Goal: Task Accomplishment & Management: Use online tool/utility

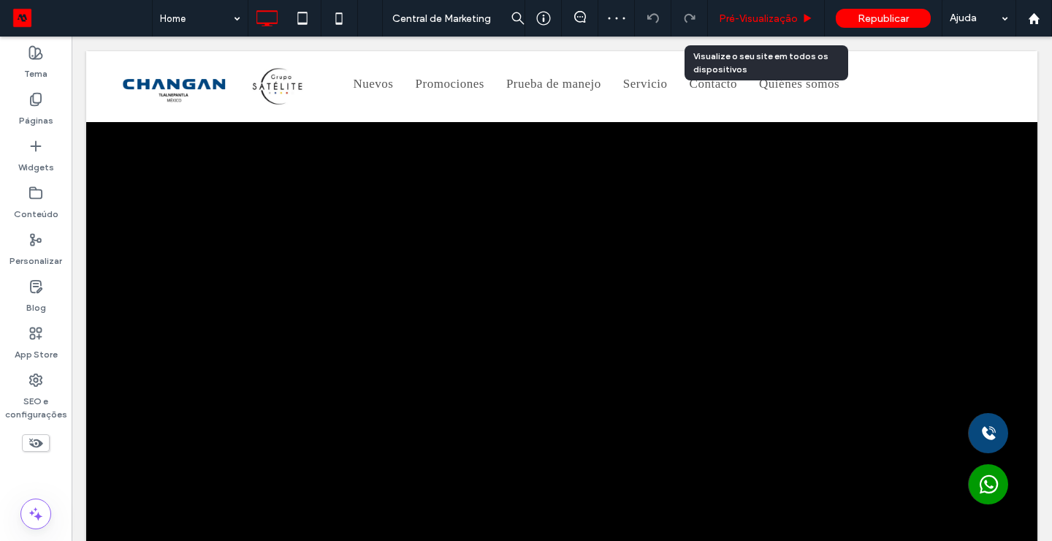
click at [770, 20] on span "Pré-Visualizaçāo" at bounding box center [758, 18] width 79 height 12
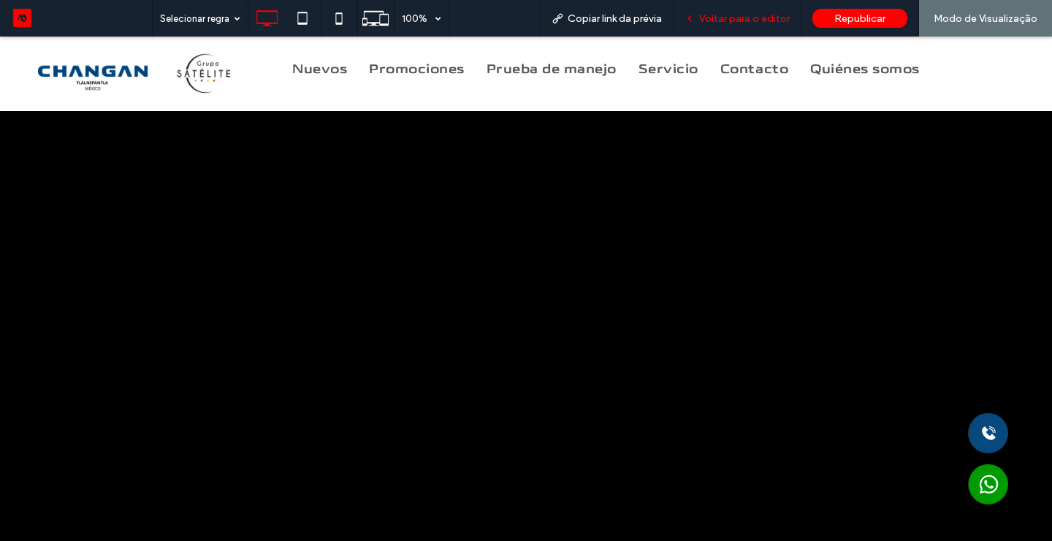
click at [755, 20] on span "Voltar para o editor" at bounding box center [744, 18] width 91 height 12
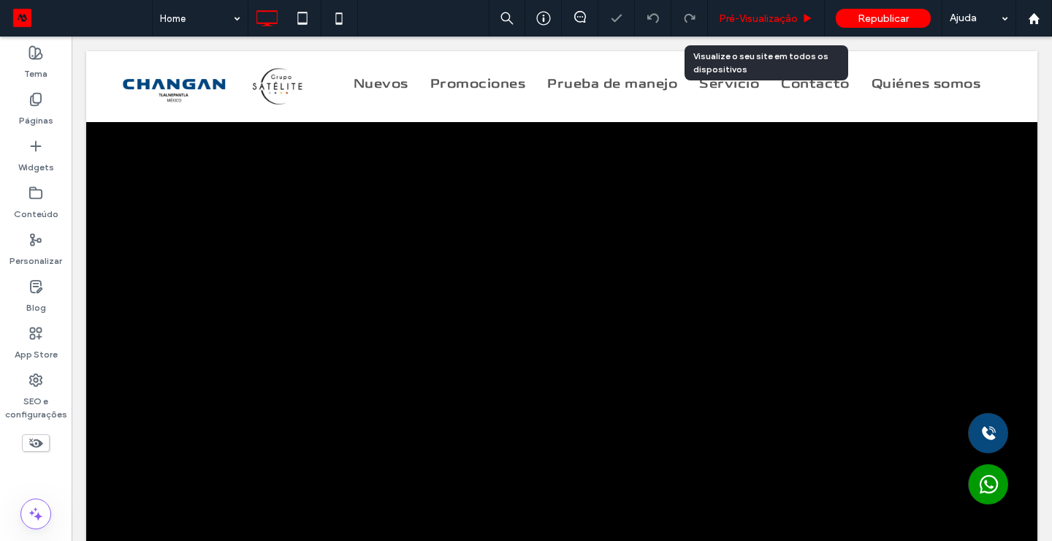
click at [748, 14] on span "Pré-Visualizaçāo" at bounding box center [758, 18] width 79 height 12
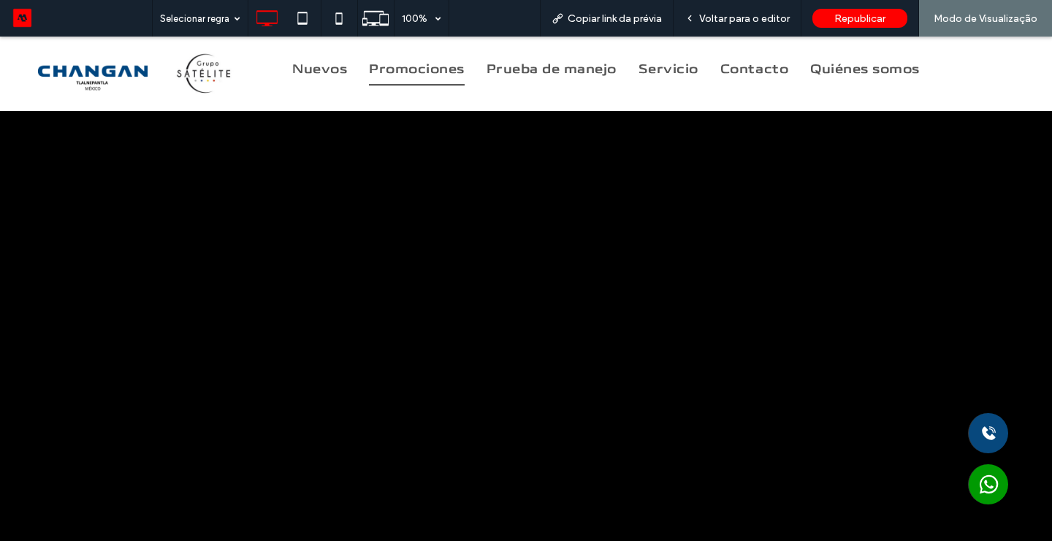
click at [448, 74] on span "Promociones" at bounding box center [417, 69] width 96 height 33
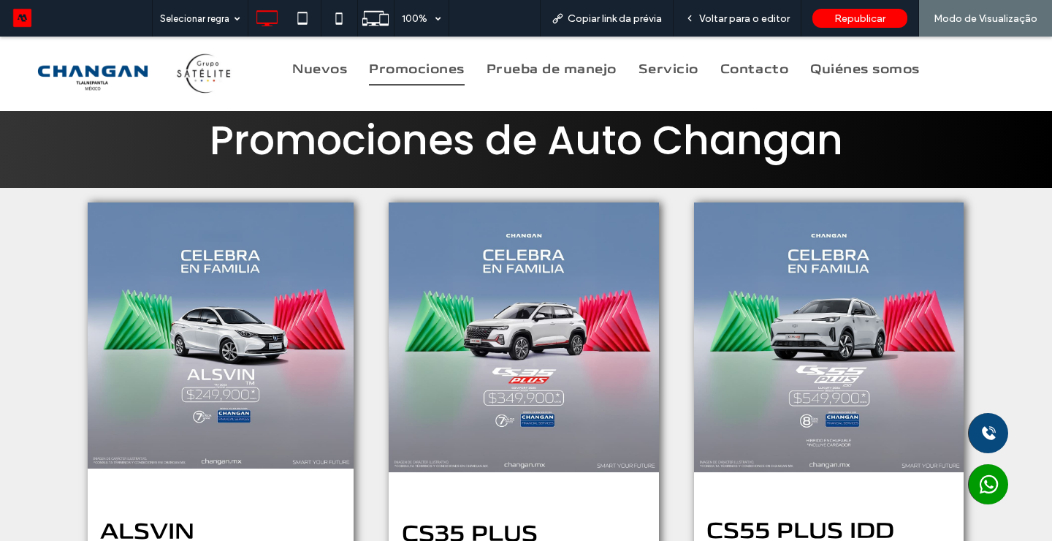
click at [1004, 333] on div "ALSVIN TM 2025 Desde $249,900* MXN Más información CS35 PLUS COMFORT 2025 Desde…" at bounding box center [526, 464] width 1052 height 552
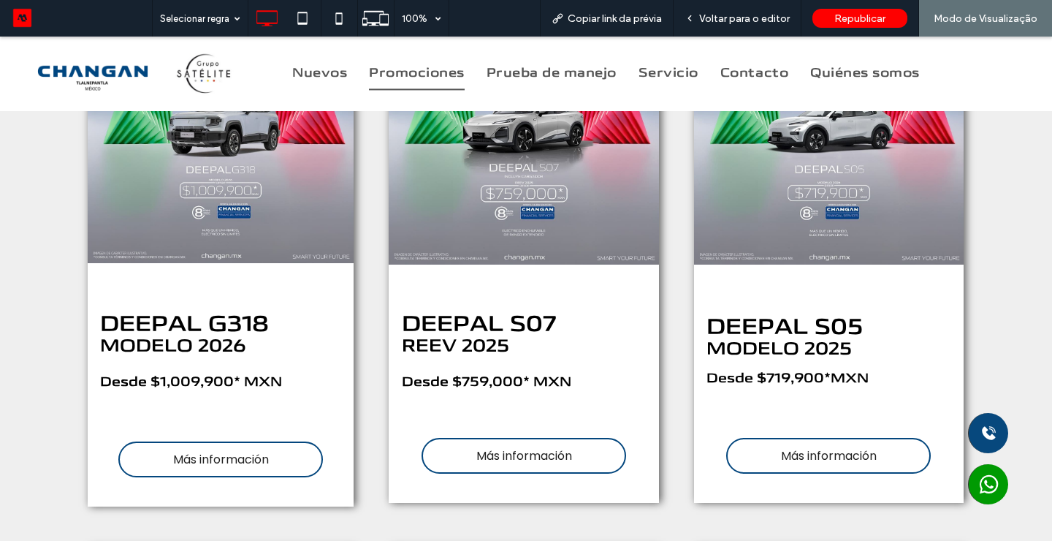
scroll to position [1363, 0]
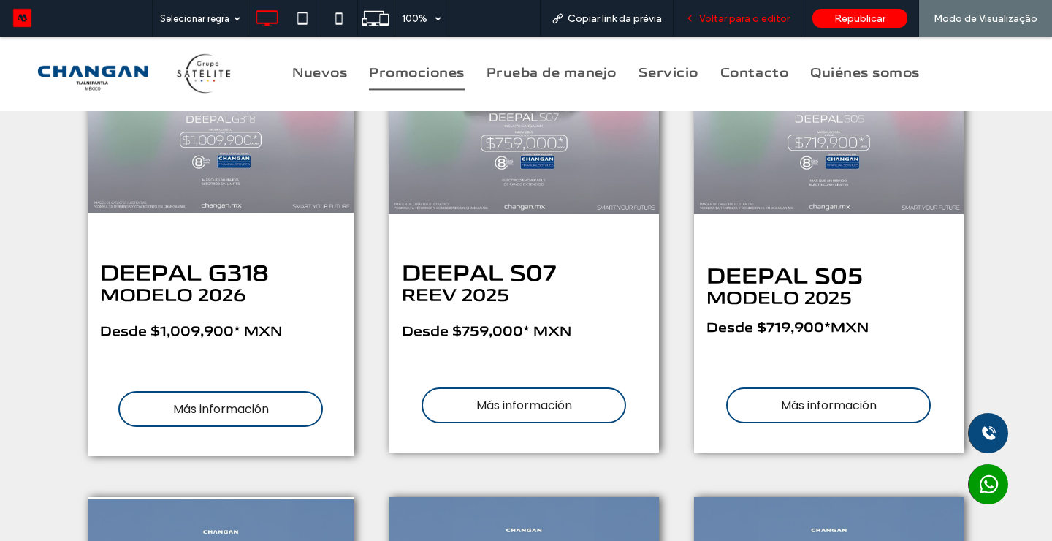
click at [751, 15] on span "Voltar para o editor" at bounding box center [744, 18] width 91 height 12
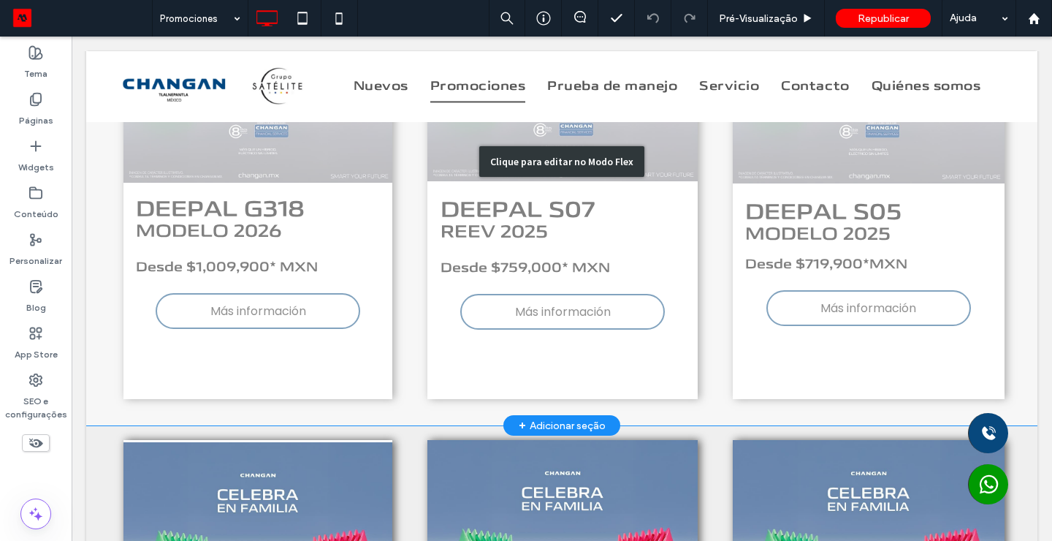
click at [221, 313] on div "Clique para editar no Modo Flex" at bounding box center [561, 161] width 951 height 528
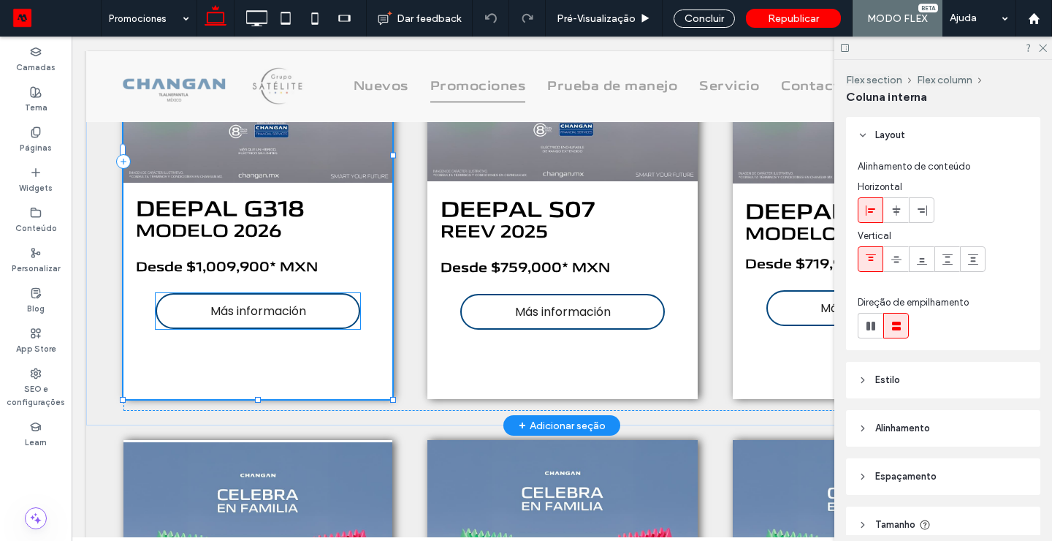
type input "**"
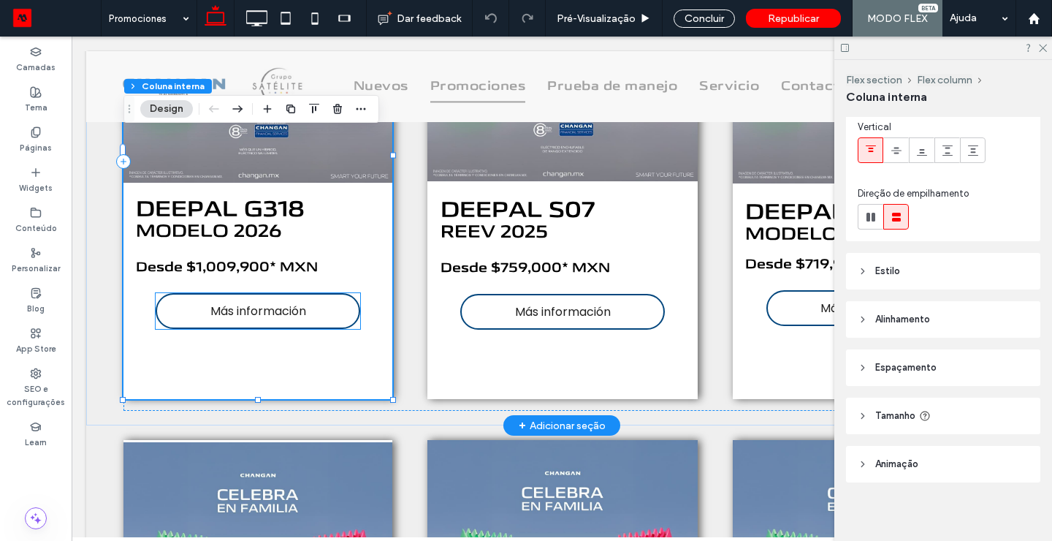
scroll to position [115, 0]
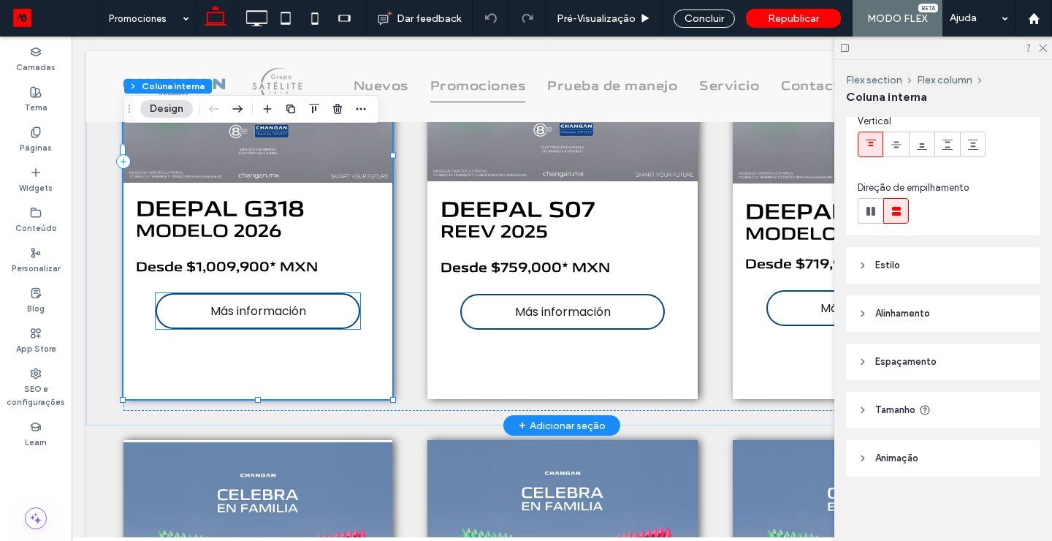
click at [208, 307] on link "Más información" at bounding box center [258, 311] width 205 height 36
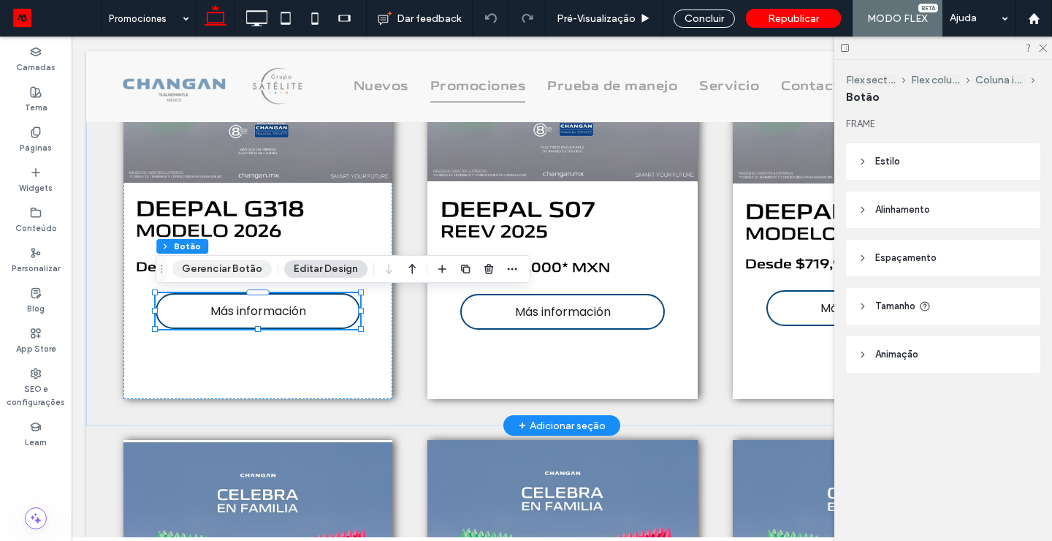
click at [217, 268] on button "Gerenciar Botão" at bounding box center [221, 269] width 99 height 18
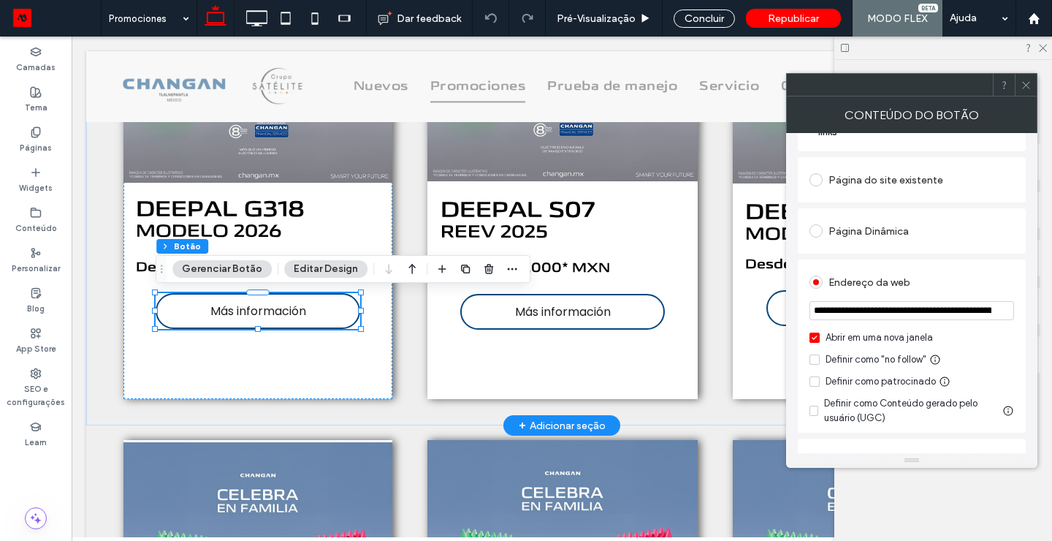
scroll to position [145, 0]
click at [978, 307] on input "**********" at bounding box center [912, 307] width 205 height 19
paste input "**********"
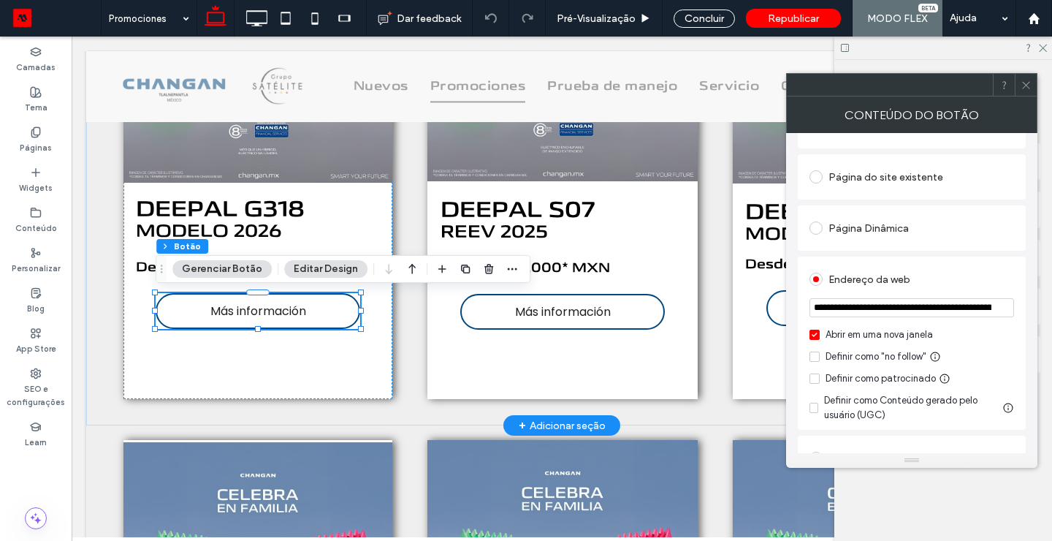
scroll to position [0, 268]
type input "**********"
click at [1026, 80] on icon at bounding box center [1026, 85] width 11 height 11
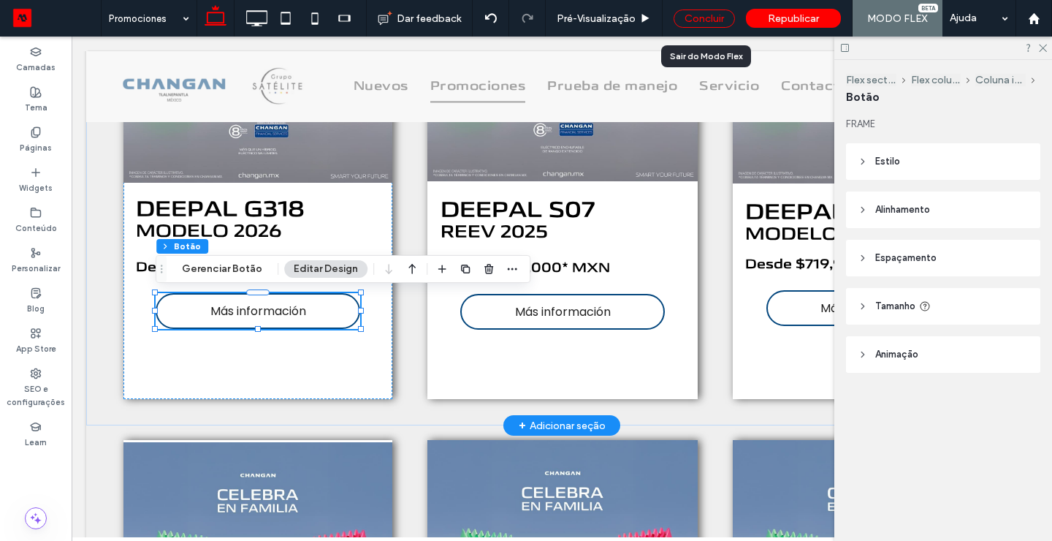
click at [712, 13] on div "Concluir" at bounding box center [704, 18] width 61 height 18
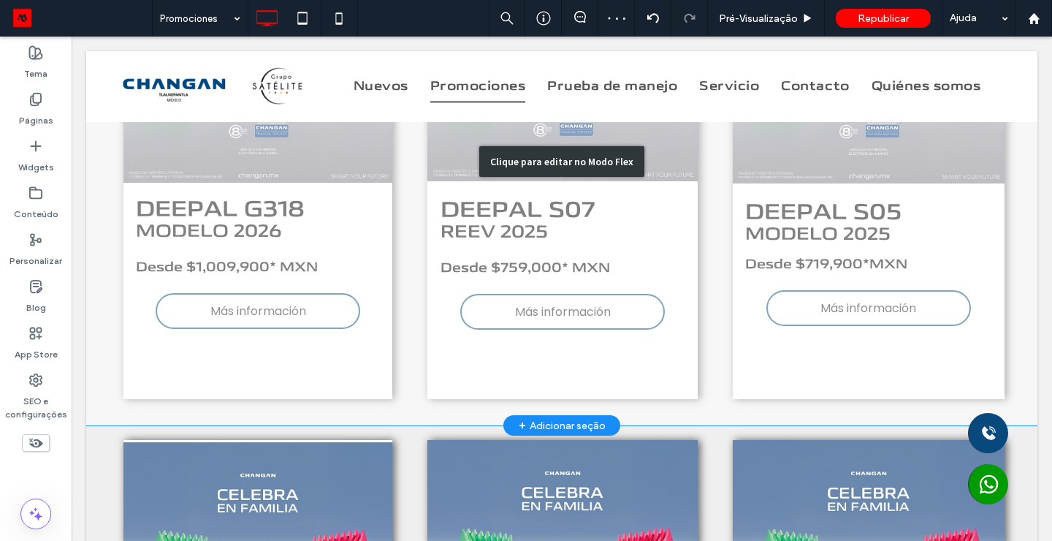
click at [554, 310] on div "Clique para editar no Modo Flex" at bounding box center [561, 161] width 951 height 528
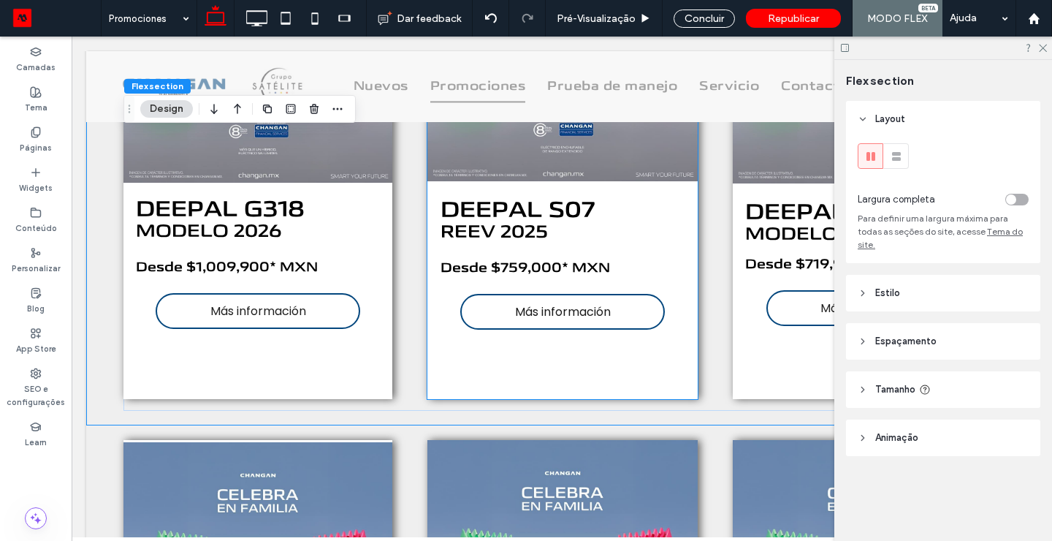
click at [552, 310] on span "Más información" at bounding box center [563, 311] width 96 height 18
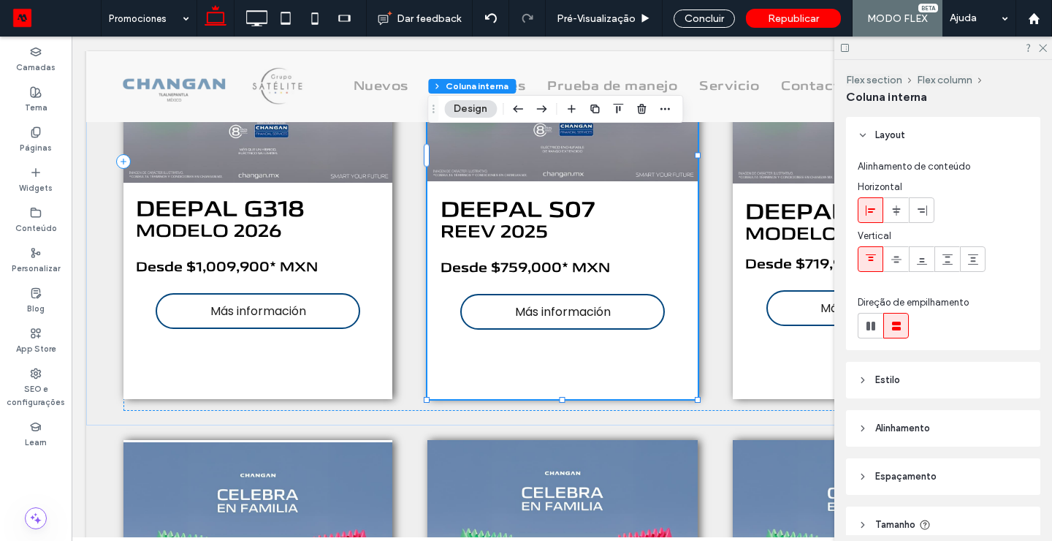
type input "**"
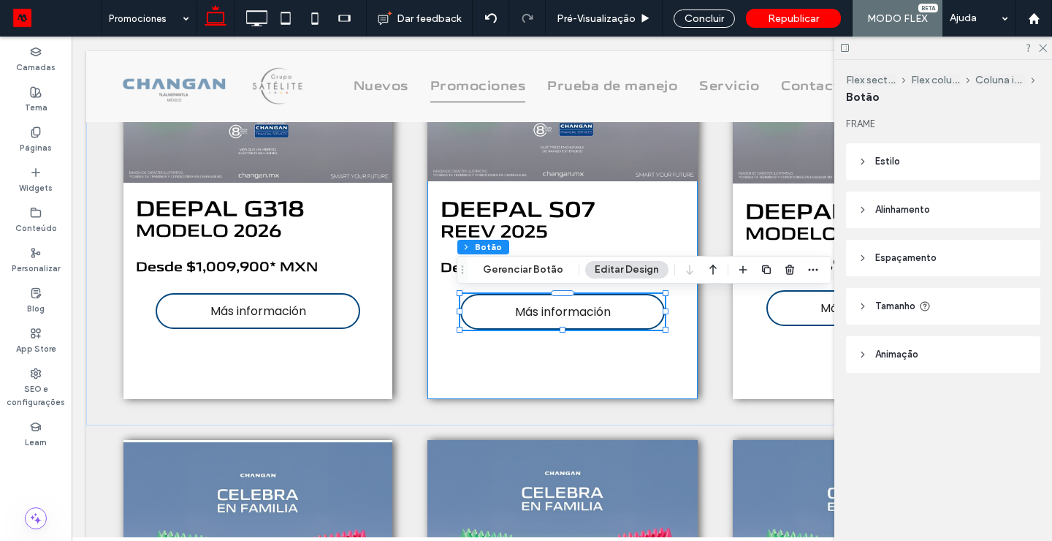
click at [539, 284] on div "DEEPAL S07 REEV 2025 Desde $759,000* MXN Más información" at bounding box center [562, 155] width 270 height 487
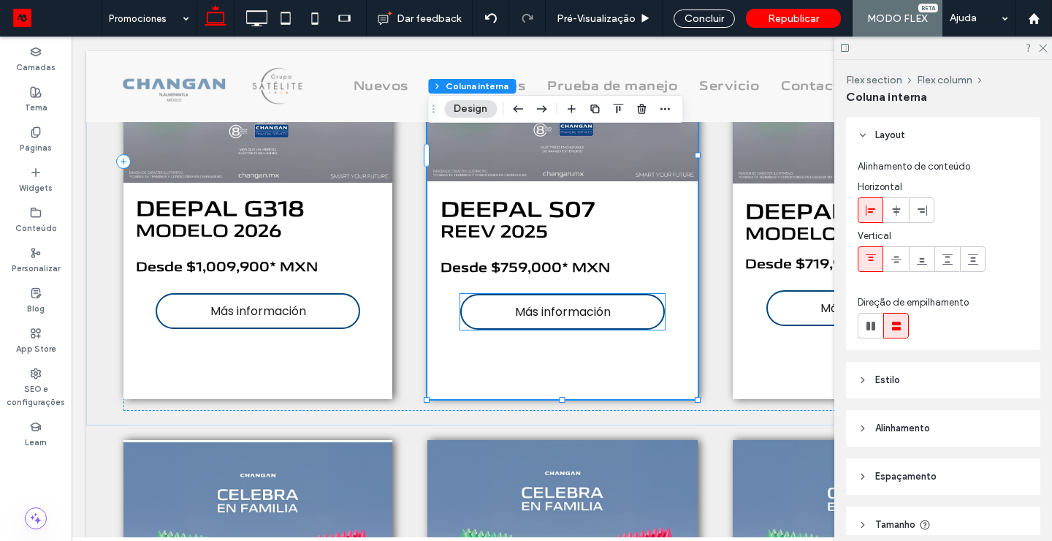
click at [522, 317] on span "Más información" at bounding box center [563, 311] width 96 height 18
click at [522, 317] on div "Más información" at bounding box center [562, 312] width 205 height 36
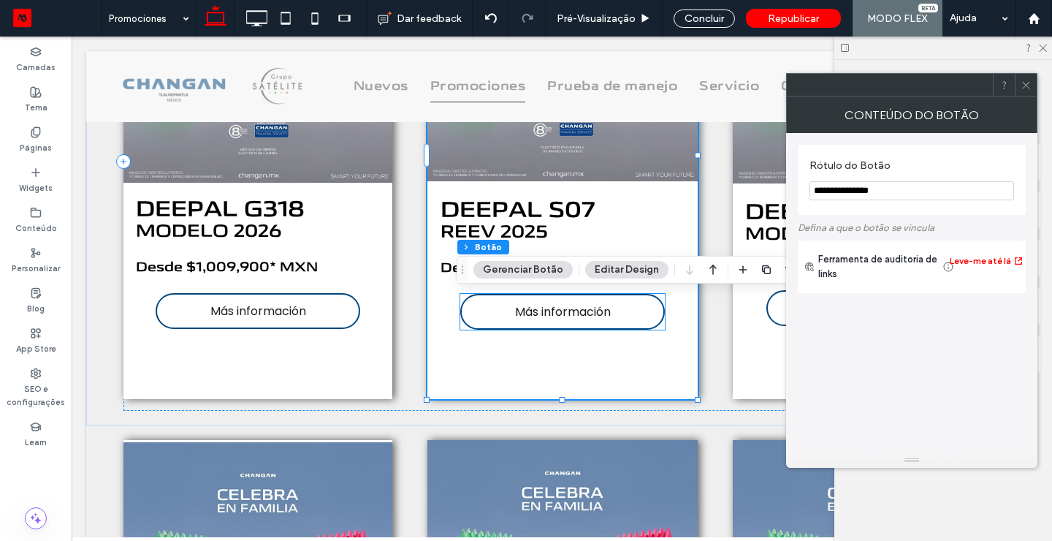
type input "**"
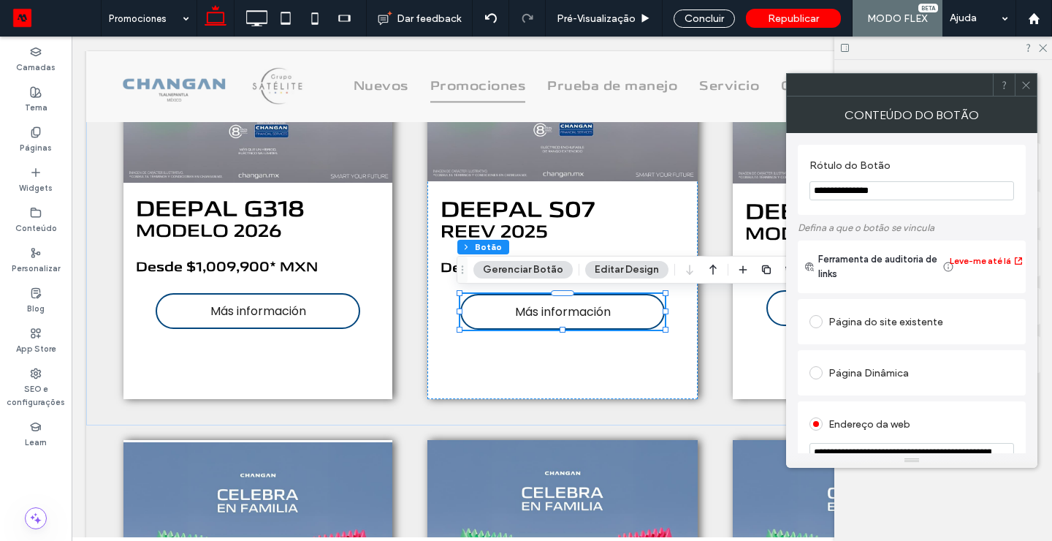
click at [525, 275] on button "Gerenciar Botão" at bounding box center [522, 270] width 99 height 18
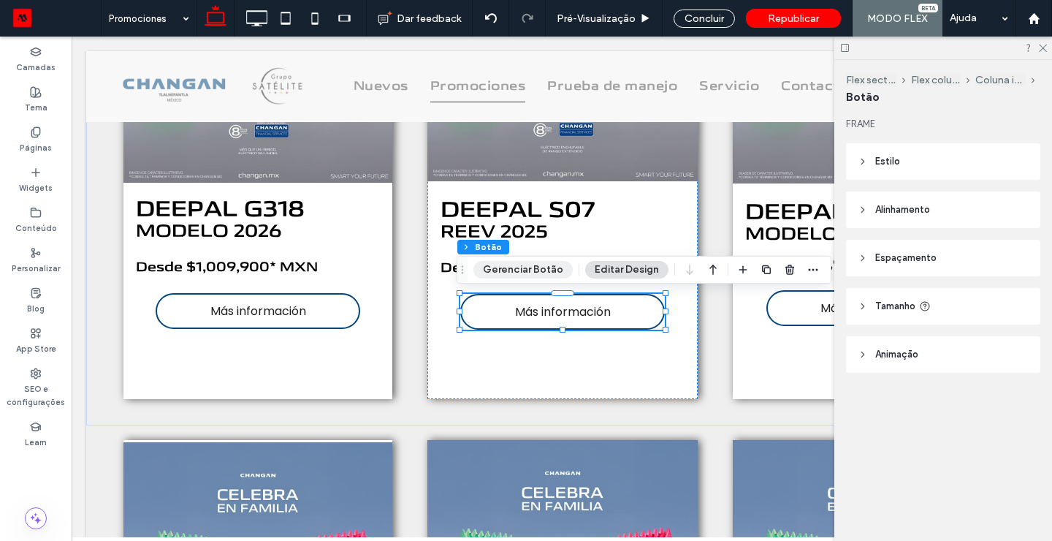
click at [525, 266] on button "Gerenciar Botão" at bounding box center [522, 270] width 99 height 18
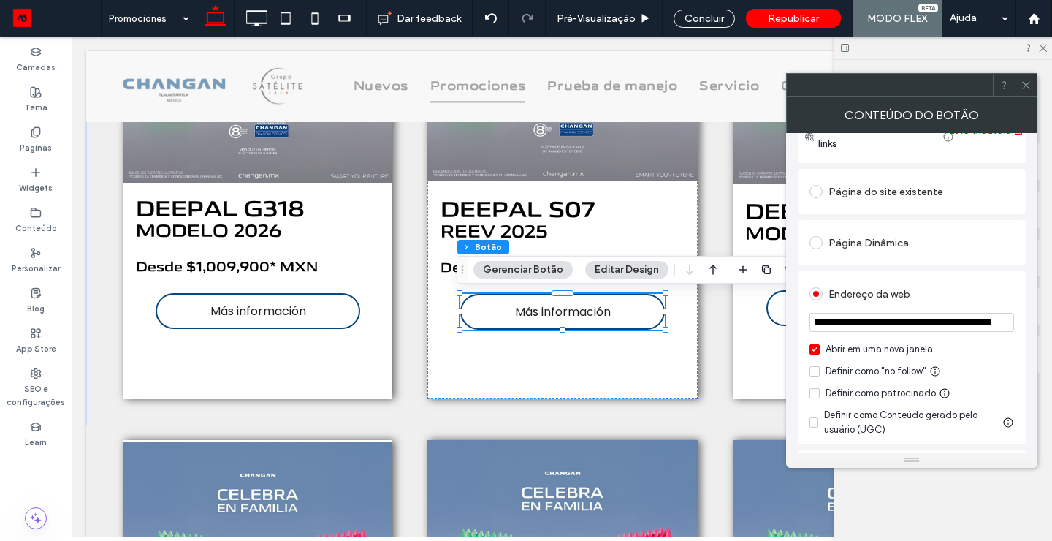
scroll to position [167, 0]
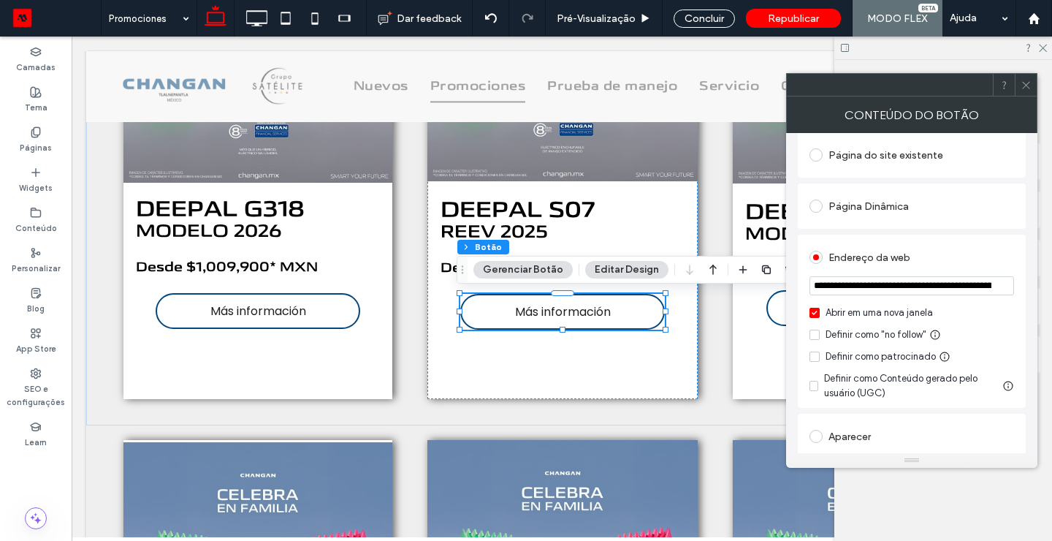
click at [985, 299] on section "**********" at bounding box center [912, 287] width 205 height 37
click at [984, 295] on input "**********" at bounding box center [912, 285] width 205 height 19
paste input "**********"
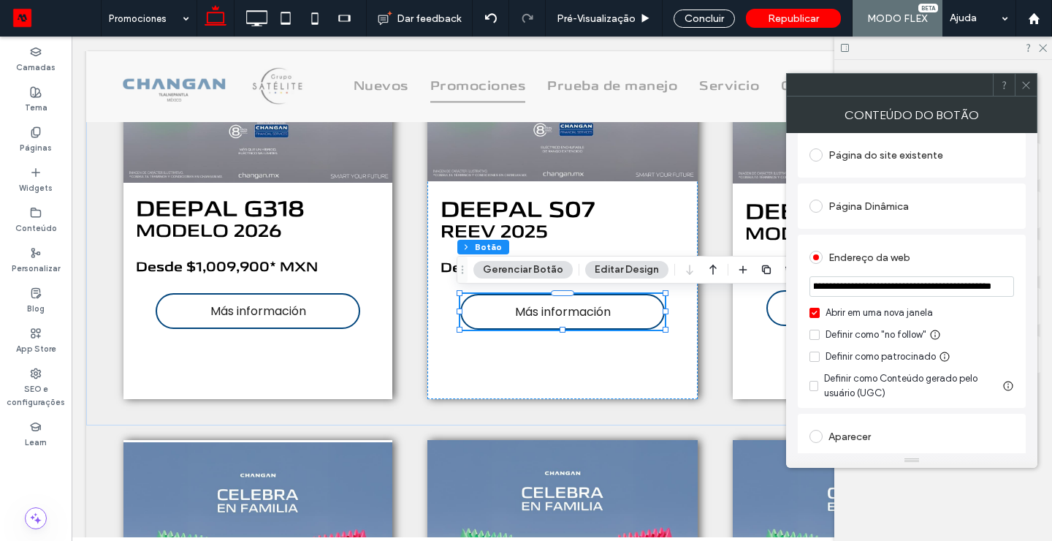
type input "**********"
click at [1031, 93] on span at bounding box center [1026, 85] width 11 height 22
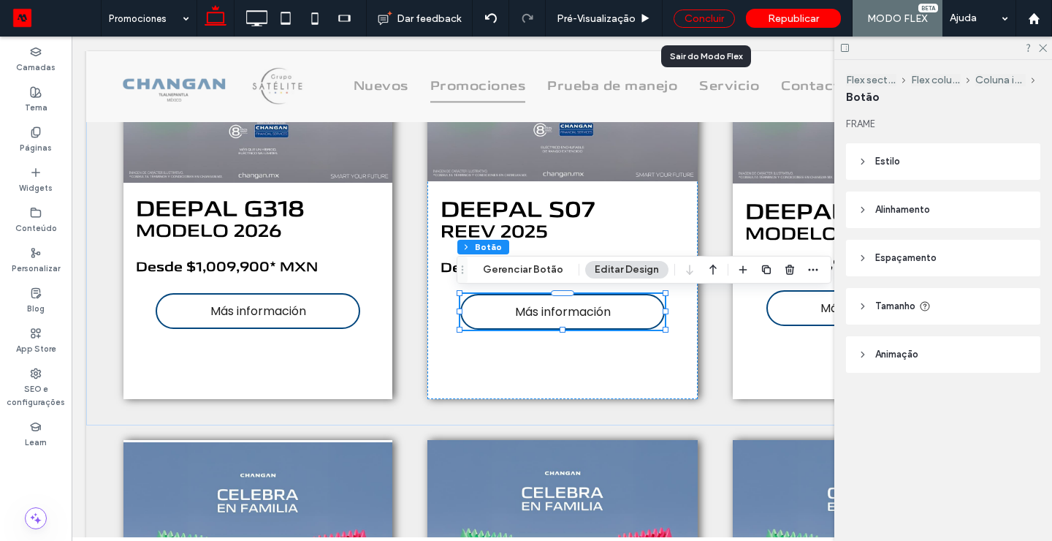
click at [690, 17] on div "Concluir" at bounding box center [704, 18] width 61 height 18
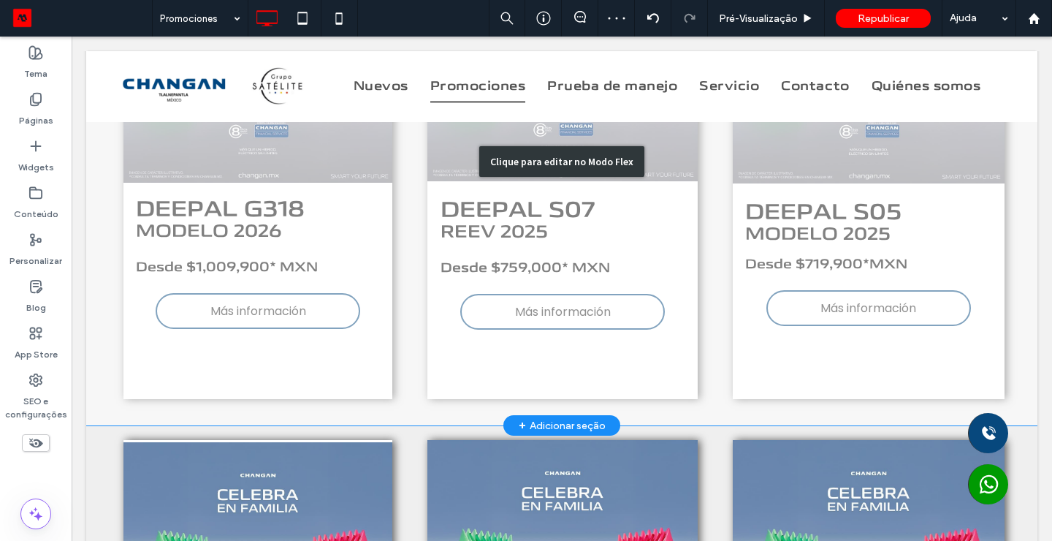
click at [868, 303] on div "Clique para editar no Modo Flex" at bounding box center [561, 161] width 951 height 528
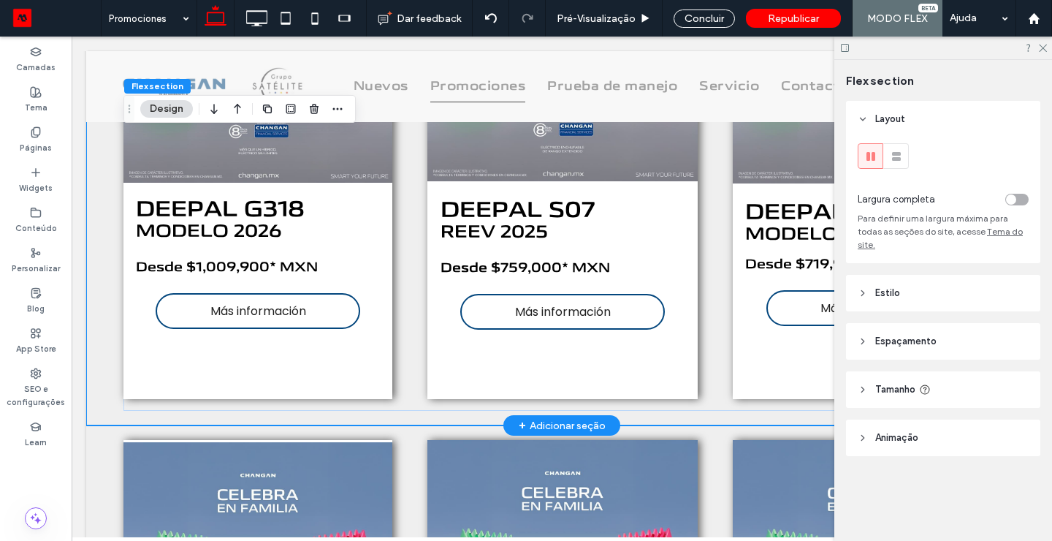
click at [868, 303] on div "Layout Largura completa Para definir uma largura máxima para todas as seções do…" at bounding box center [948, 308] width 204 height 414
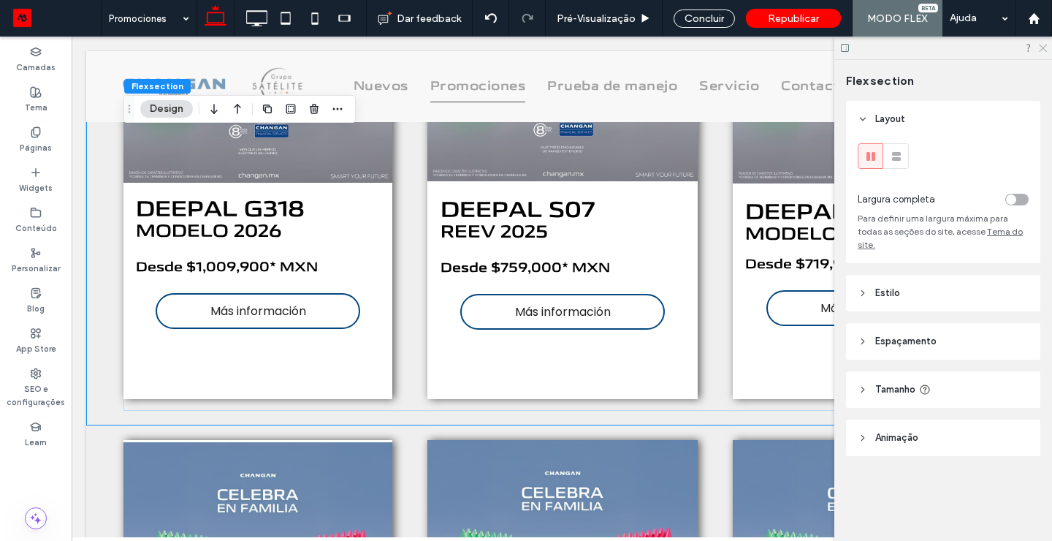
click at [1043, 44] on icon at bounding box center [1042, 46] width 9 height 9
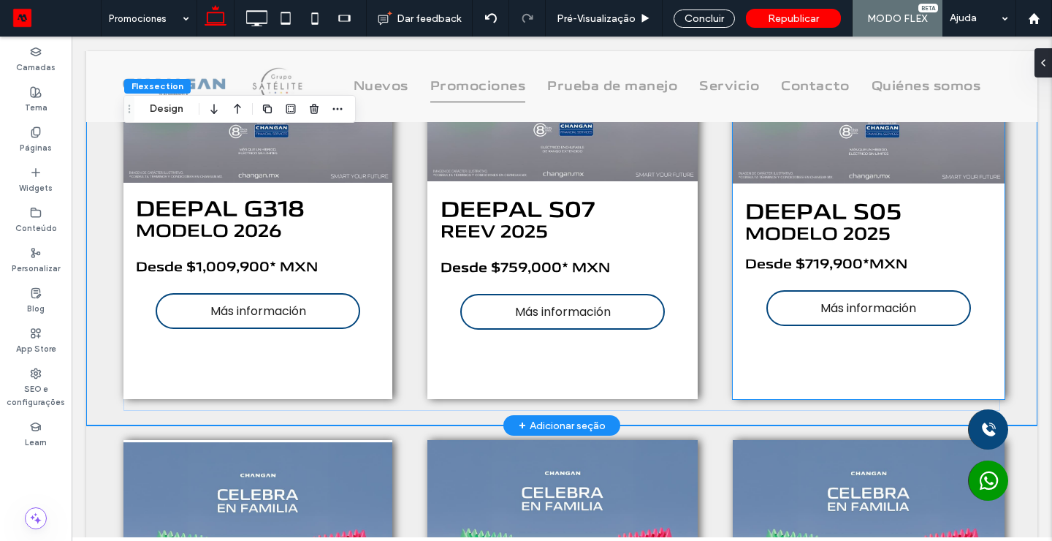
click at [804, 300] on link "Más información" at bounding box center [868, 308] width 205 height 36
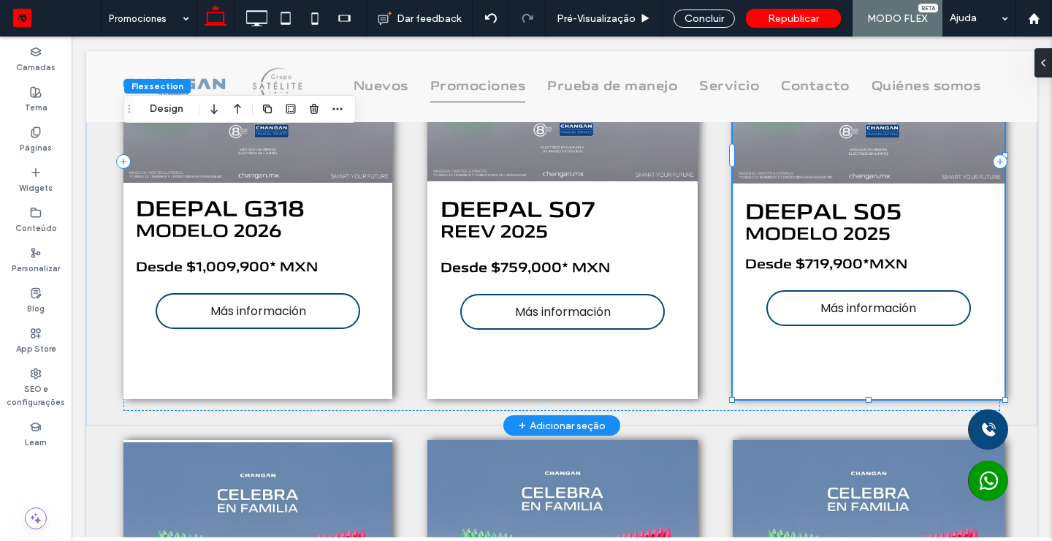
click at [804, 300] on link "Más información" at bounding box center [868, 308] width 205 height 36
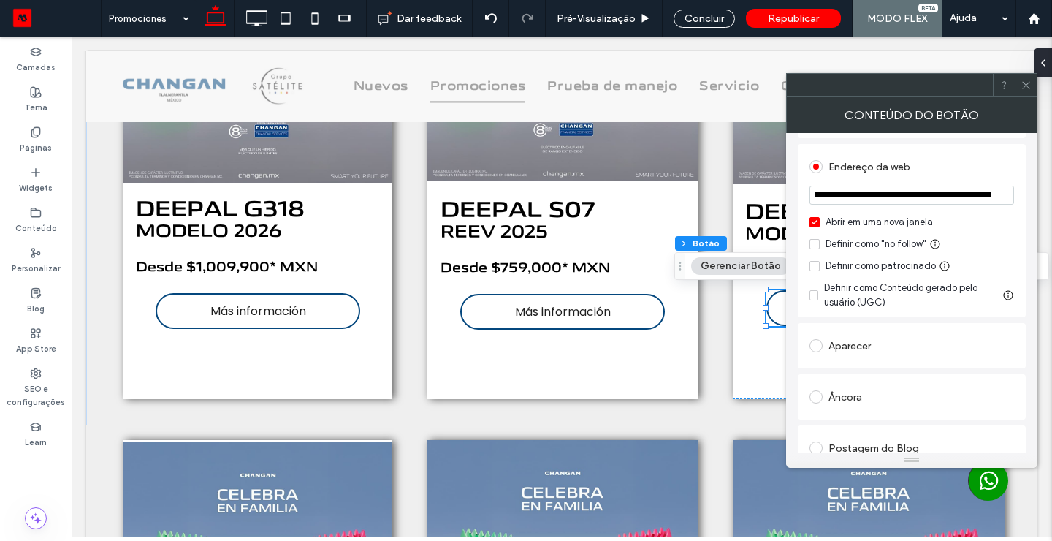
scroll to position [250, 0]
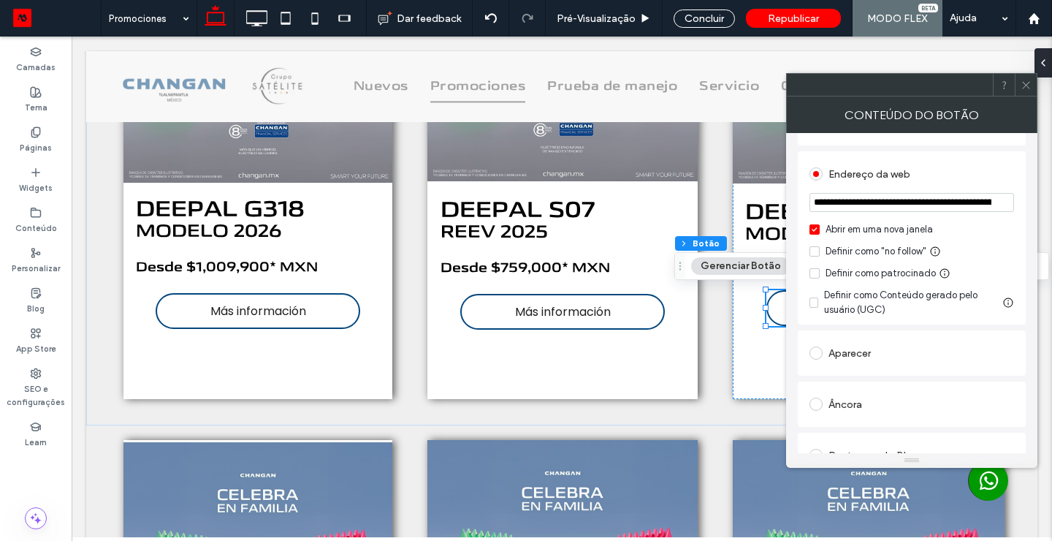
click at [991, 208] on input "**********" at bounding box center [912, 202] width 205 height 19
paste input "**********"
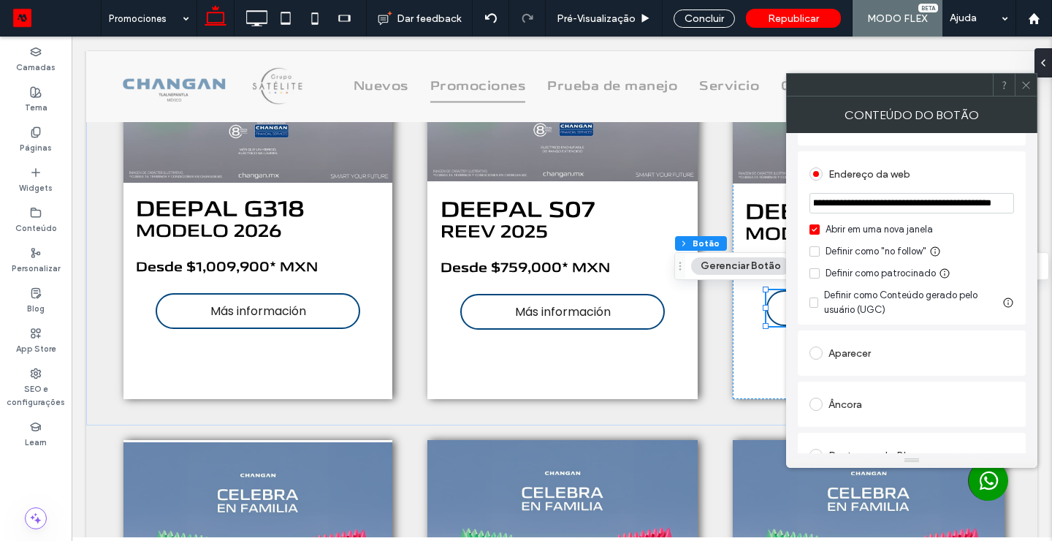
type input "**********"
click at [1027, 87] on icon at bounding box center [1026, 85] width 11 height 11
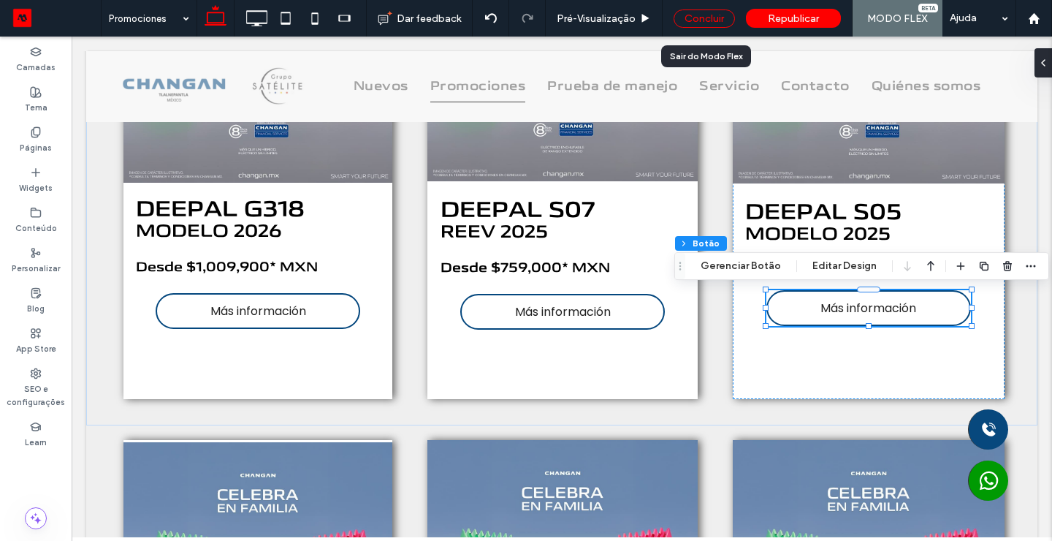
click at [714, 20] on div "Concluir" at bounding box center [704, 18] width 61 height 18
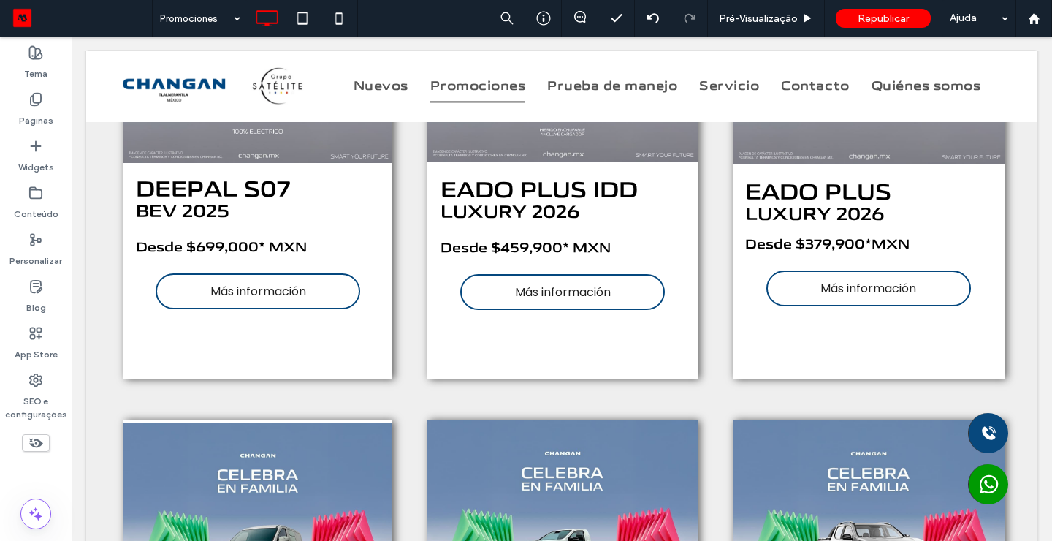
scroll to position [1936, 0]
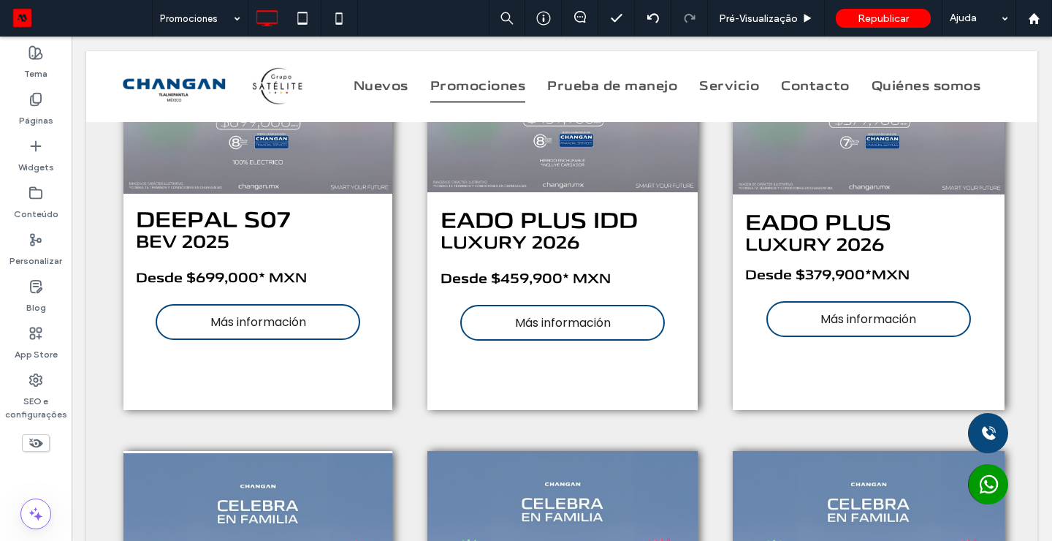
scroll to position [1878, 0]
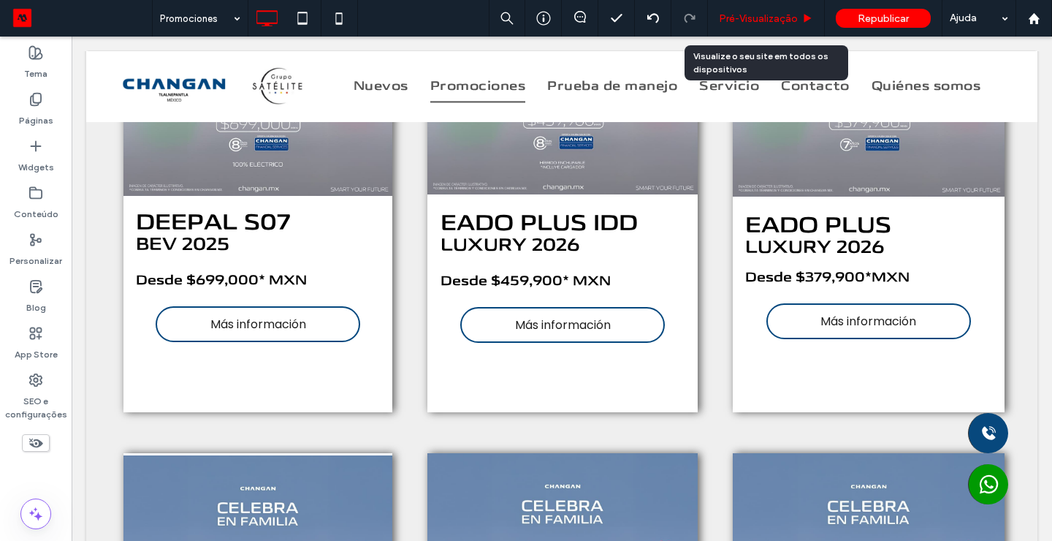
click at [753, 16] on span "Pré-Visualizaçāo" at bounding box center [758, 18] width 79 height 12
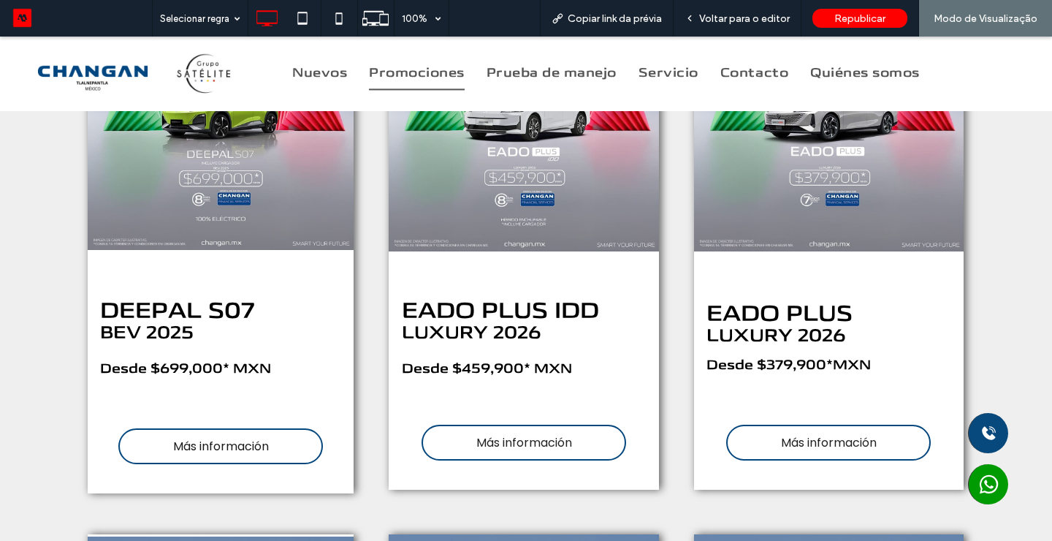
click at [231, 440] on span "Más información" at bounding box center [221, 446] width 96 height 18
click at [230, 440] on span "Más información" at bounding box center [221, 446] width 96 height 18
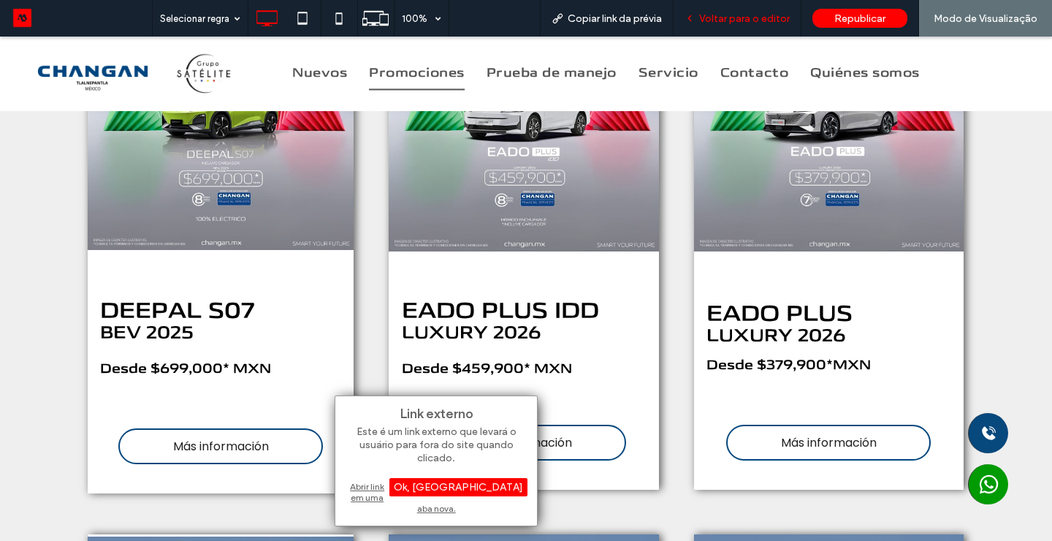
click at [771, 22] on span "Voltar para o editor" at bounding box center [744, 18] width 91 height 12
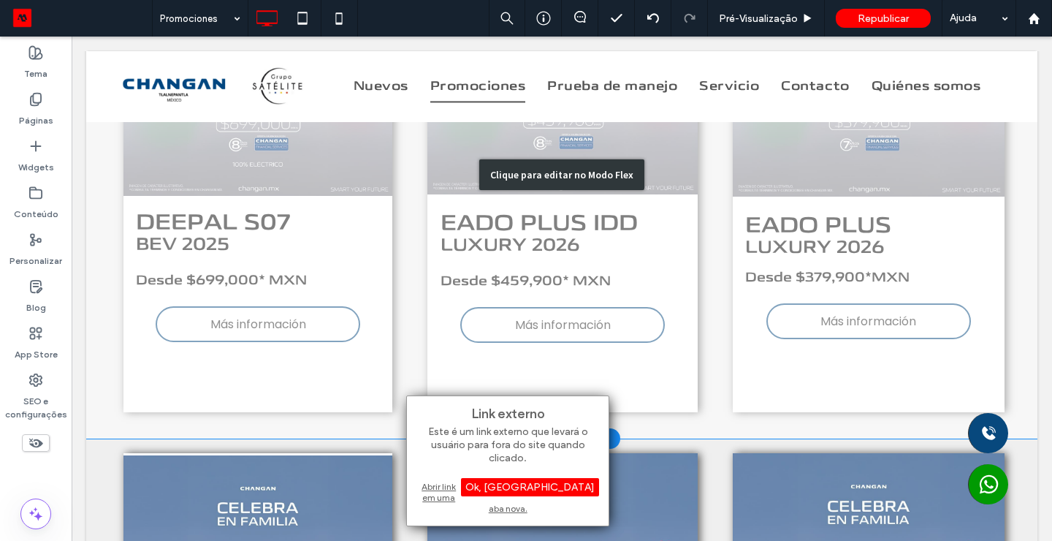
click at [262, 324] on div "Clique para editar no Modo Flex" at bounding box center [561, 174] width 951 height 528
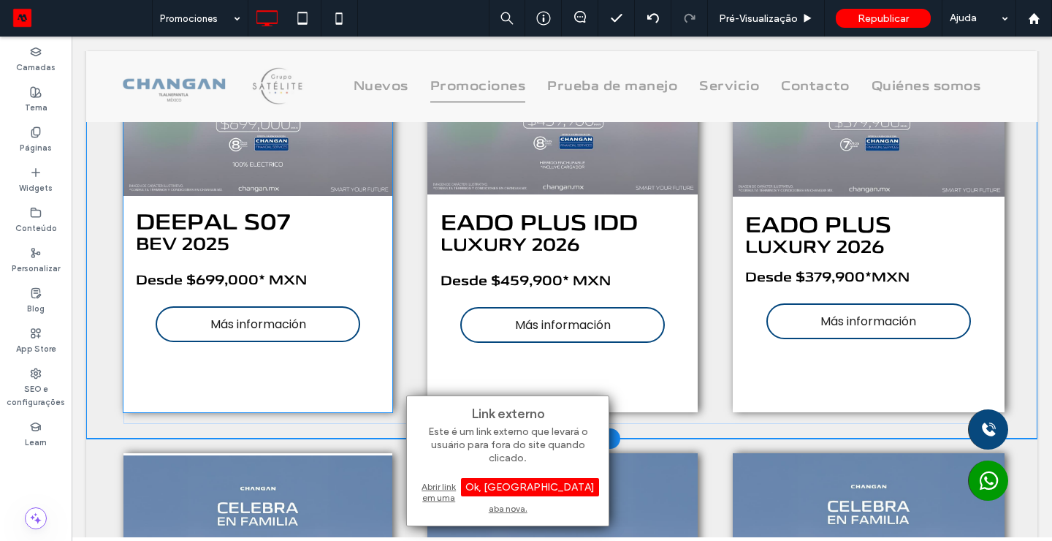
click at [261, 324] on span "Más información" at bounding box center [258, 324] width 96 height 18
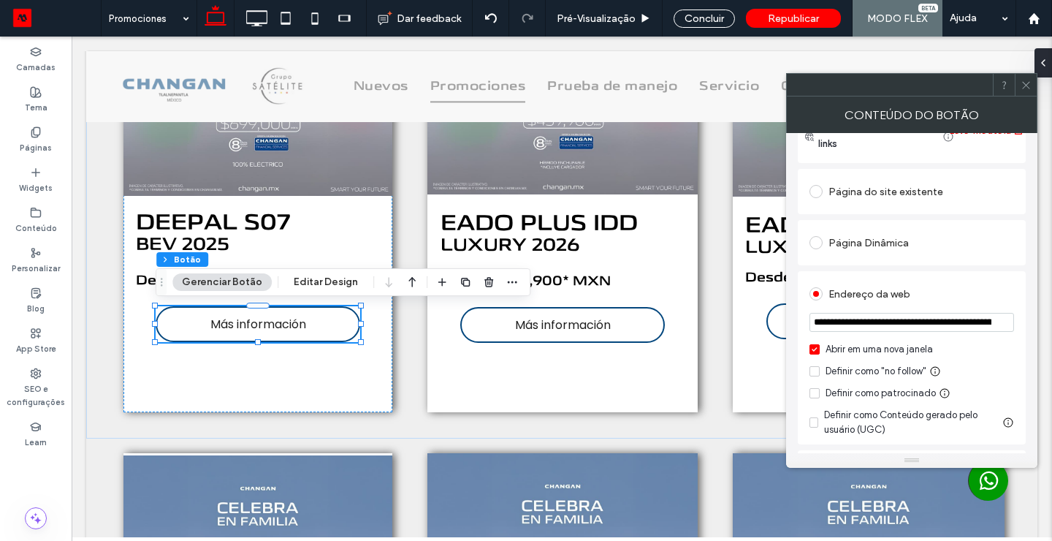
scroll to position [142, 0]
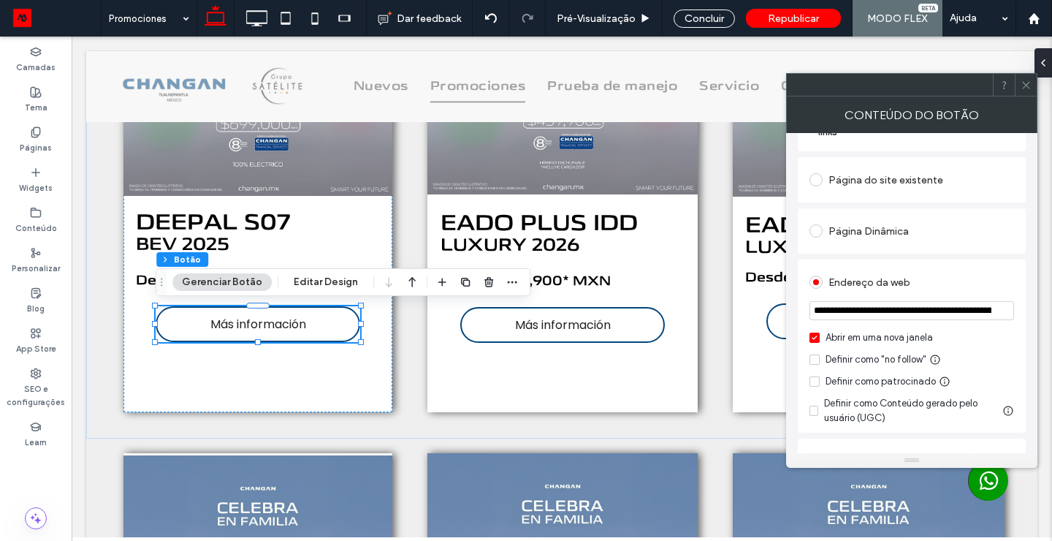
click at [985, 309] on input "**********" at bounding box center [912, 310] width 205 height 19
click at [984, 309] on input "**********" at bounding box center [912, 310] width 205 height 19
paste input "**********"
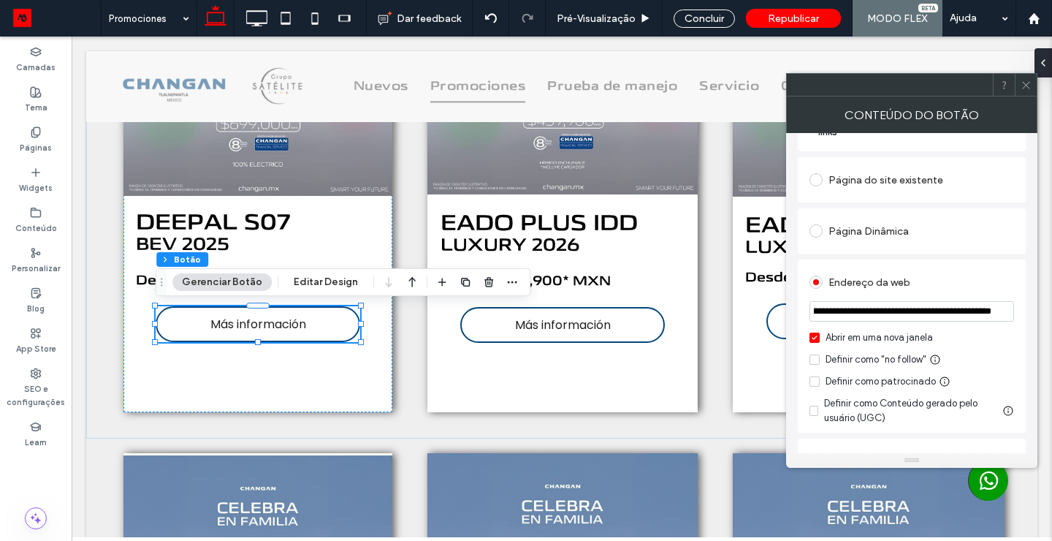
type input "**********"
click at [1028, 89] on icon at bounding box center [1026, 85] width 11 height 11
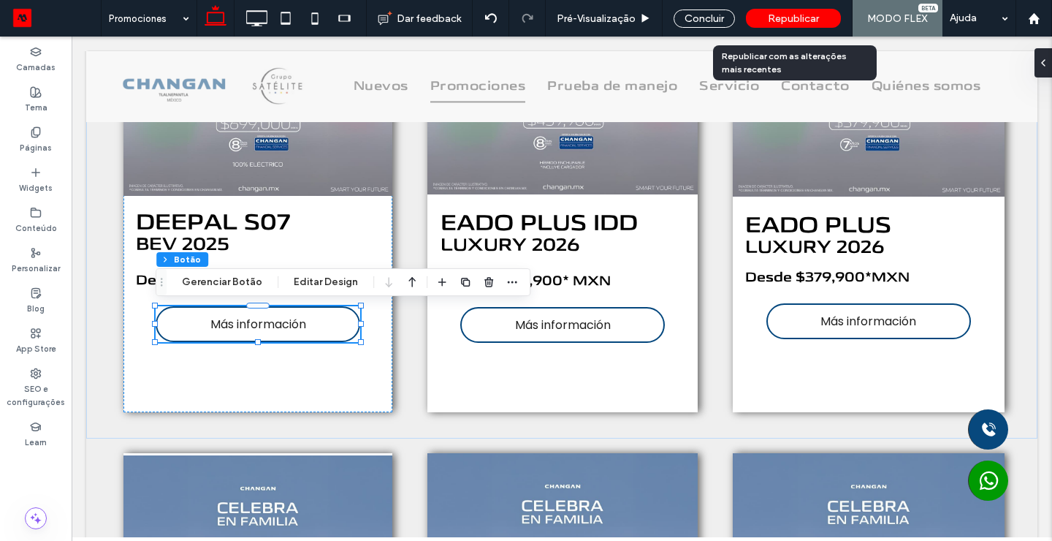
click at [790, 17] on span "Republicar" at bounding box center [793, 18] width 51 height 12
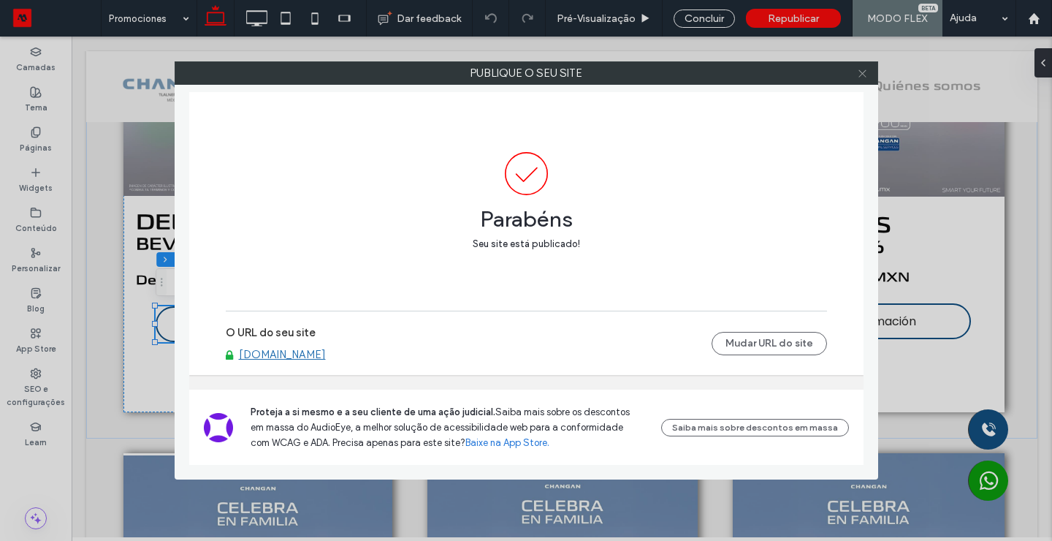
click at [866, 77] on icon at bounding box center [862, 73] width 11 height 11
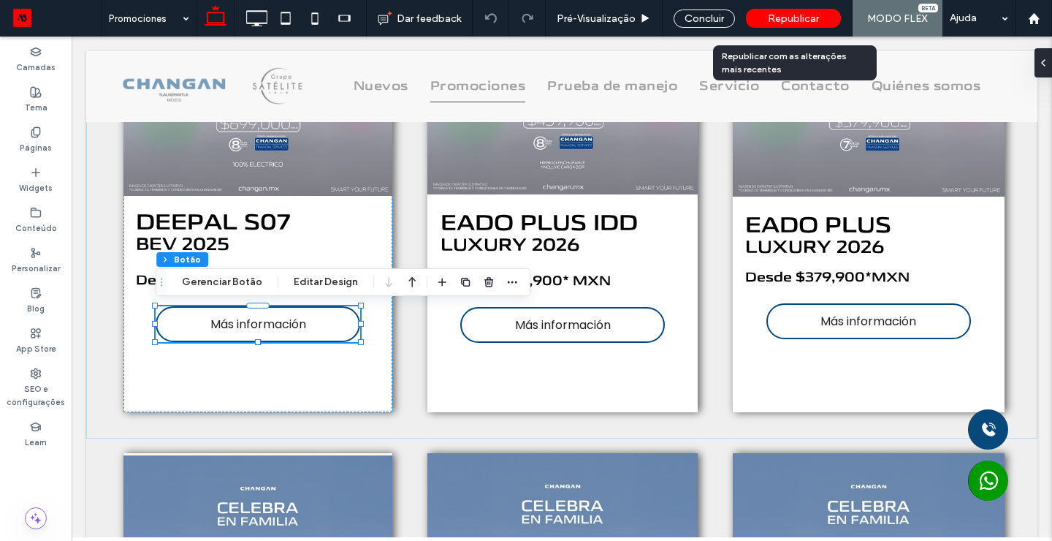
click at [817, 20] on span "Republicar" at bounding box center [793, 18] width 51 height 12
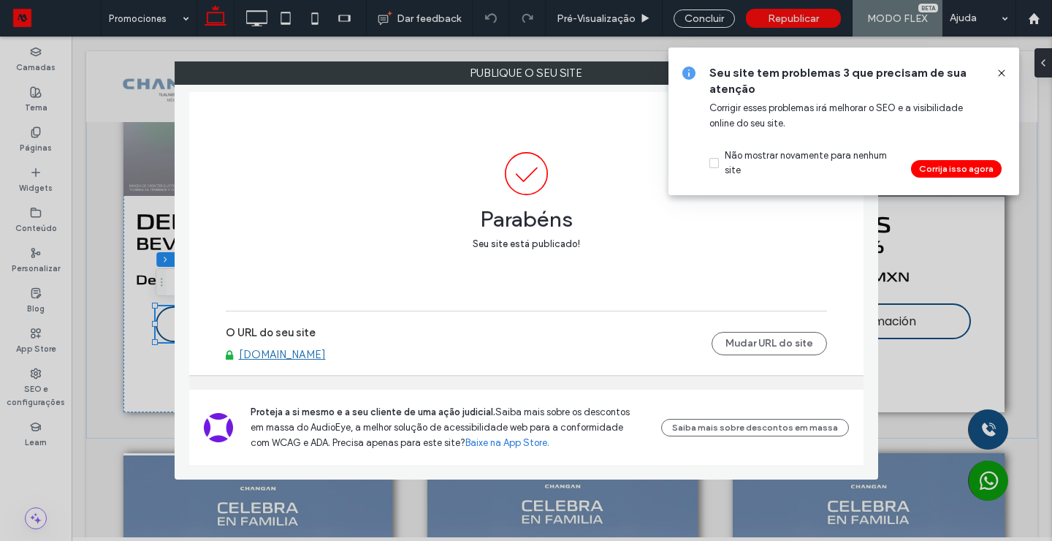
click at [1002, 79] on span at bounding box center [1002, 73] width 12 height 16
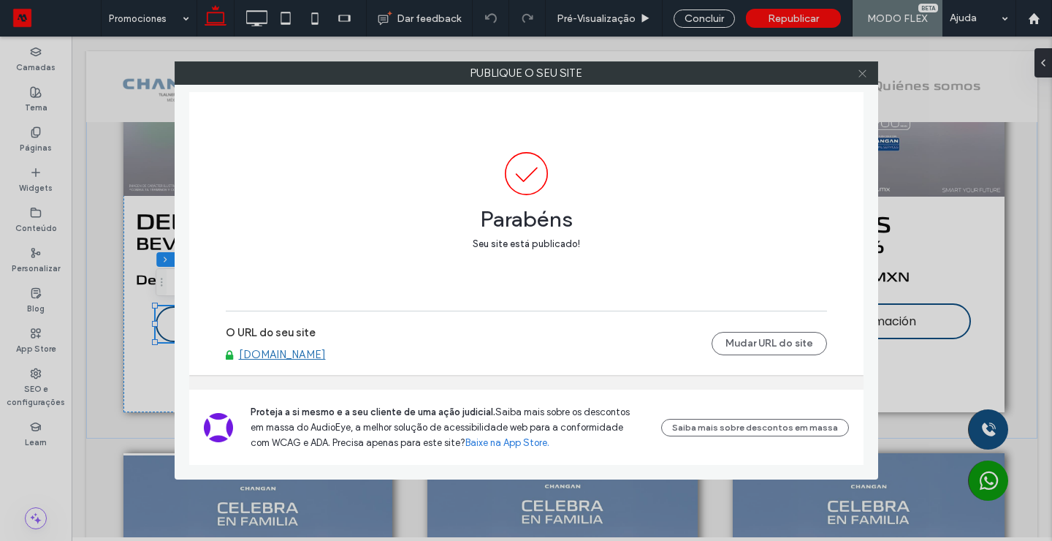
click at [864, 72] on icon at bounding box center [862, 73] width 11 height 11
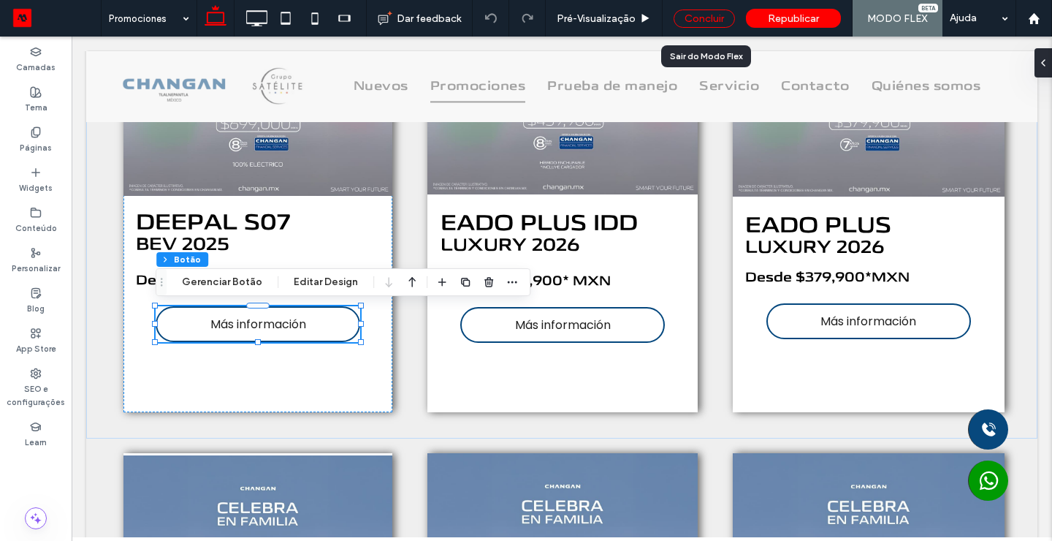
click at [708, 18] on div "Concluir" at bounding box center [704, 18] width 61 height 18
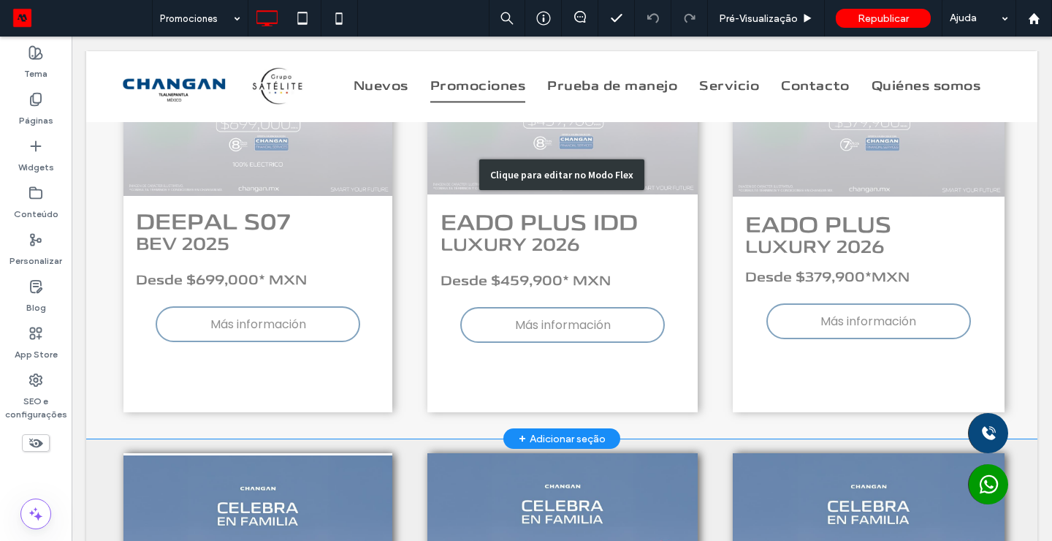
click at [576, 319] on div "Clique para editar no Modo Flex" at bounding box center [561, 174] width 951 height 528
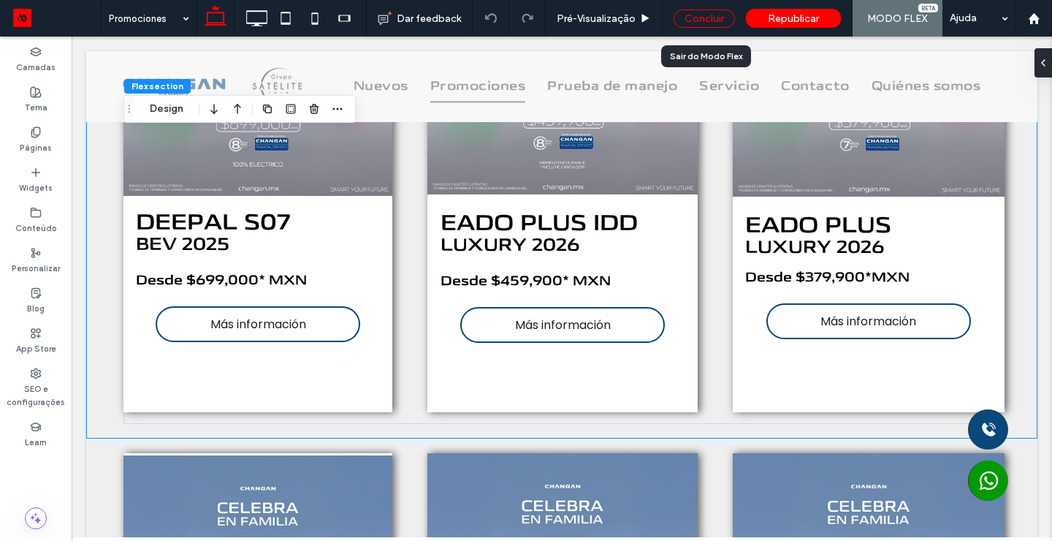
click at [712, 23] on div "Concluir" at bounding box center [704, 18] width 61 height 18
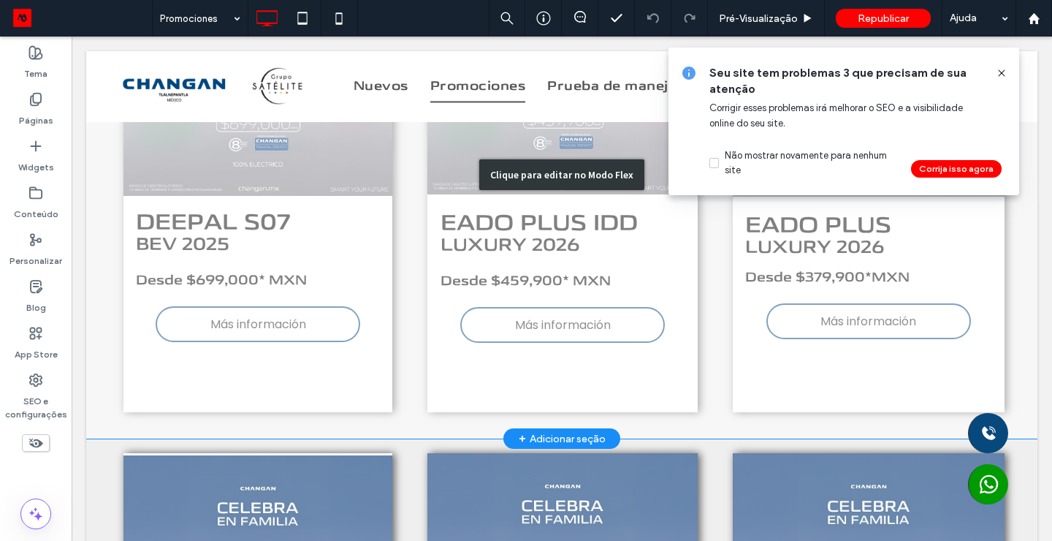
click at [578, 328] on div "Clique para editar no Modo Flex" at bounding box center [561, 174] width 951 height 528
click at [578, 328] on span "Más información" at bounding box center [563, 325] width 96 height 18
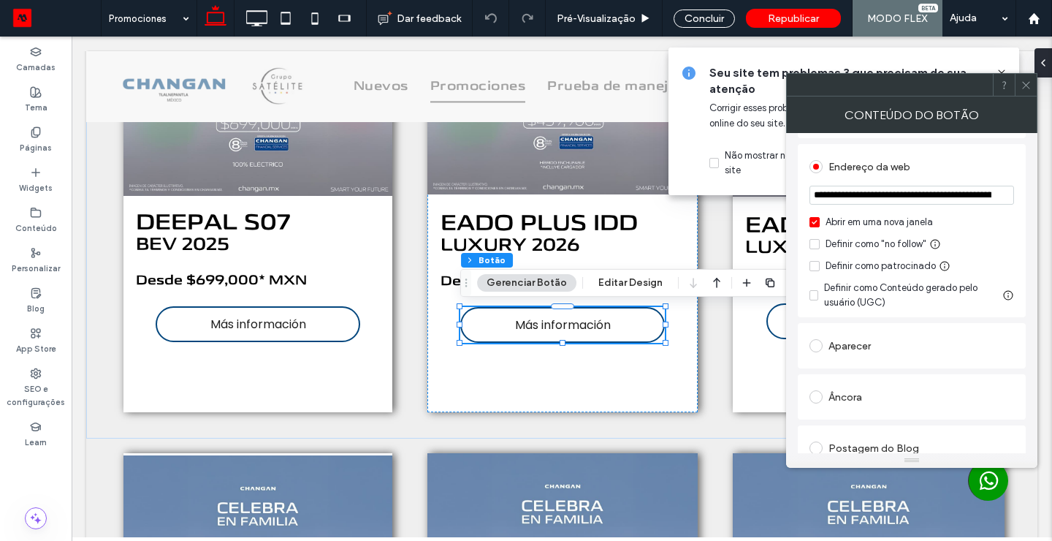
scroll to position [259, 0]
click at [813, 225] on span at bounding box center [815, 220] width 10 height 10
click at [1031, 77] on span at bounding box center [1026, 85] width 11 height 22
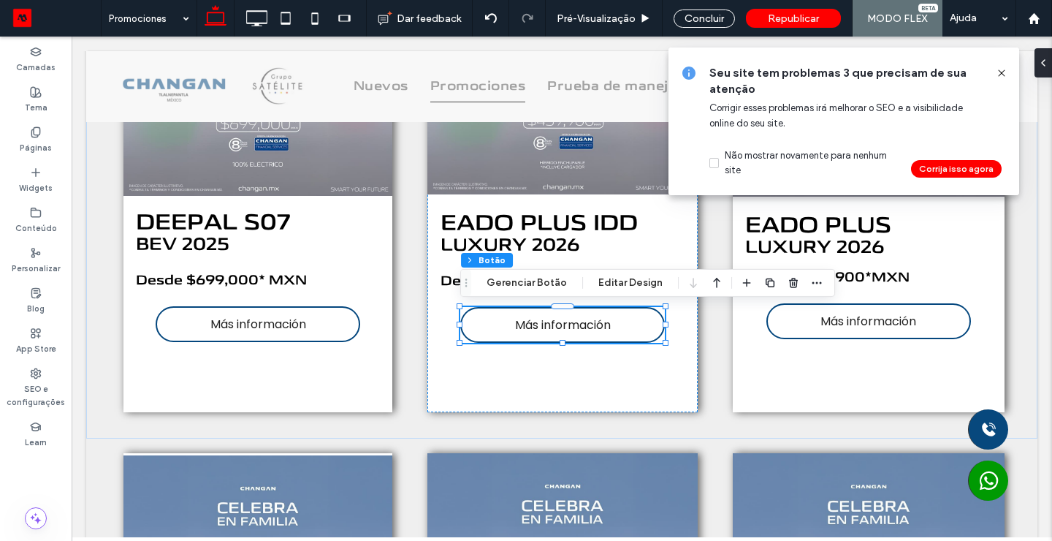
click at [1002, 67] on icon at bounding box center [1002, 73] width 12 height 12
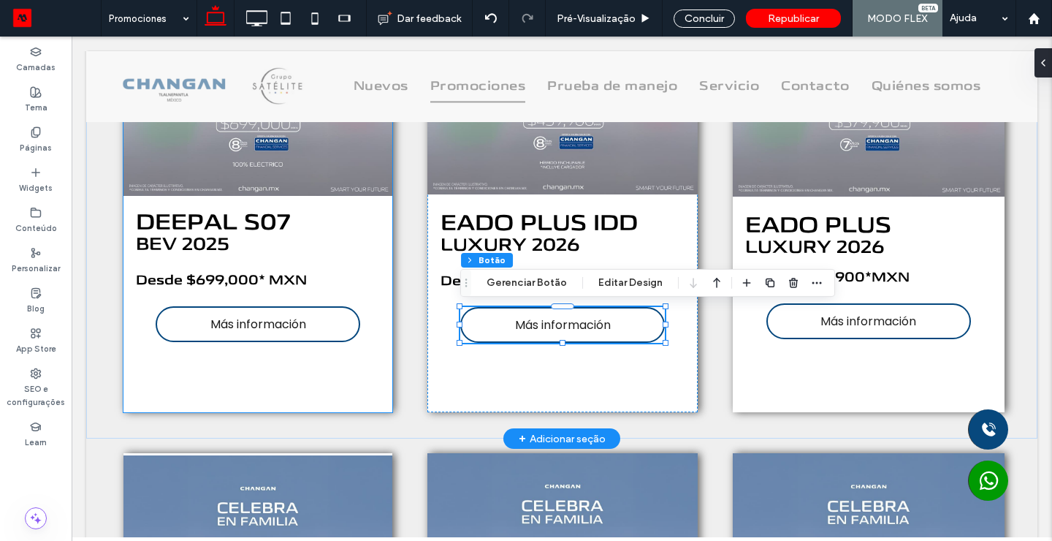
click at [323, 328] on link "Más información" at bounding box center [258, 324] width 205 height 36
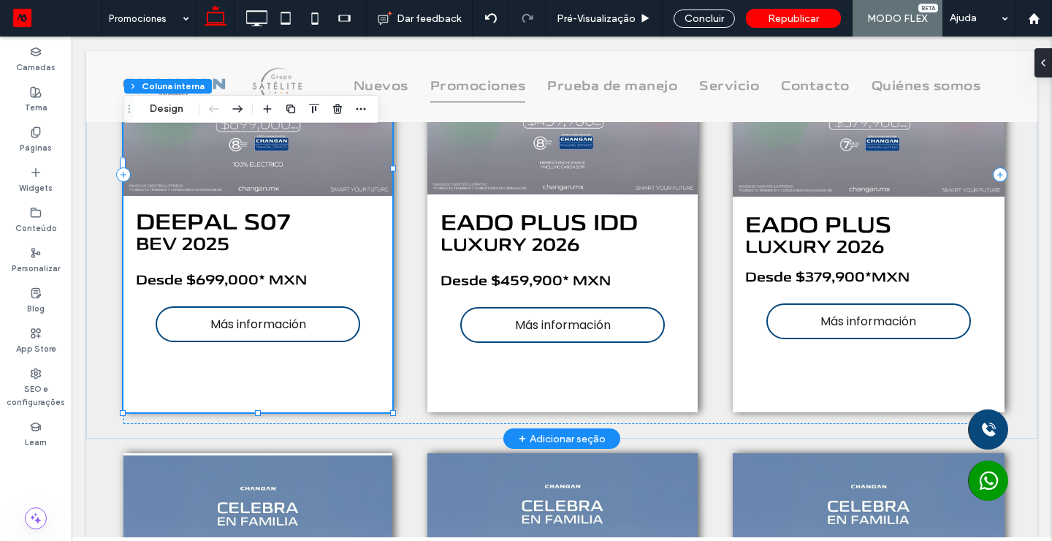
type input "**"
click at [306, 325] on span "Más información" at bounding box center [258, 324] width 96 height 18
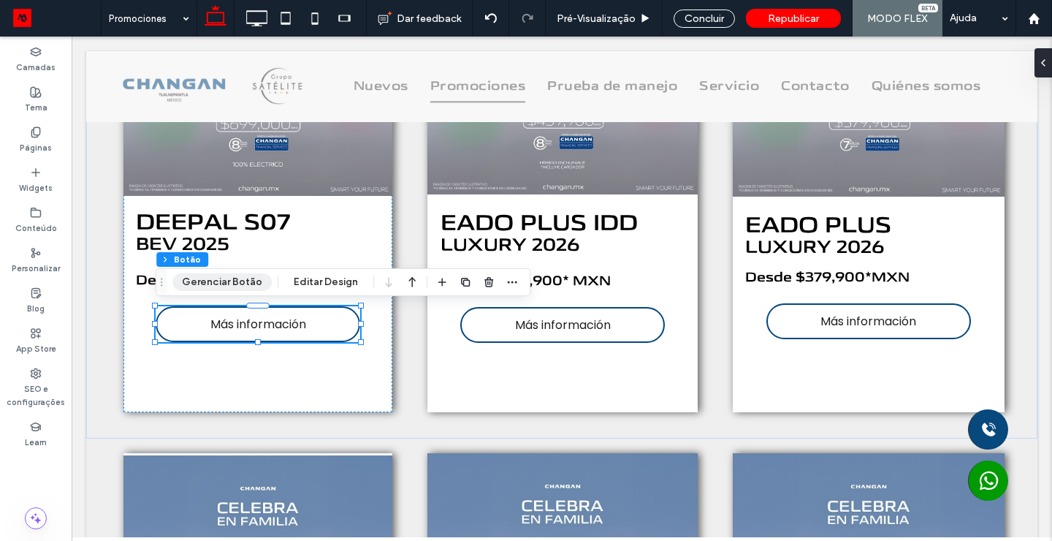
click at [224, 282] on button "Gerenciar Botão" at bounding box center [221, 282] width 99 height 18
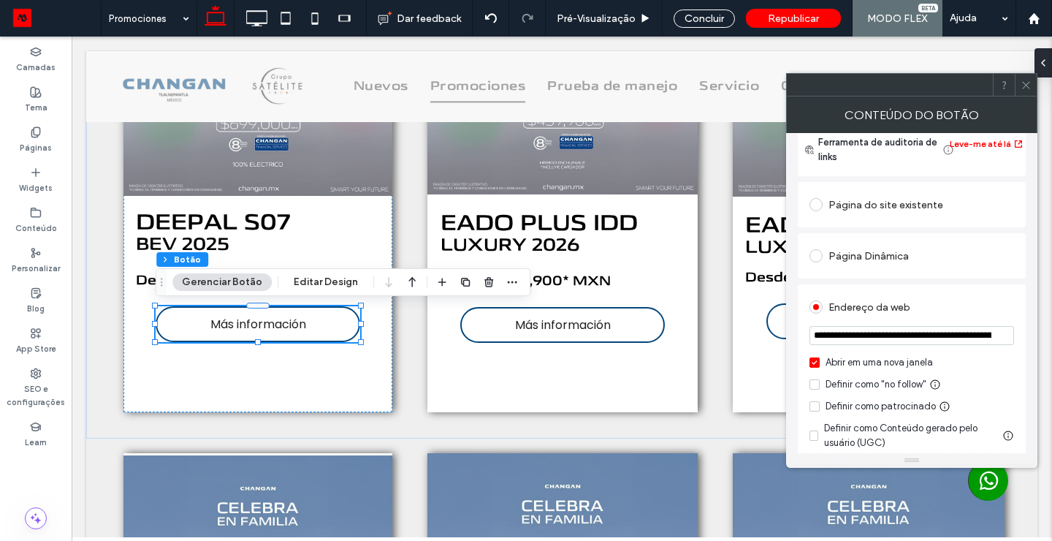
scroll to position [123, 0]
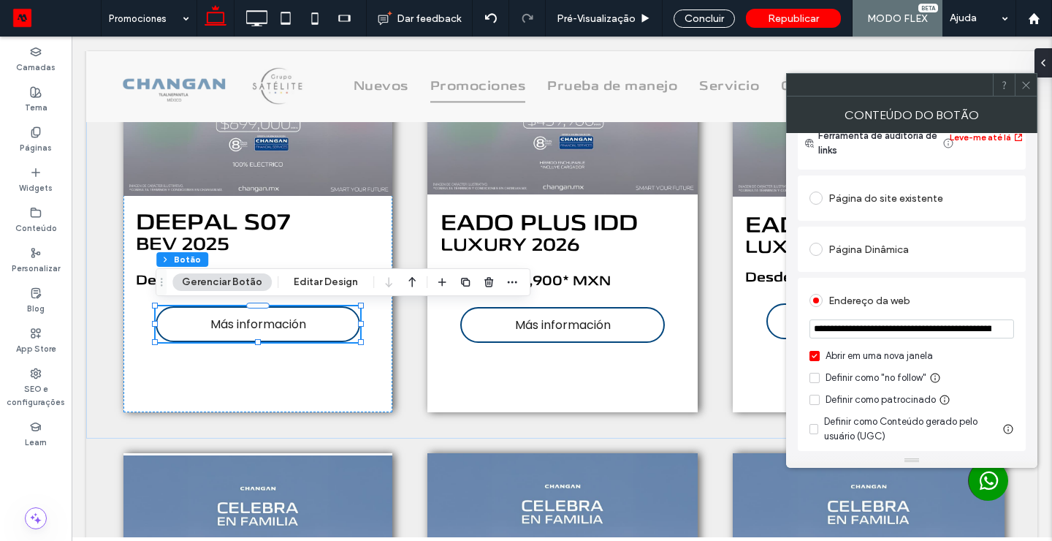
click at [1030, 89] on icon at bounding box center [1026, 85] width 11 height 11
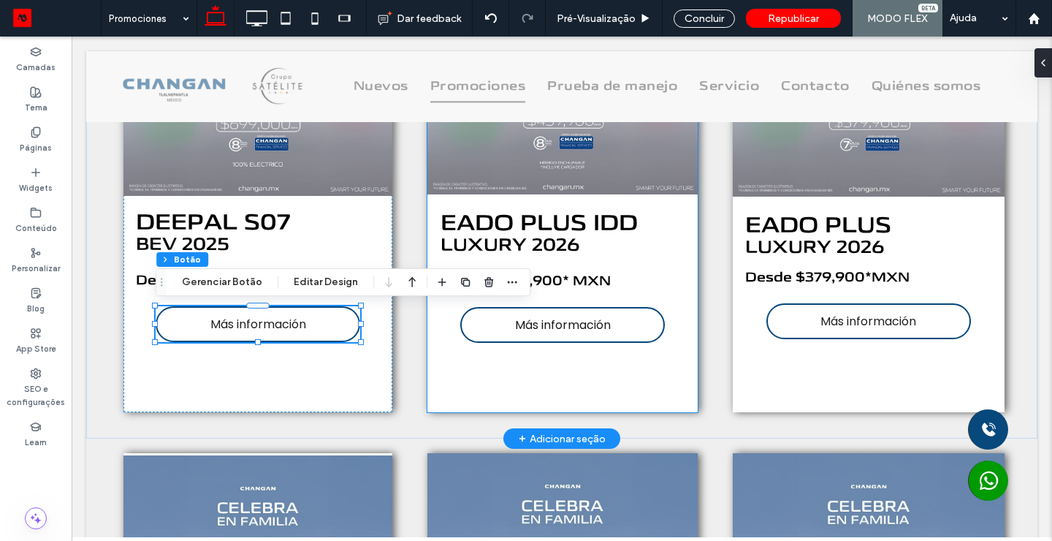
click at [577, 317] on span "Más información" at bounding box center [563, 325] width 96 height 18
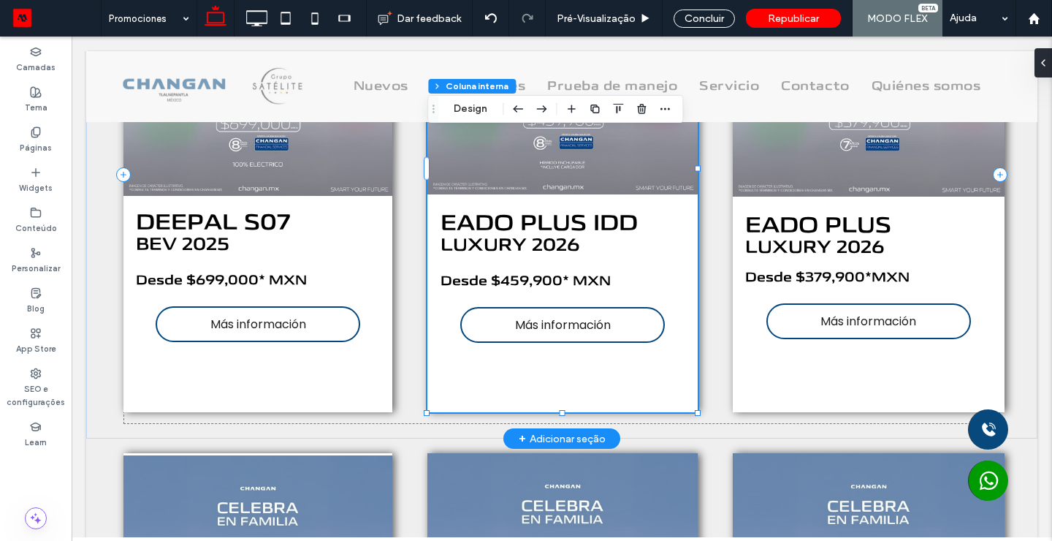
click at [577, 317] on span "Más información" at bounding box center [563, 325] width 96 height 18
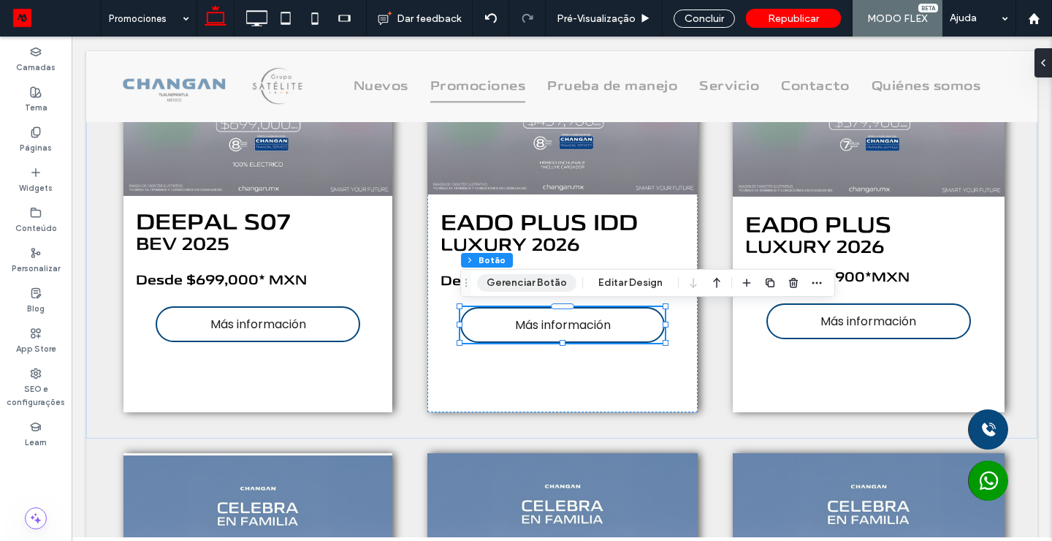
click at [548, 278] on button "Gerenciar Botão" at bounding box center [526, 283] width 99 height 18
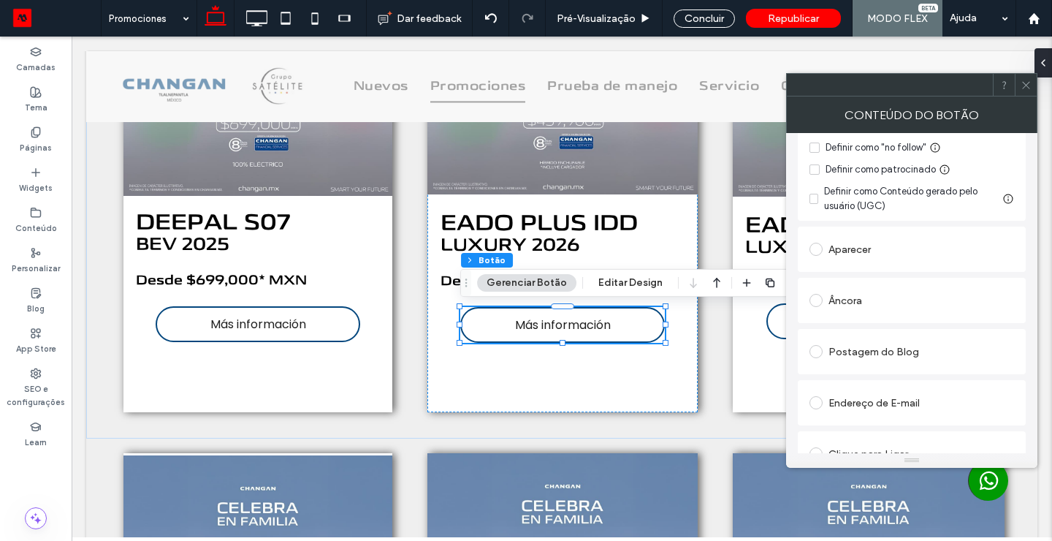
scroll to position [357, 0]
click at [1026, 88] on icon at bounding box center [1026, 85] width 11 height 11
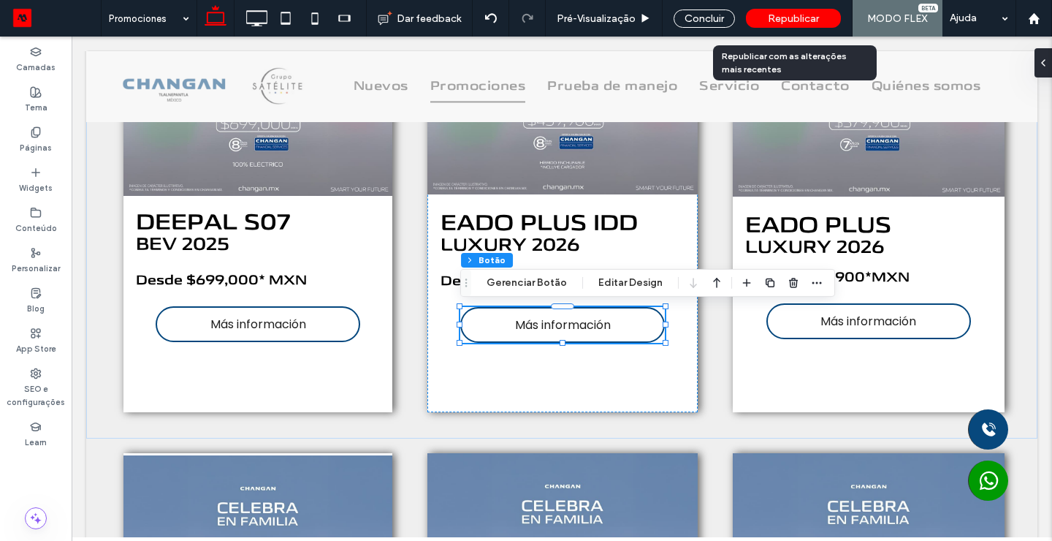
click at [790, 17] on span "Republicar" at bounding box center [793, 18] width 51 height 12
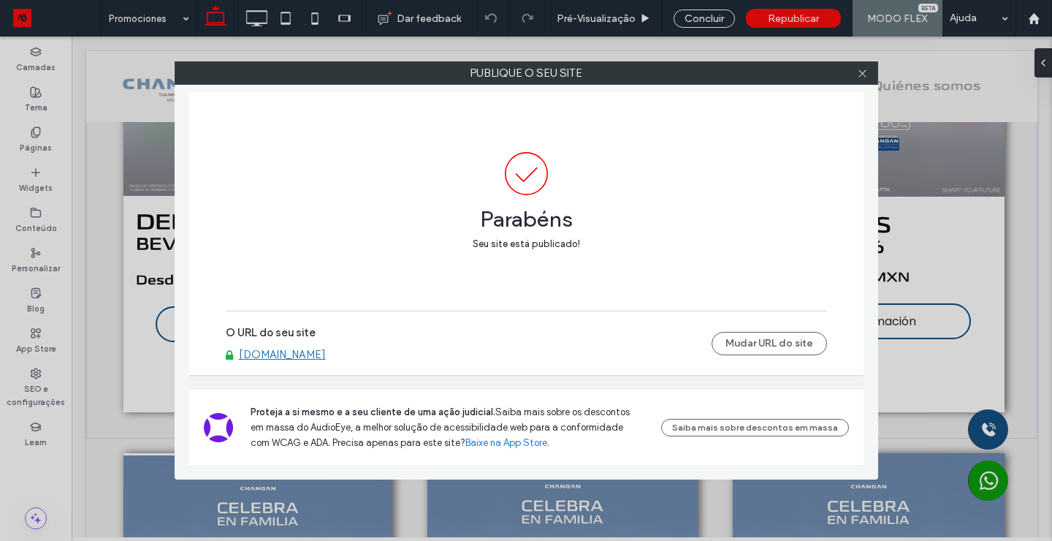
click at [854, 75] on div at bounding box center [863, 73] width 22 height 22
click at [862, 75] on icon at bounding box center [862, 73] width 11 height 11
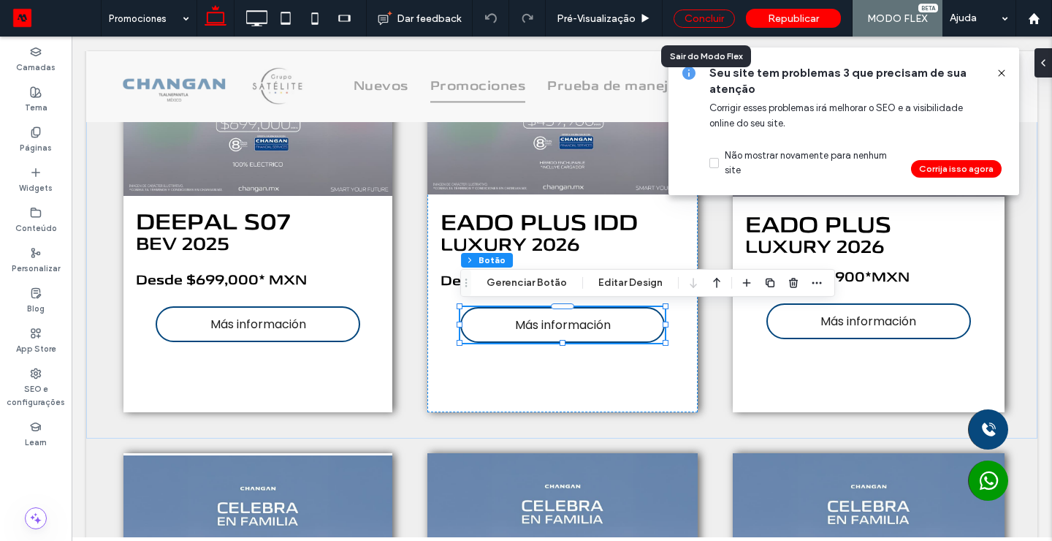
click at [709, 19] on div "Concluir" at bounding box center [704, 18] width 61 height 18
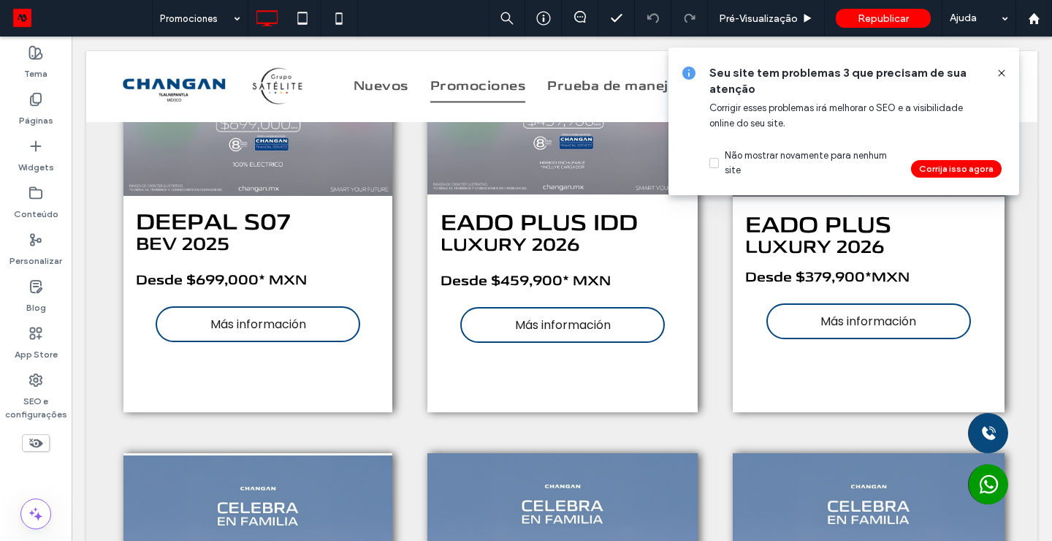
drag, startPoint x: 1002, startPoint y: 70, endPoint x: 930, endPoint y: 45, distance: 75.8
click at [1002, 70] on icon at bounding box center [1002, 73] width 12 height 12
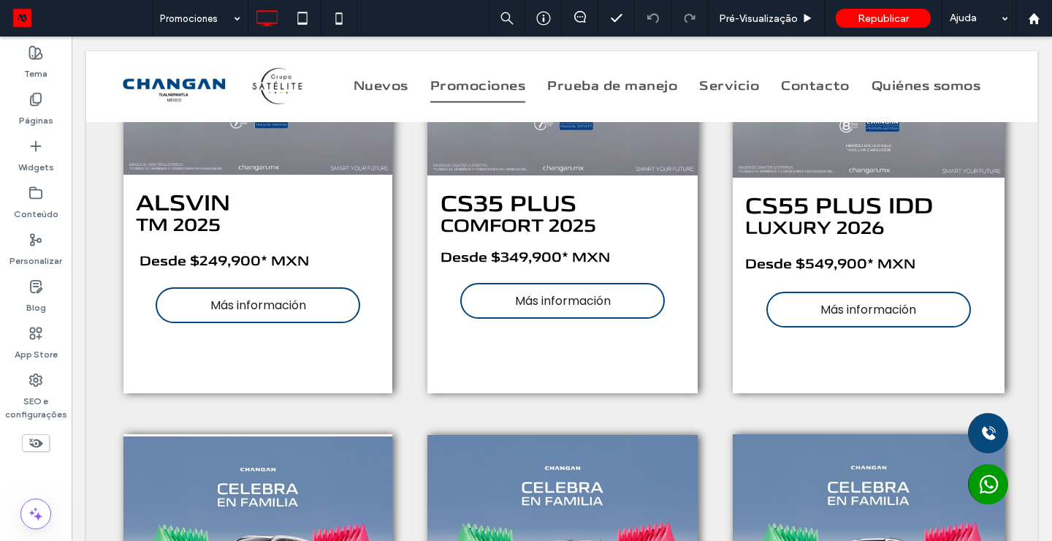
scroll to position [340, 0]
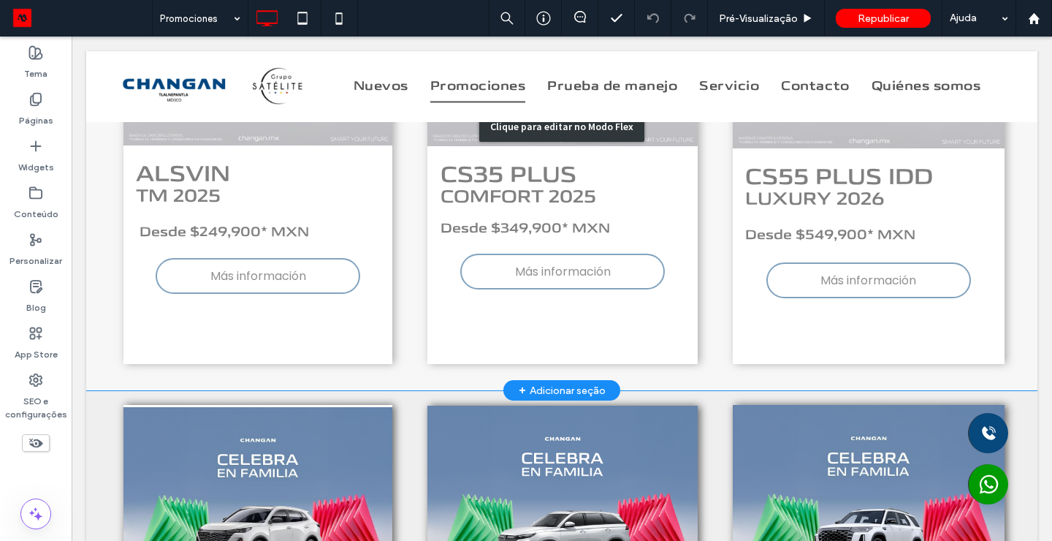
click at [263, 272] on div "Clique para editar no Modo Flex" at bounding box center [561, 126] width 951 height 528
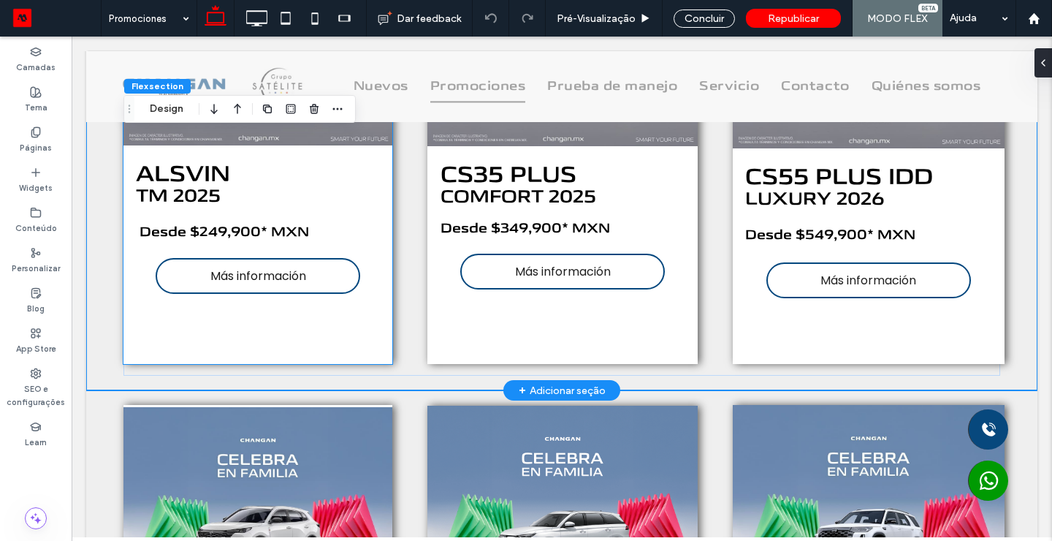
click at [248, 275] on span "Más información" at bounding box center [258, 276] width 96 height 18
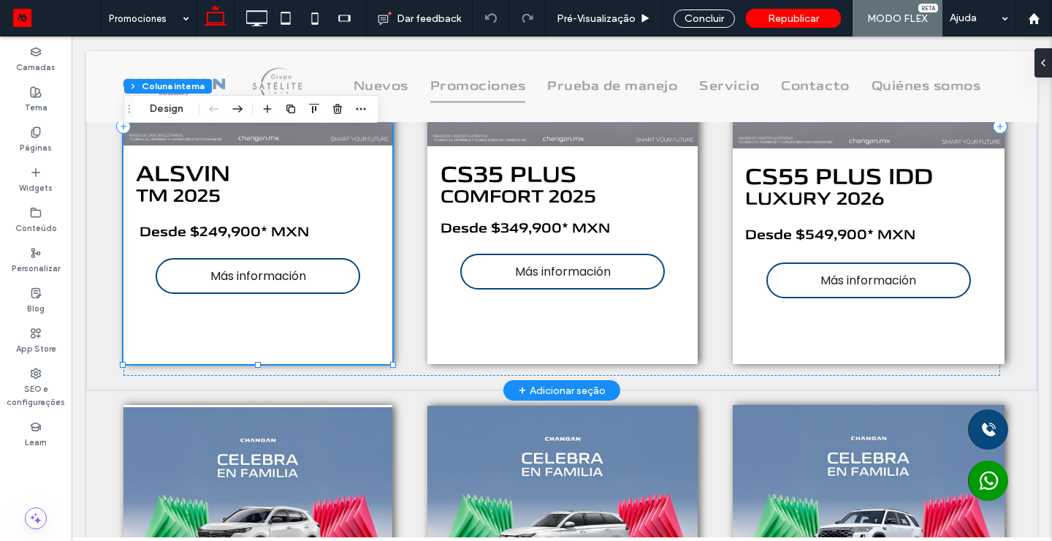
click at [248, 275] on span "Más información" at bounding box center [258, 276] width 96 height 18
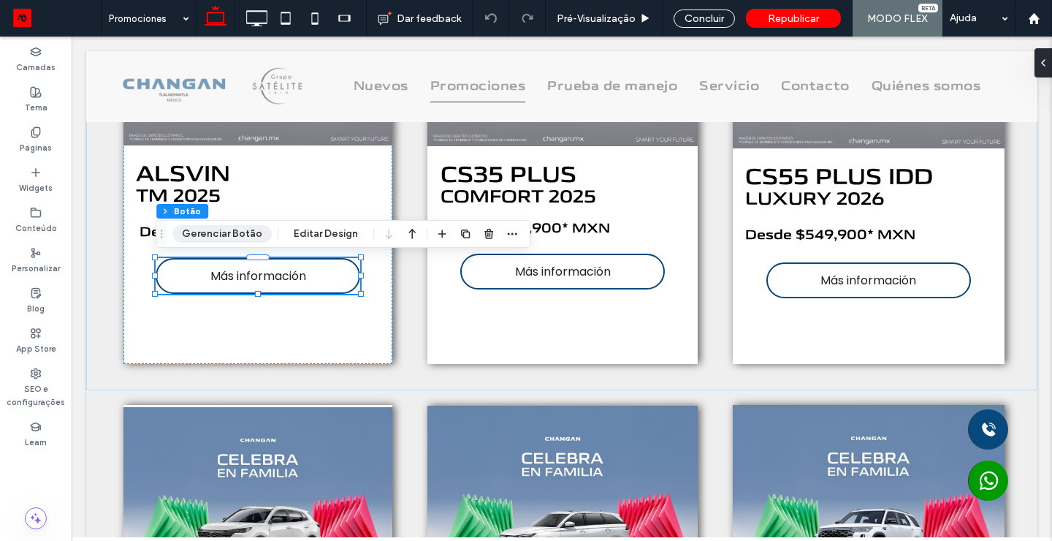
click at [216, 230] on button "Gerenciar Botão" at bounding box center [221, 234] width 99 height 18
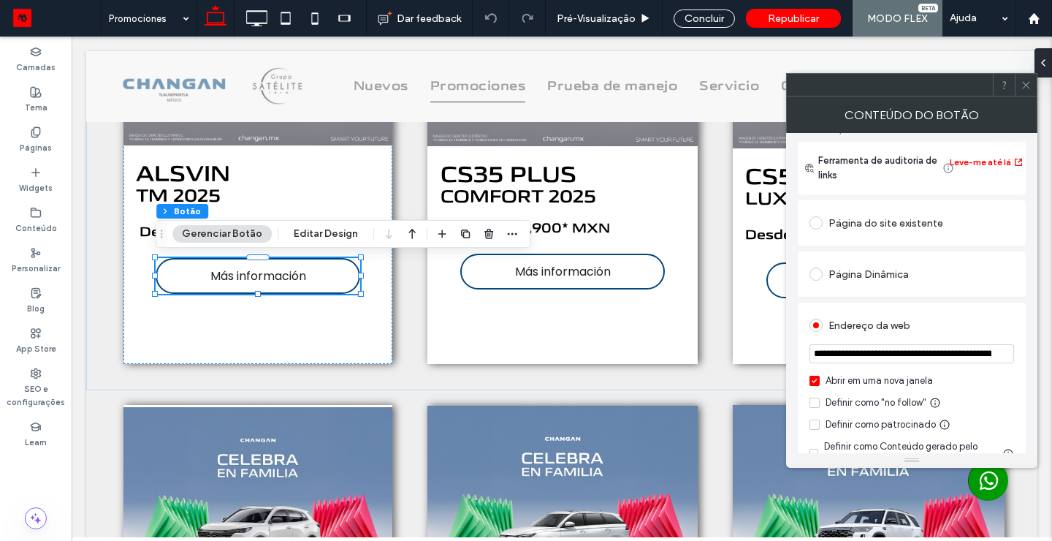
scroll to position [131, 0]
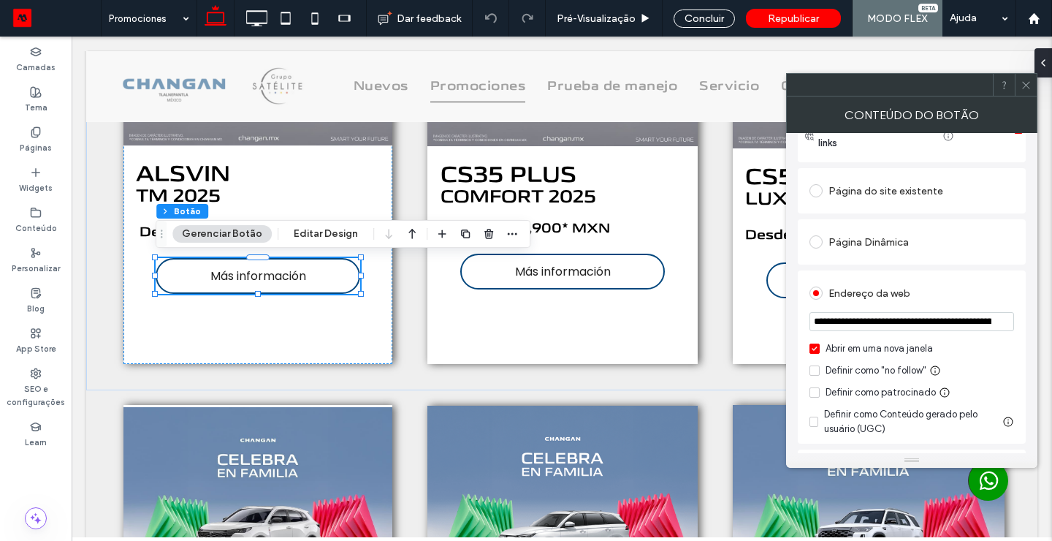
click at [818, 349] on span at bounding box center [815, 348] width 10 height 10
click at [1027, 81] on icon at bounding box center [1026, 85] width 11 height 11
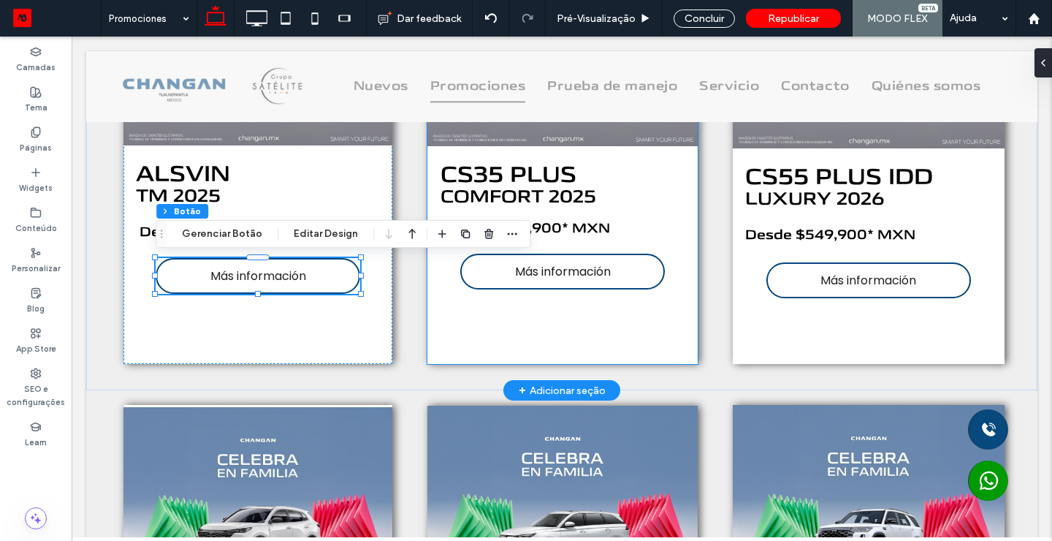
click at [501, 278] on link "Más información" at bounding box center [562, 272] width 205 height 36
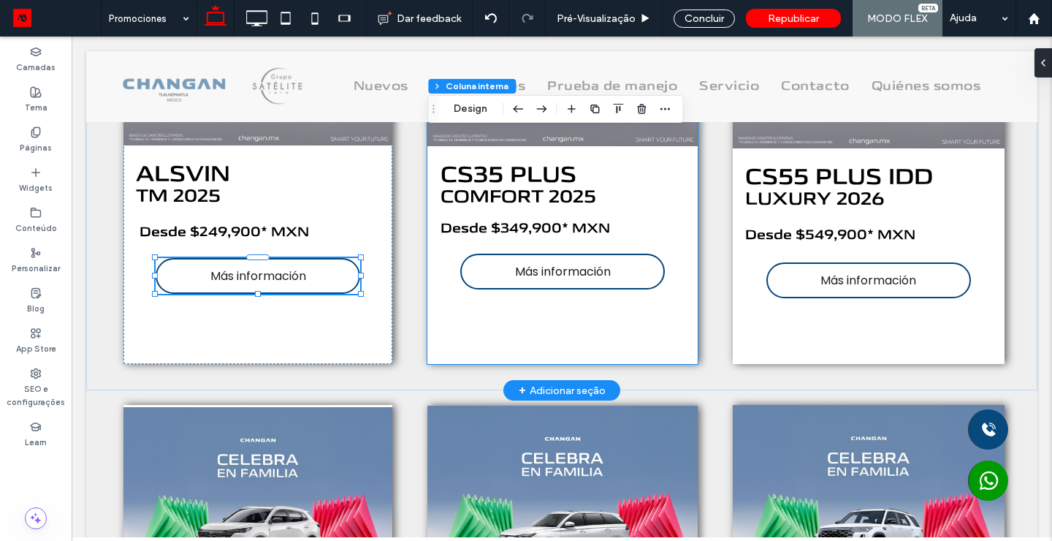
click at [501, 278] on link "Más información" at bounding box center [562, 272] width 205 height 36
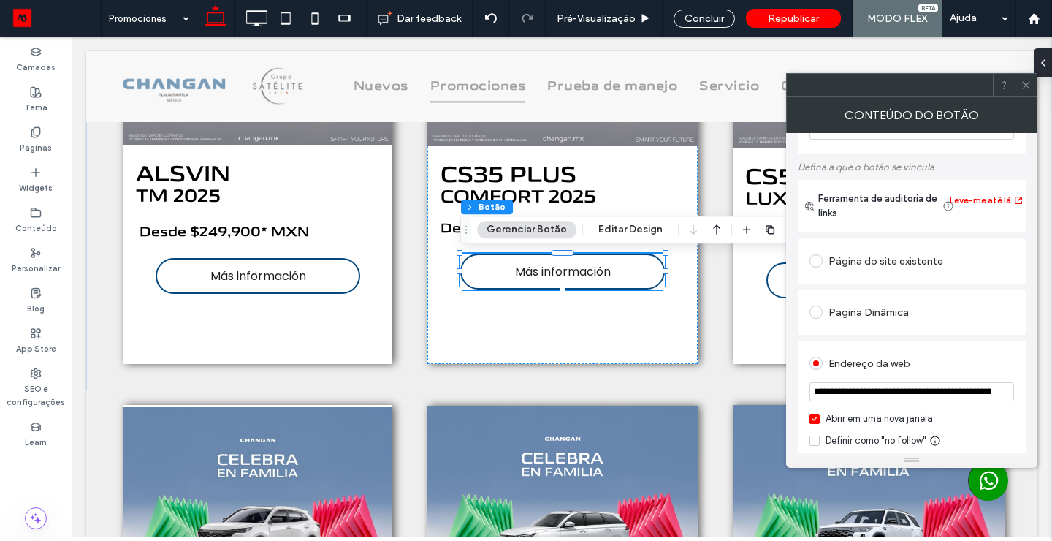
scroll to position [130, 0]
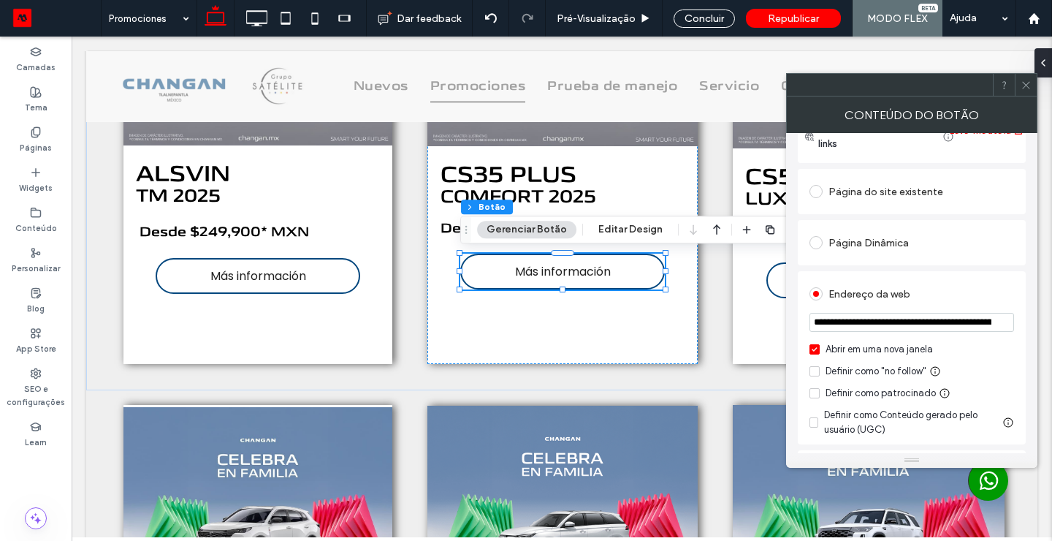
click at [815, 350] on icon at bounding box center [814, 349] width 5 height 4
click at [1028, 88] on icon at bounding box center [1026, 85] width 11 height 11
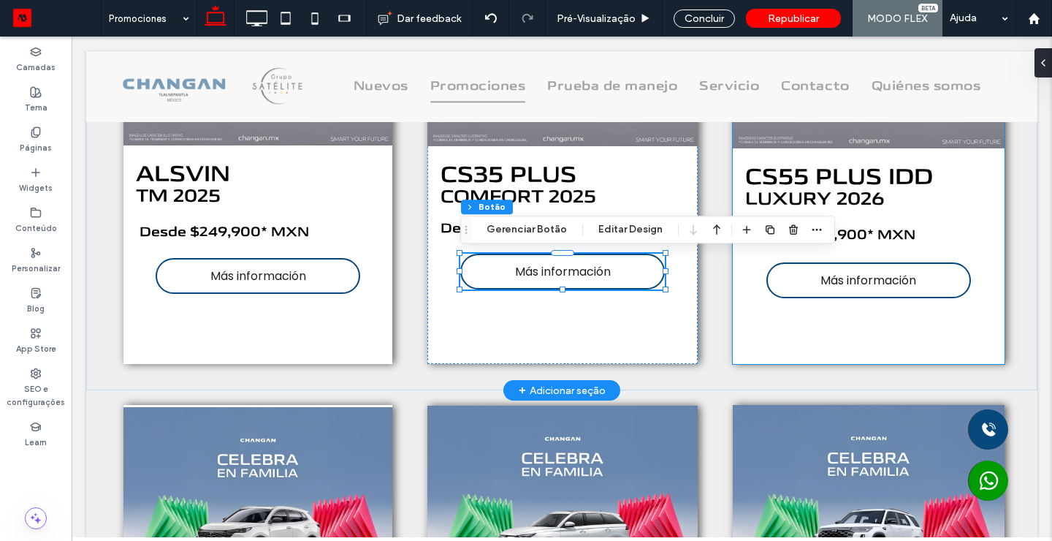
click at [821, 278] on span "Más información" at bounding box center [869, 280] width 96 height 18
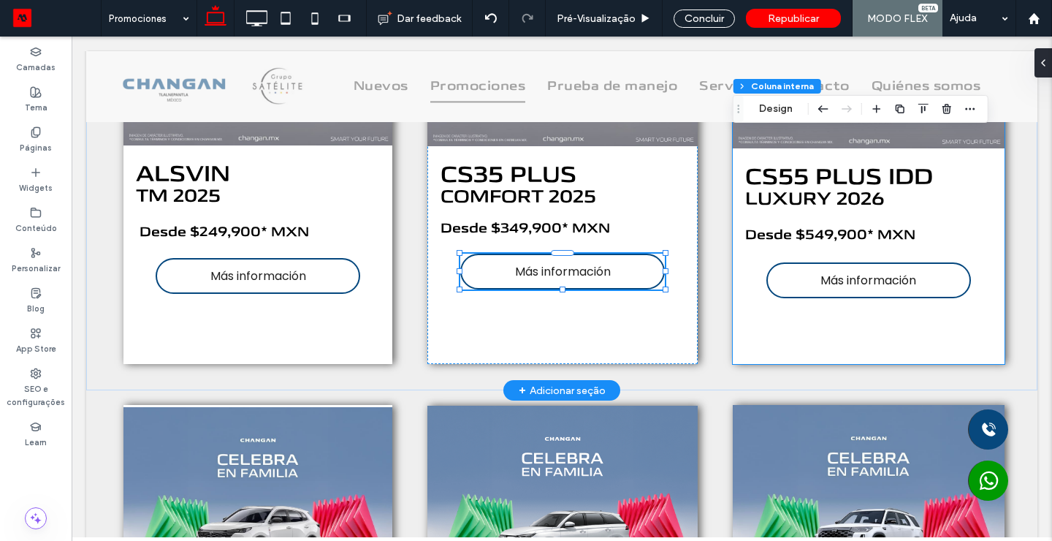
click at [821, 278] on span "Más información" at bounding box center [869, 280] width 96 height 18
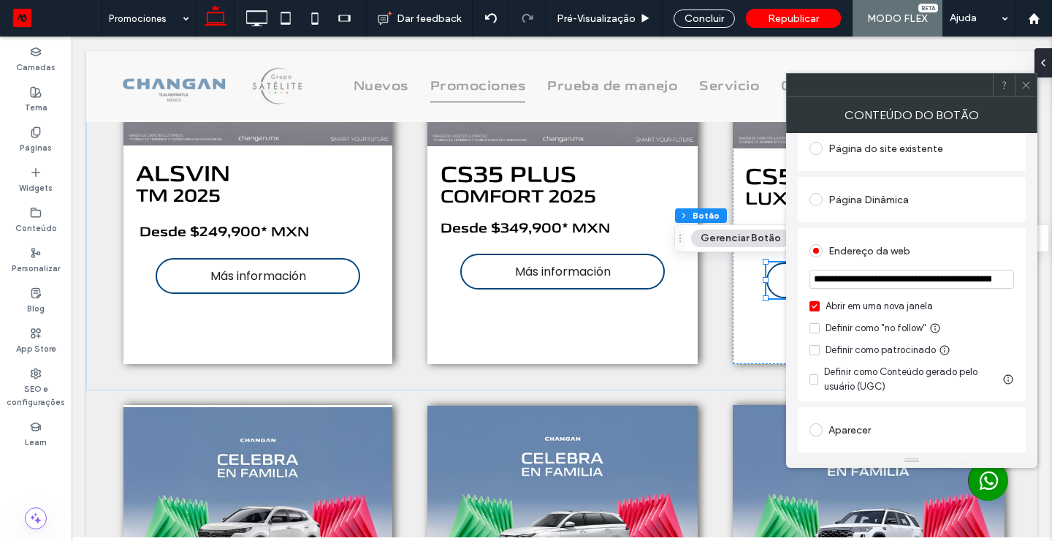
scroll to position [175, 0]
click at [814, 305] on icon at bounding box center [815, 304] width 6 height 4
click at [1030, 87] on icon at bounding box center [1026, 85] width 11 height 11
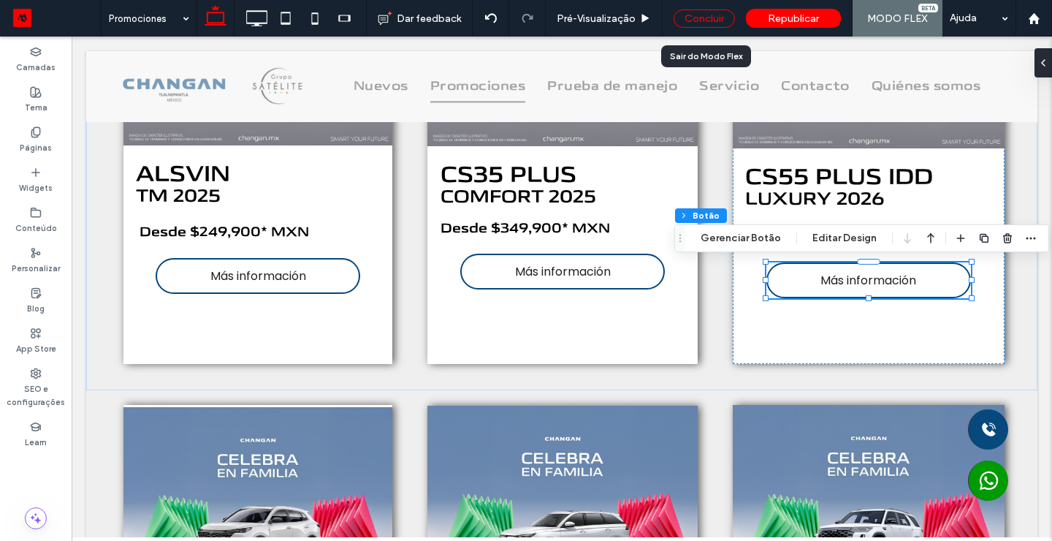
click at [701, 20] on div "Concluir" at bounding box center [704, 18] width 61 height 18
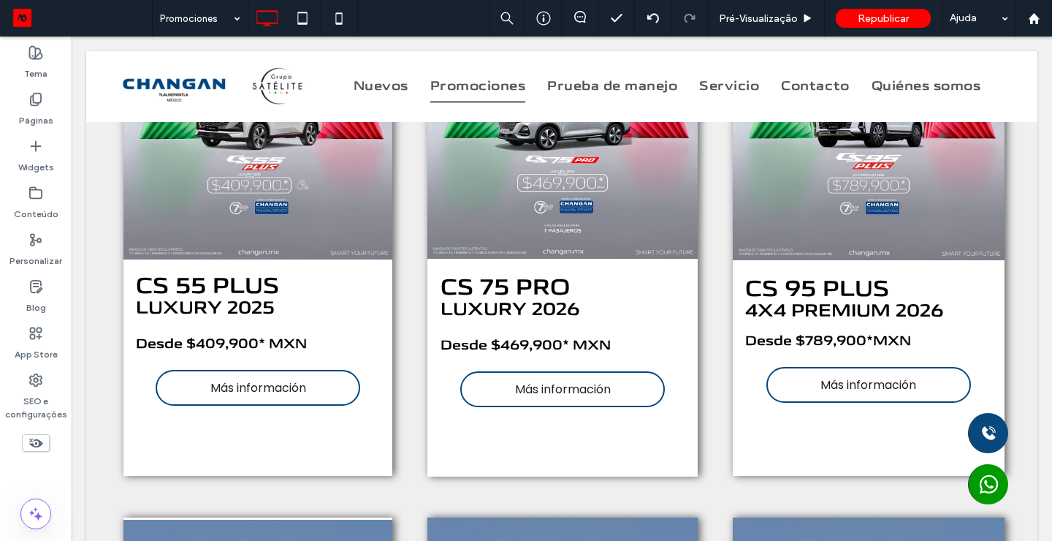
scroll to position [808, 0]
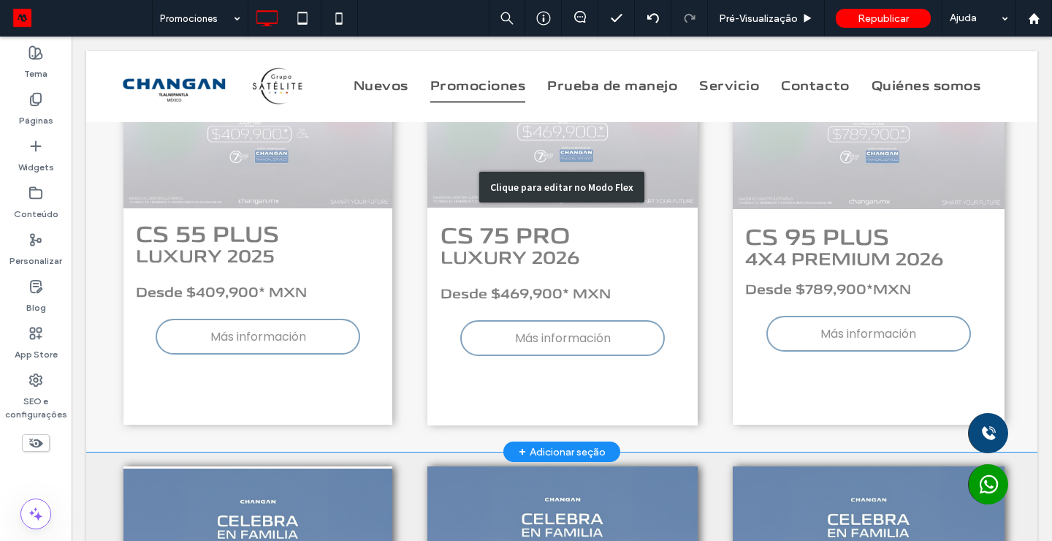
click at [217, 334] on div "Clique para editar no Modo Flex" at bounding box center [561, 187] width 951 height 529
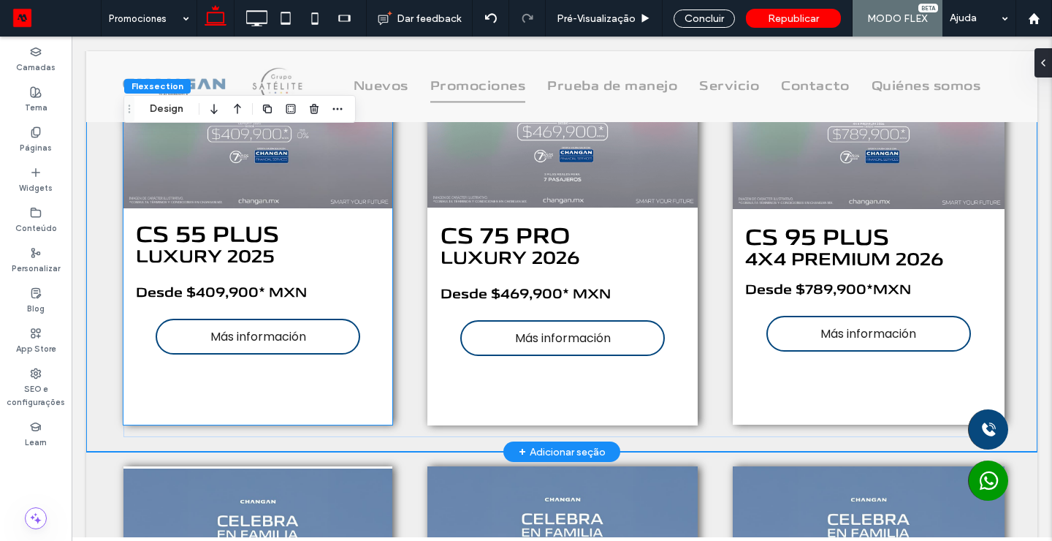
click at [217, 334] on span "Más información" at bounding box center [258, 336] width 96 height 18
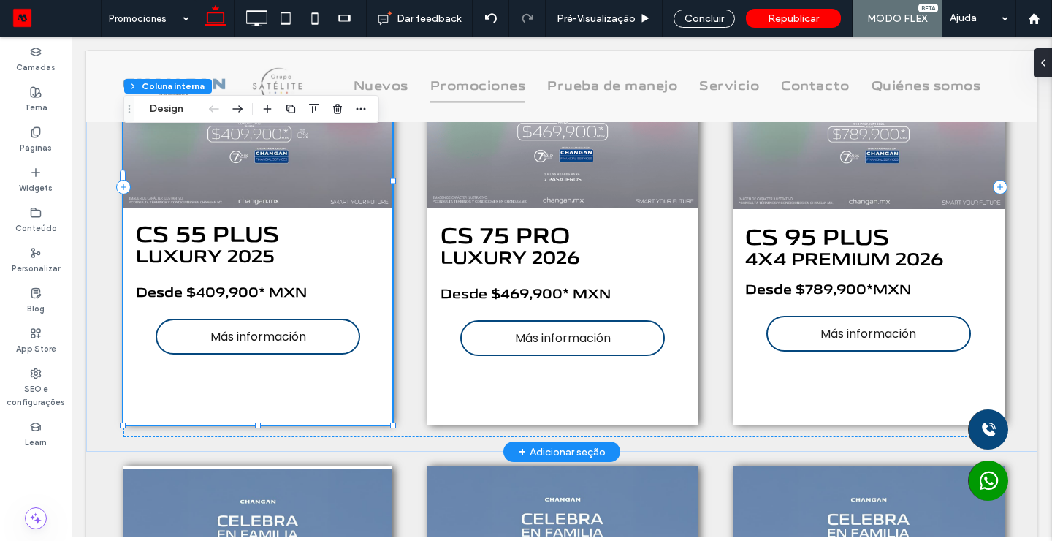
click at [217, 334] on span "Más información" at bounding box center [258, 336] width 96 height 18
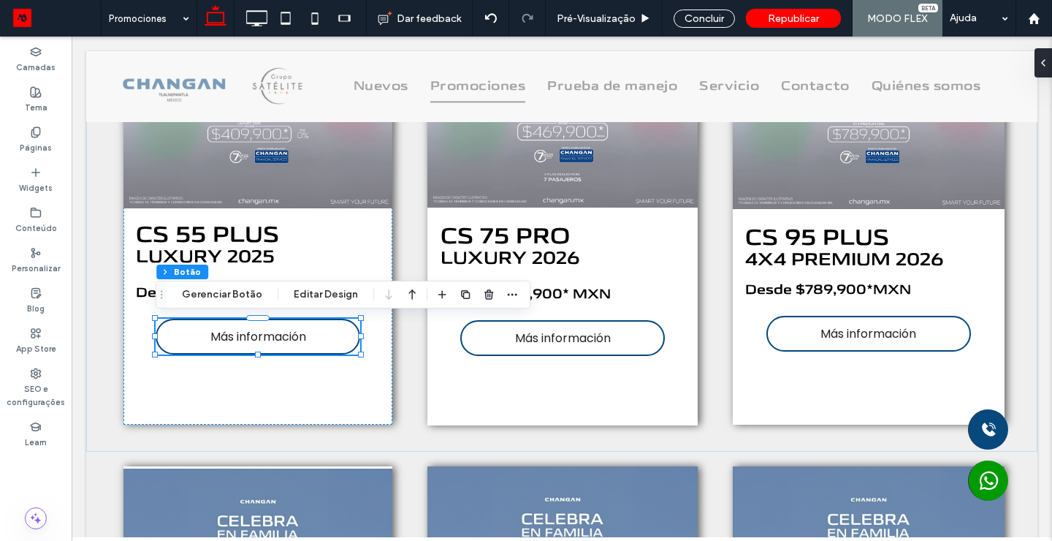
click at [227, 283] on div "Flex section Flex column Coluna interna Botão Gerenciar Botão Editar Design" at bounding box center [343, 295] width 375 height 28
click at [230, 289] on button "Gerenciar Botão" at bounding box center [221, 295] width 99 height 18
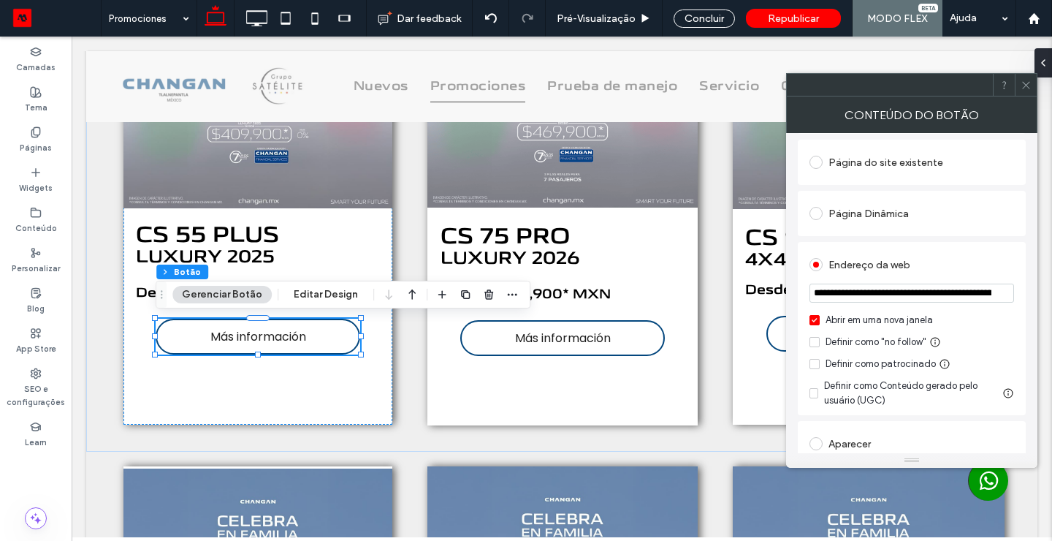
scroll to position [162, 0]
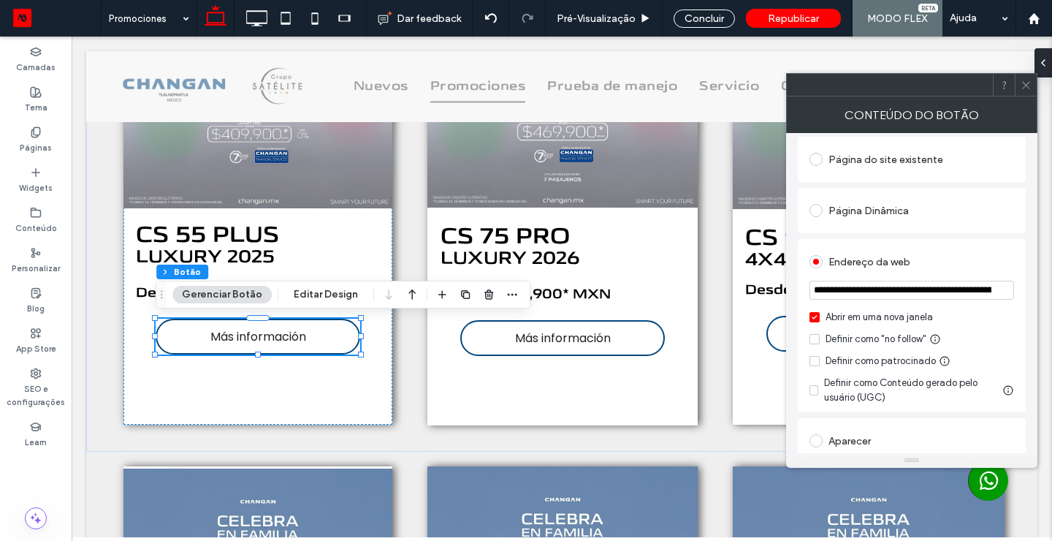
click at [815, 319] on icon at bounding box center [814, 317] width 5 height 4
click at [1025, 85] on use at bounding box center [1025, 84] width 7 height 7
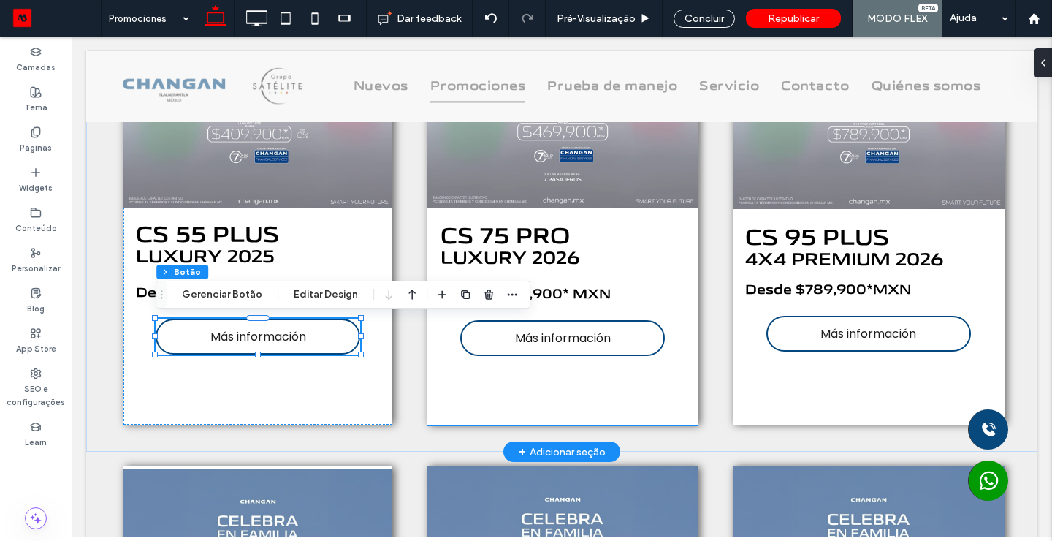
click at [538, 327] on link "Más información" at bounding box center [562, 338] width 205 height 36
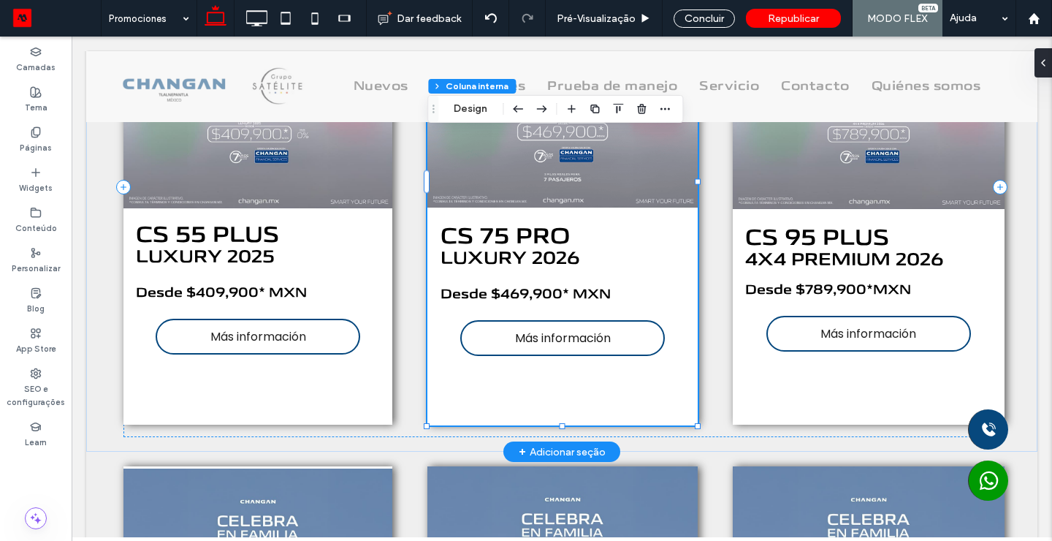
click at [538, 327] on link "Más información" at bounding box center [562, 338] width 205 height 36
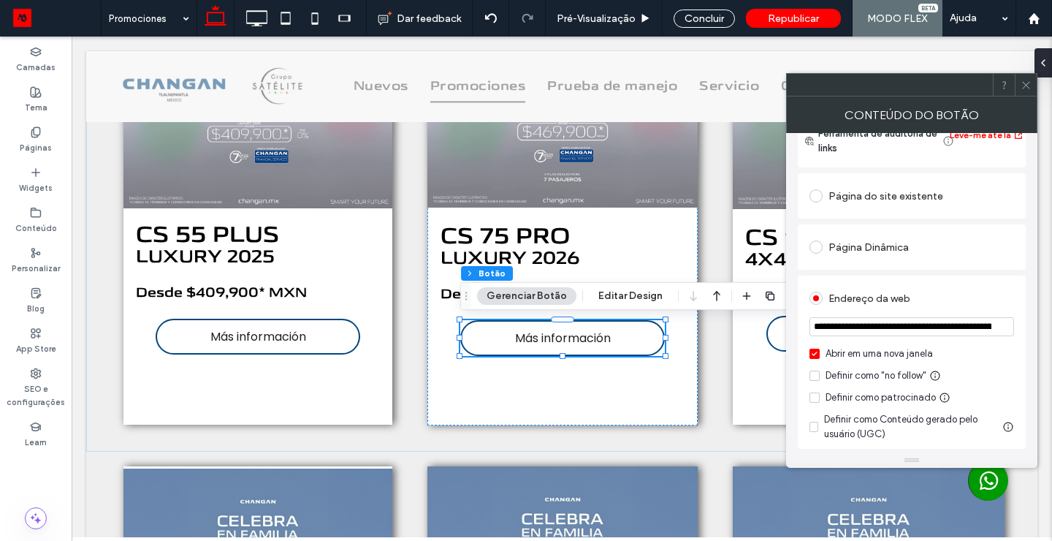
scroll to position [129, 0]
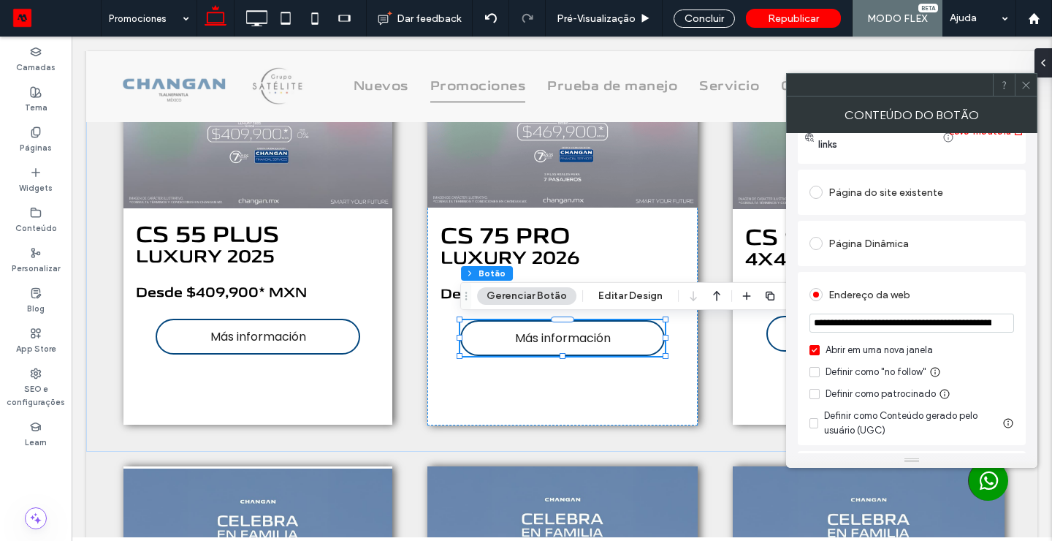
click at [821, 349] on label "Abrir em uma nova janela" at bounding box center [912, 350] width 205 height 15
click at [1024, 94] on span at bounding box center [1026, 85] width 11 height 22
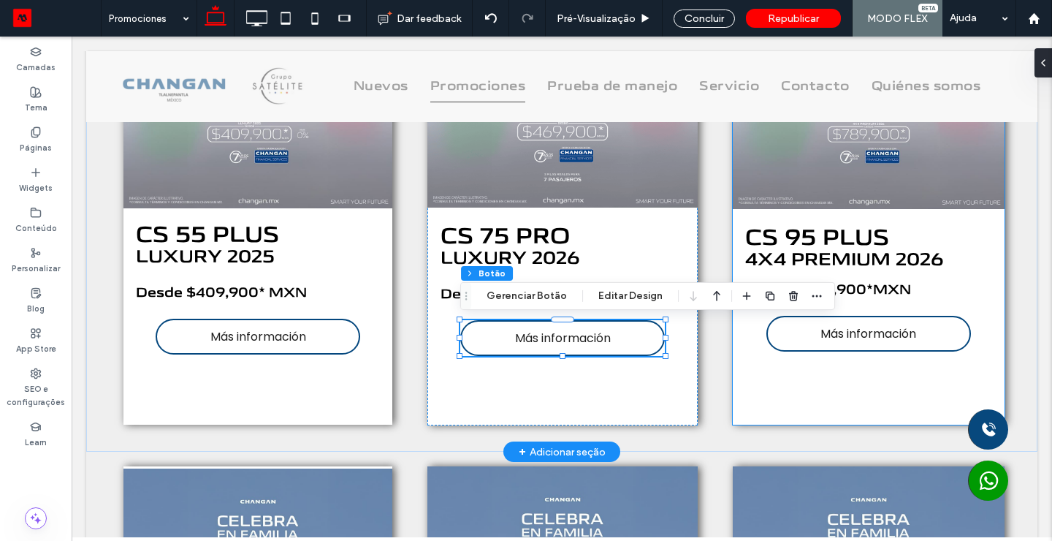
click at [845, 338] on span "Más información" at bounding box center [869, 333] width 96 height 18
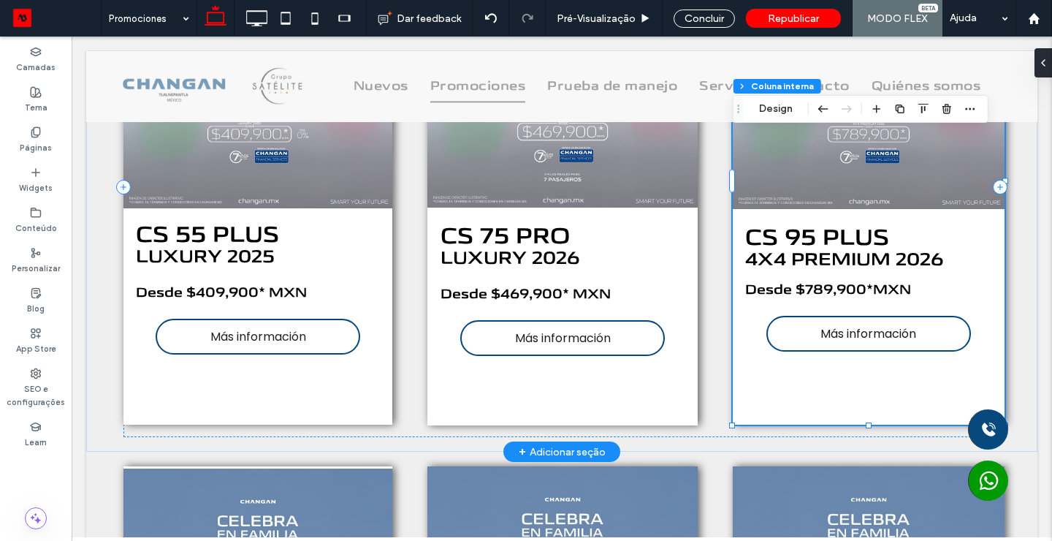
click at [845, 338] on span "Más información" at bounding box center [869, 333] width 96 height 18
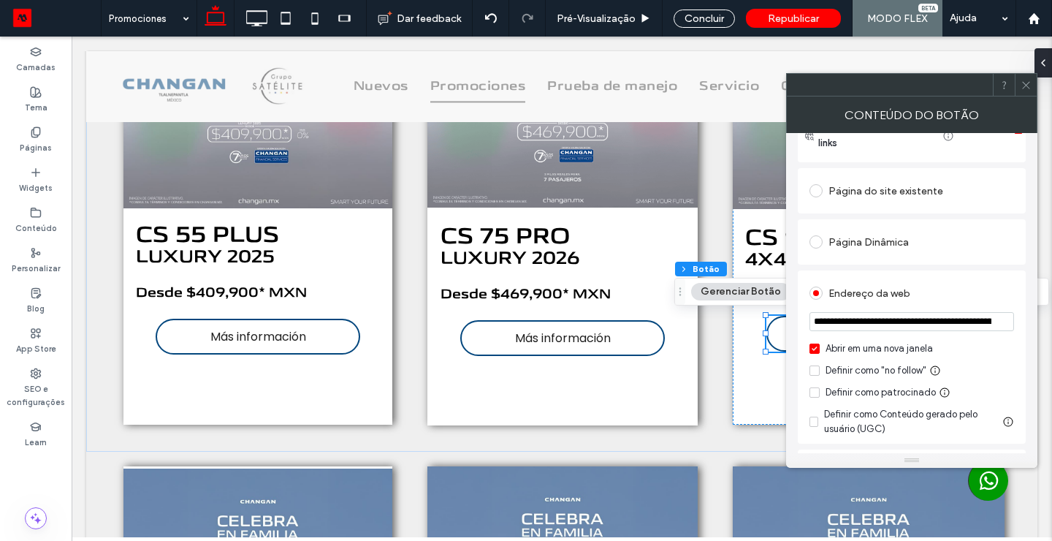
scroll to position [186, 0]
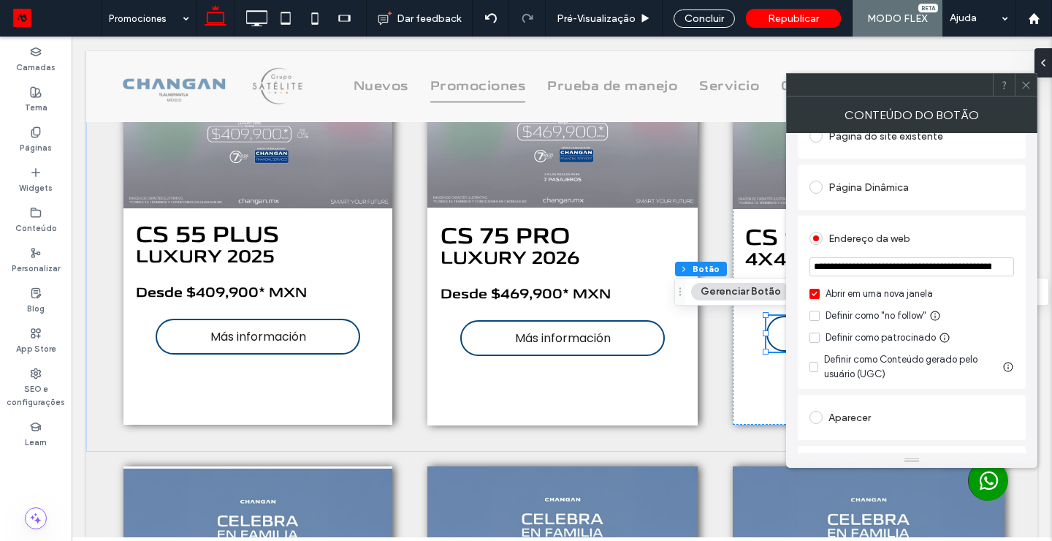
click at [811, 292] on span at bounding box center [815, 294] width 10 height 10
click at [1027, 89] on icon at bounding box center [1026, 85] width 11 height 11
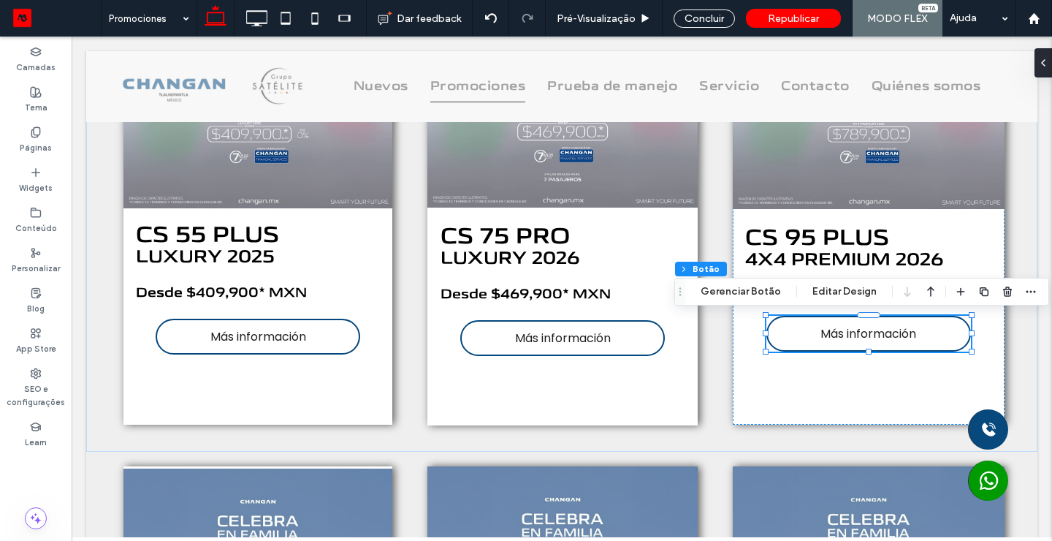
click at [707, 21] on div "Concluir" at bounding box center [704, 18] width 61 height 18
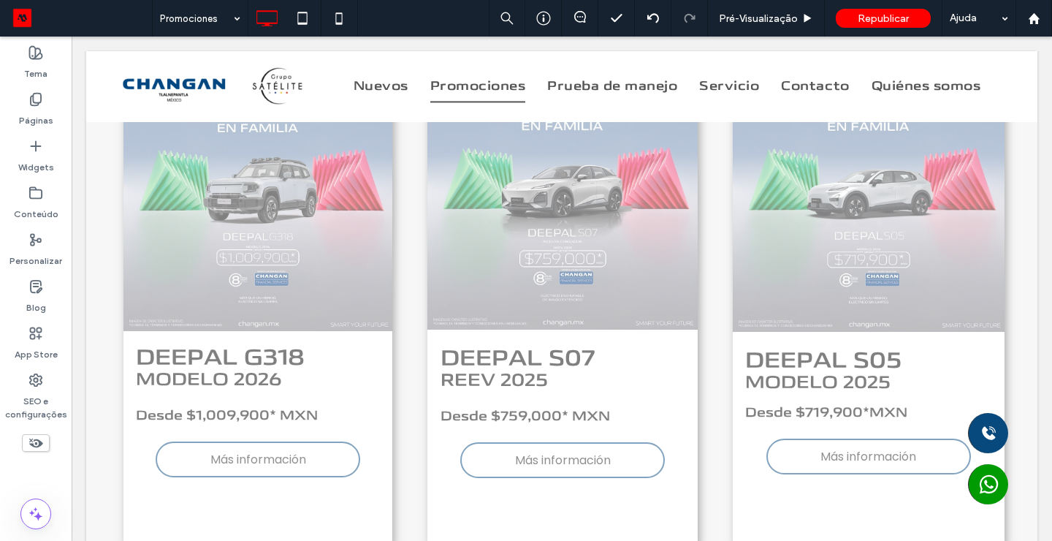
scroll to position [1217, 0]
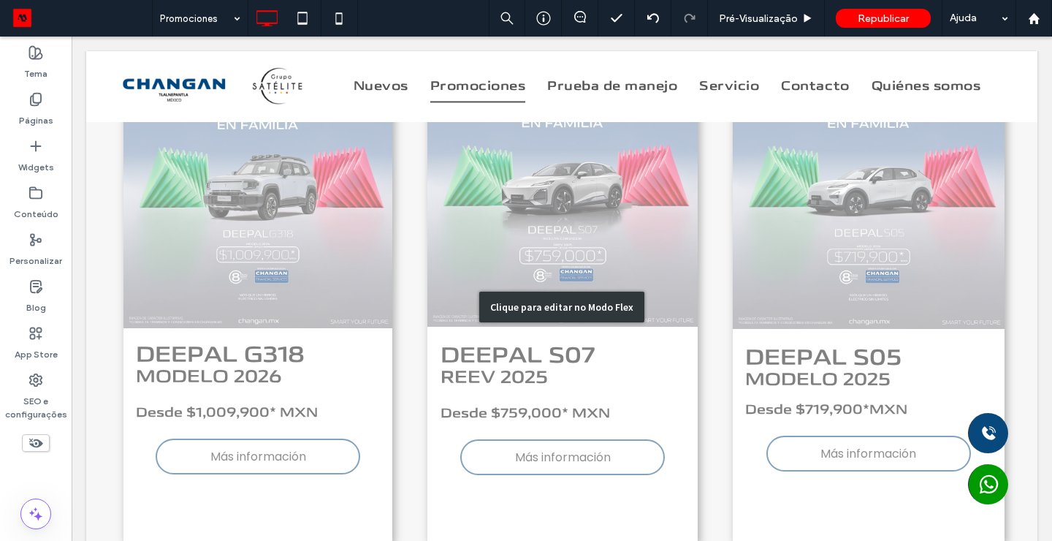
click at [293, 292] on div "Clique para editar no Modo Flex" at bounding box center [561, 306] width 951 height 528
click at [293, 292] on img at bounding box center [257, 193] width 269 height 269
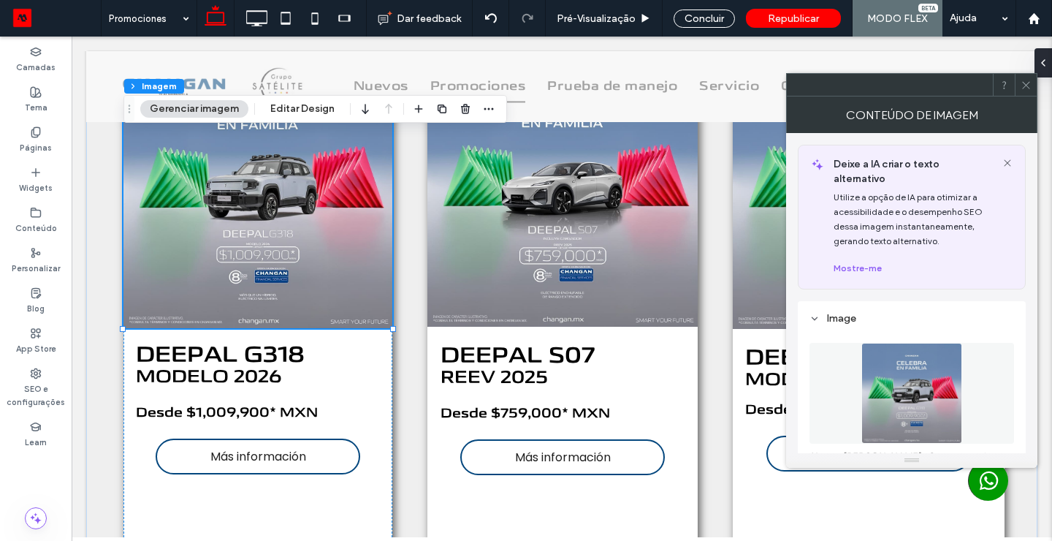
click at [202, 125] on img at bounding box center [257, 193] width 269 height 269
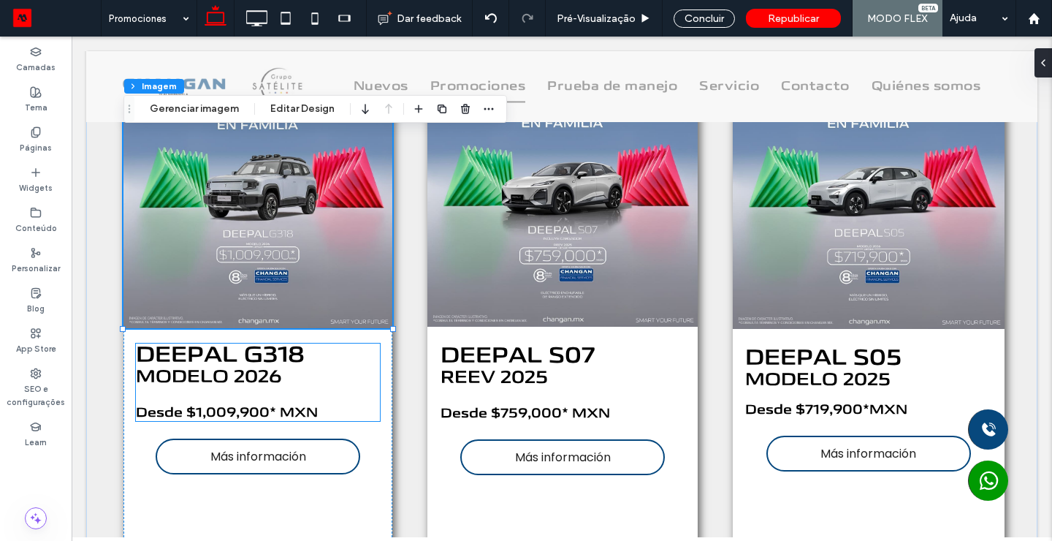
click at [275, 373] on span "MODELO 2026" at bounding box center [209, 376] width 146 height 23
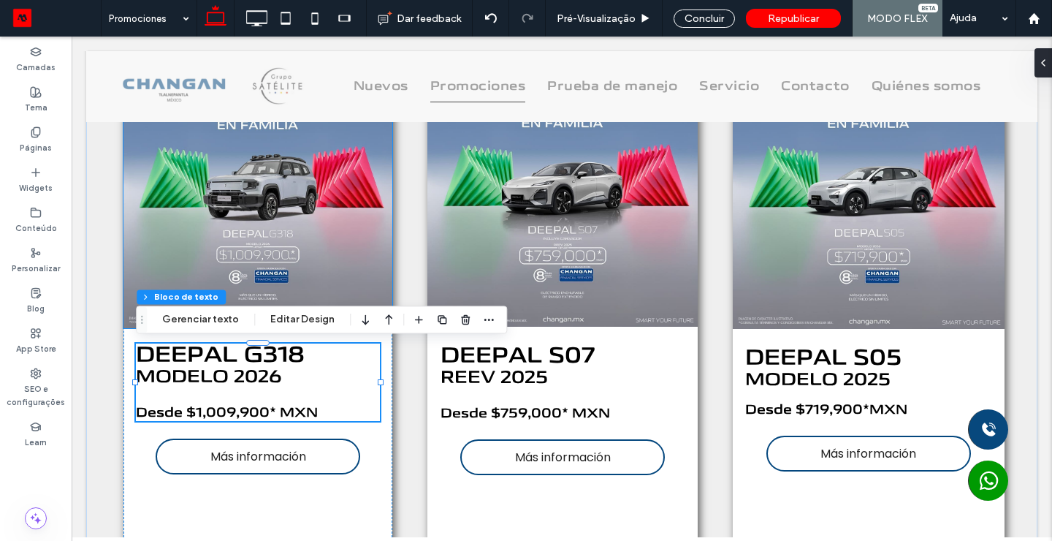
click at [378, 230] on img at bounding box center [257, 193] width 269 height 269
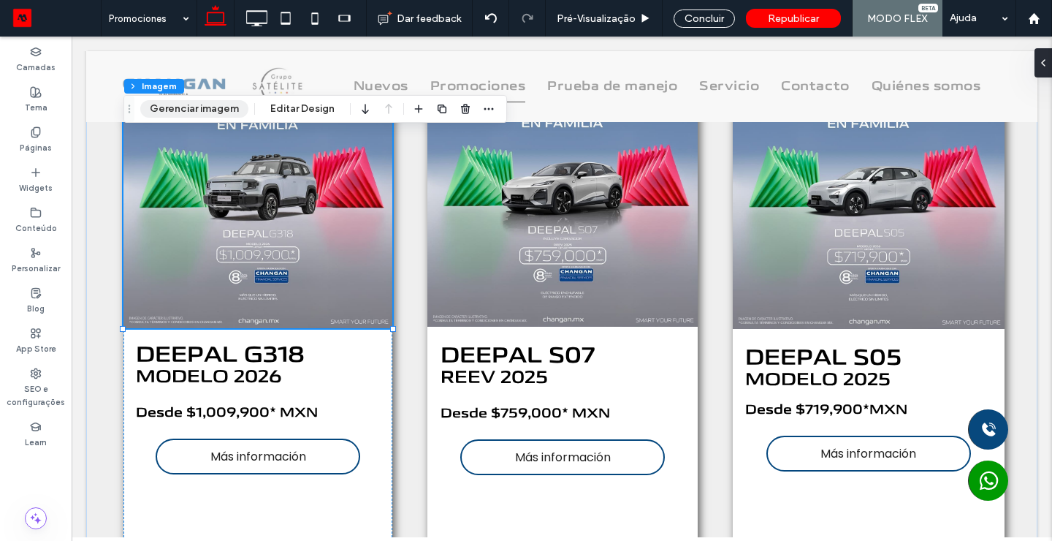
click at [183, 111] on button "Gerenciar imagem" at bounding box center [194, 109] width 108 height 18
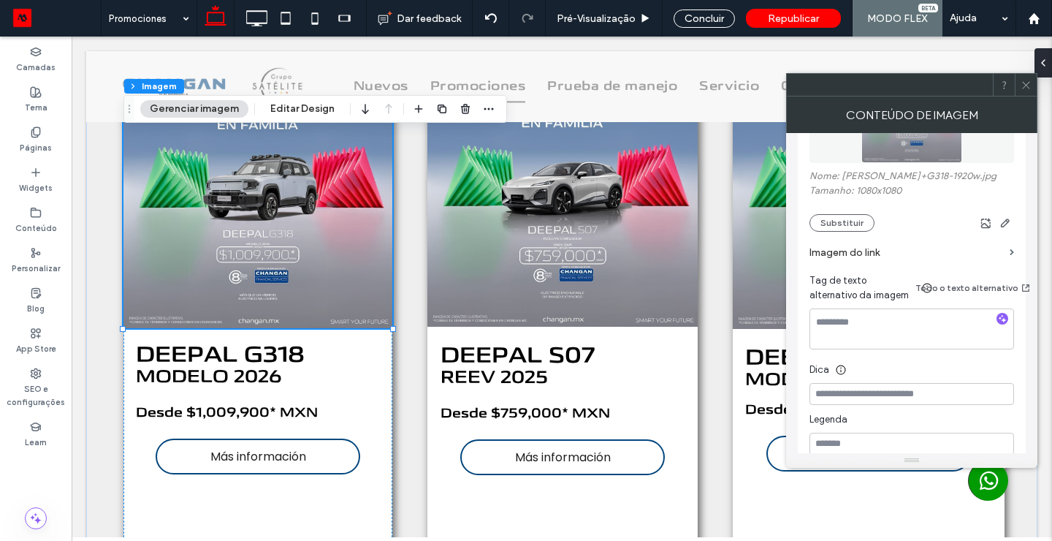
scroll to position [0, 0]
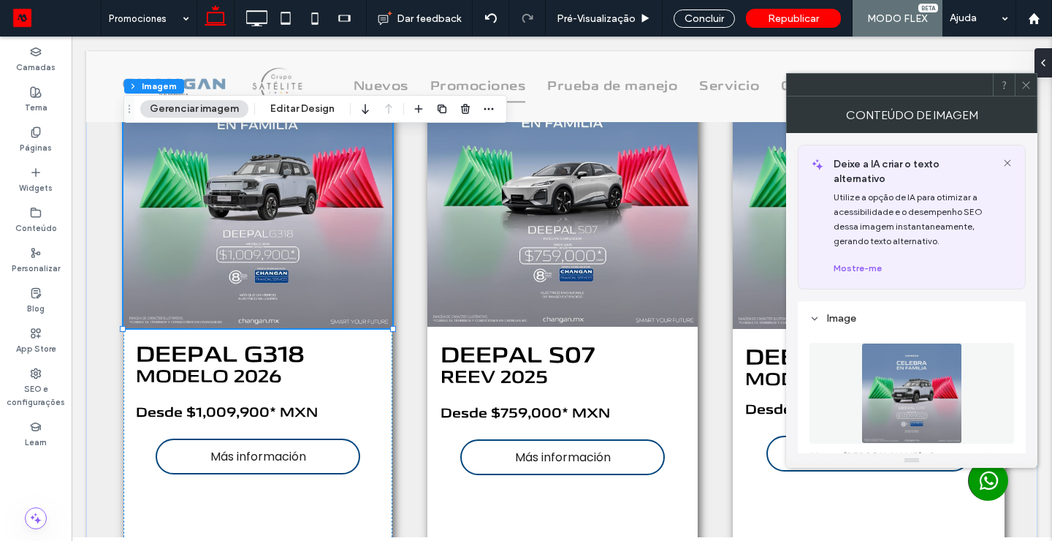
click at [1026, 87] on icon at bounding box center [1026, 85] width 11 height 11
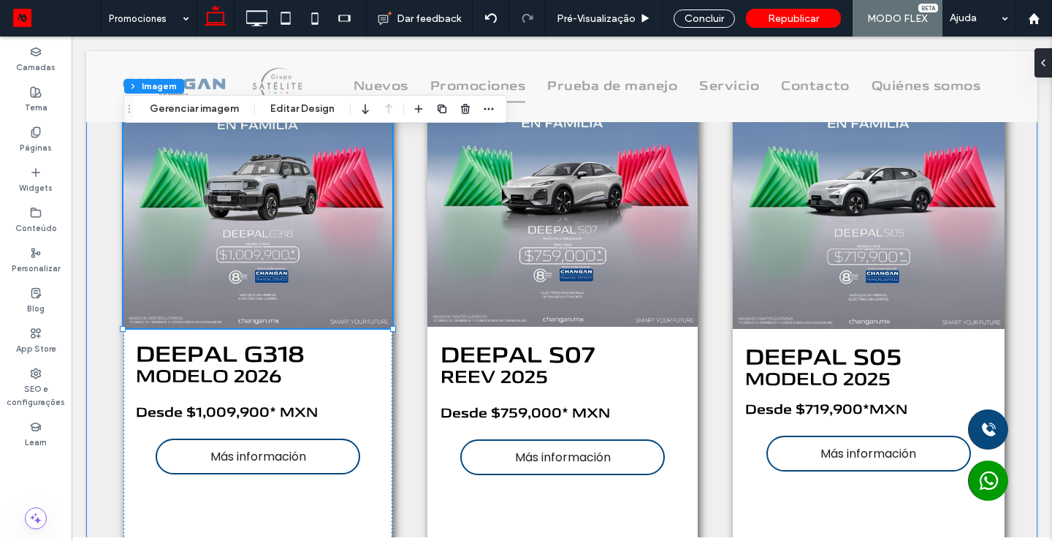
click at [109, 319] on div "DEEPAL G318 MODELO 2026 Desde $1,009,900* MXN Más información DEEPAL S07 REEV 2…" at bounding box center [561, 306] width 951 height 528
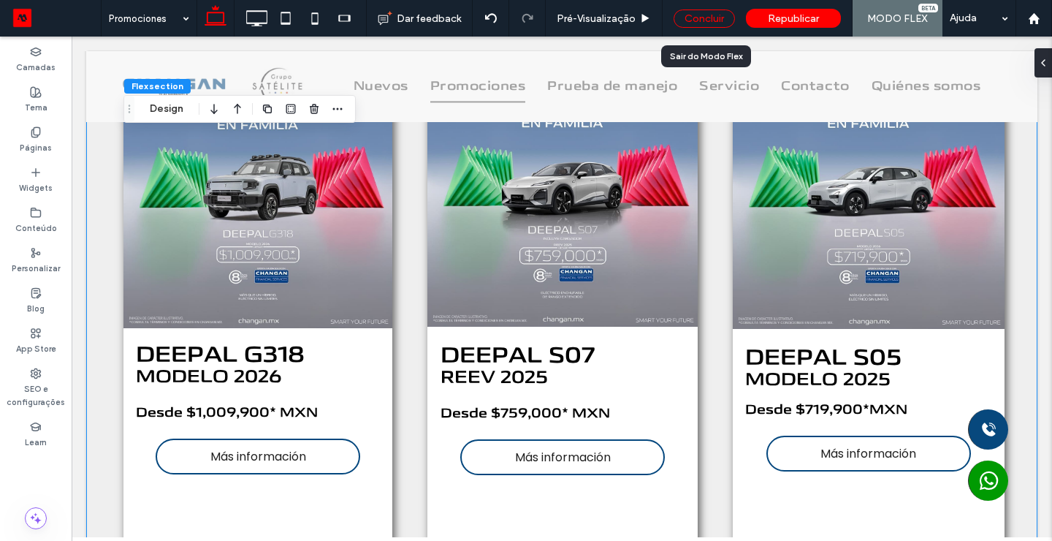
click at [703, 20] on div "Concluir" at bounding box center [704, 18] width 61 height 18
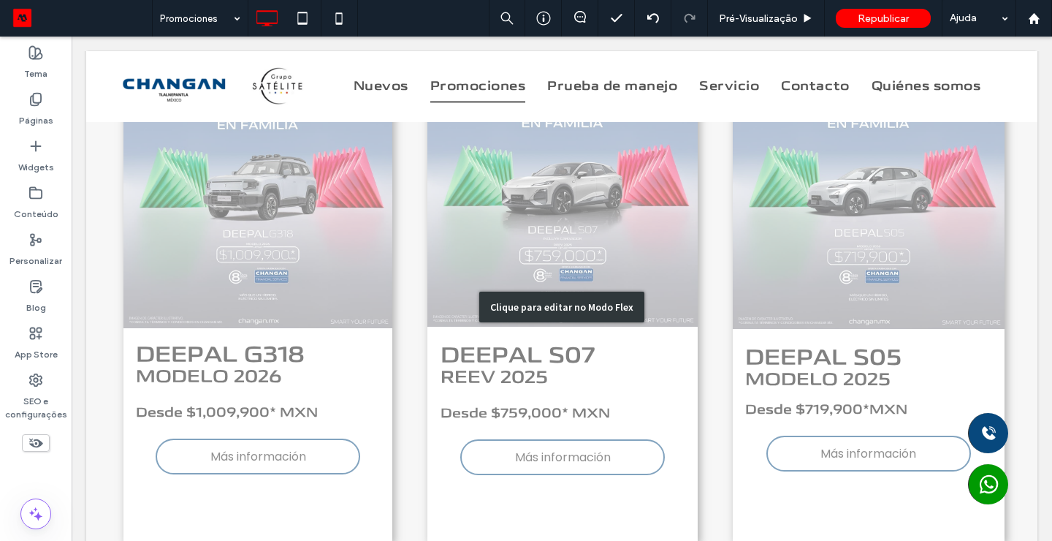
click at [298, 455] on div "Clique para editar no Modo Flex" at bounding box center [561, 306] width 951 height 528
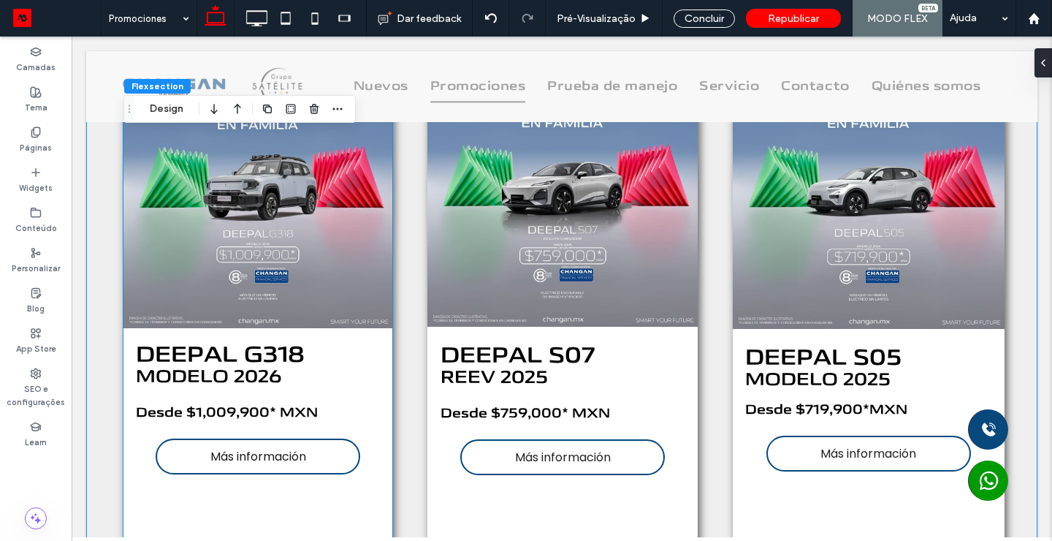
click at [297, 455] on span "Más información" at bounding box center [258, 456] width 96 height 18
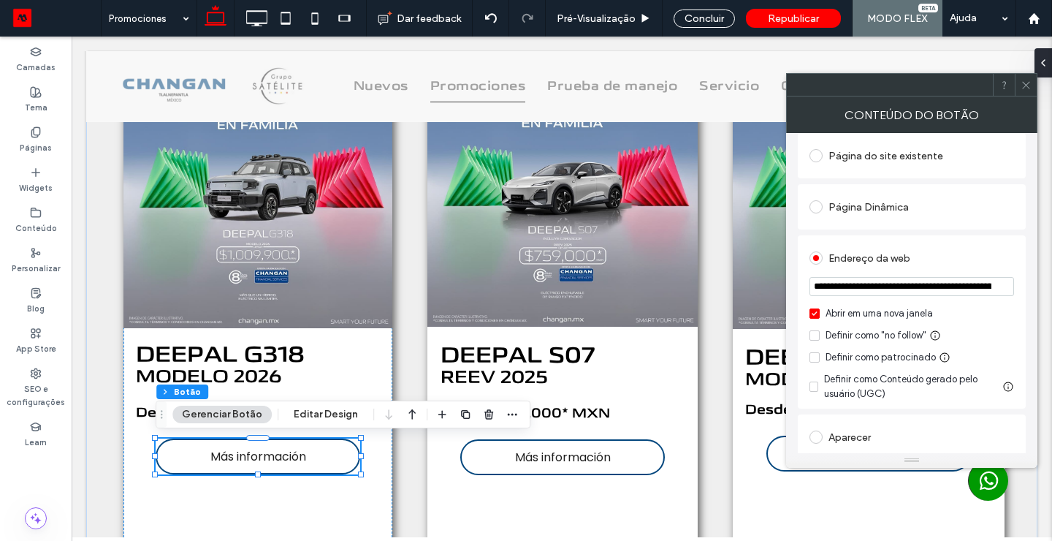
scroll to position [182, 0]
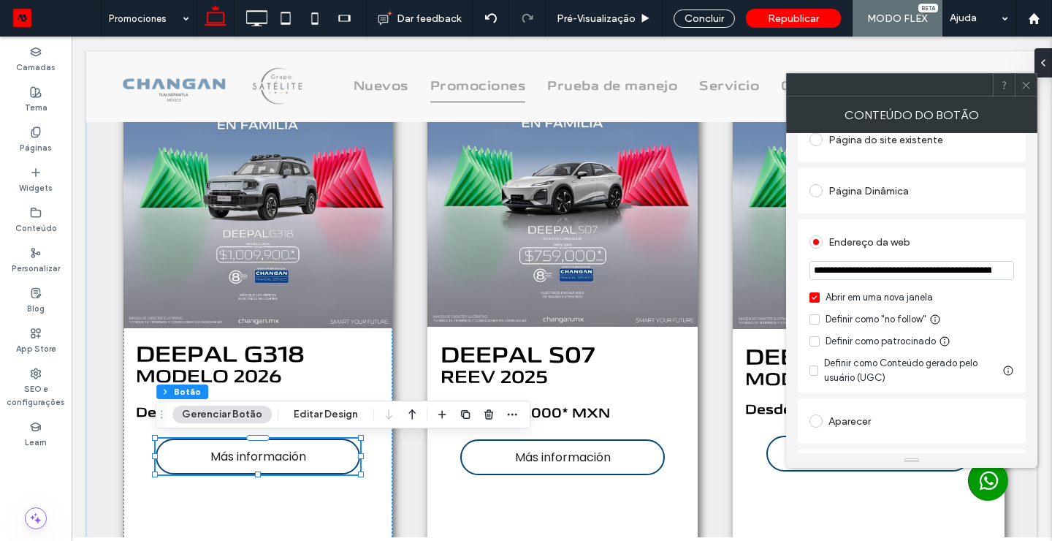
click at [820, 302] on label "Abrir em uma nova janela" at bounding box center [912, 297] width 205 height 15
click at [1028, 90] on span at bounding box center [1026, 85] width 11 height 22
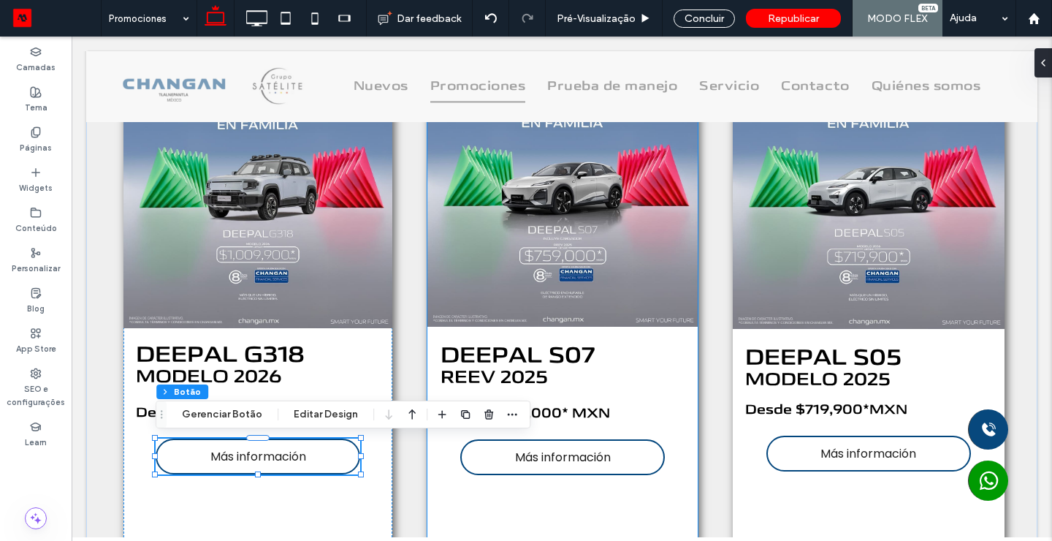
click at [557, 446] on link "Más información" at bounding box center [562, 457] width 205 height 36
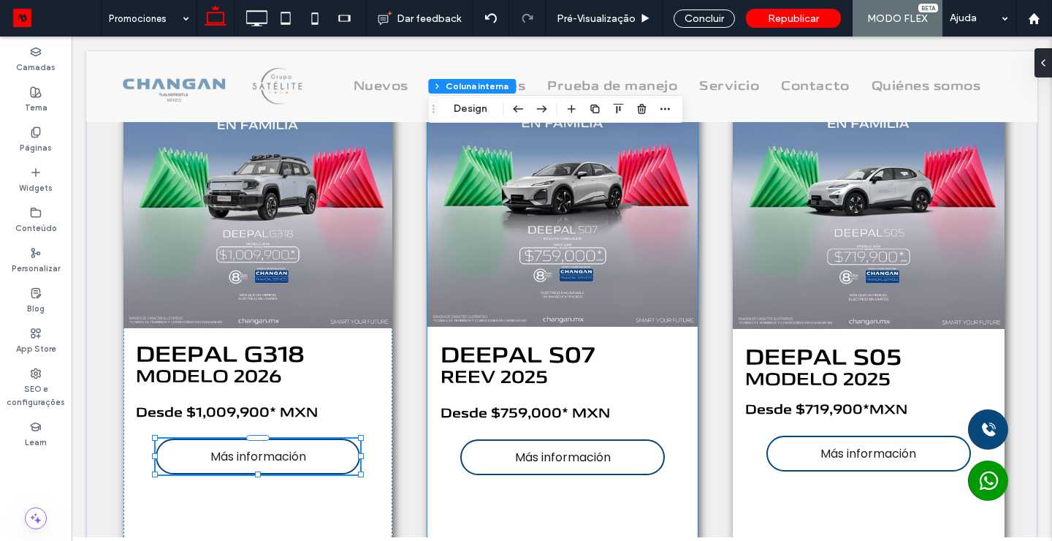
click at [557, 446] on link "Más información" at bounding box center [562, 457] width 205 height 36
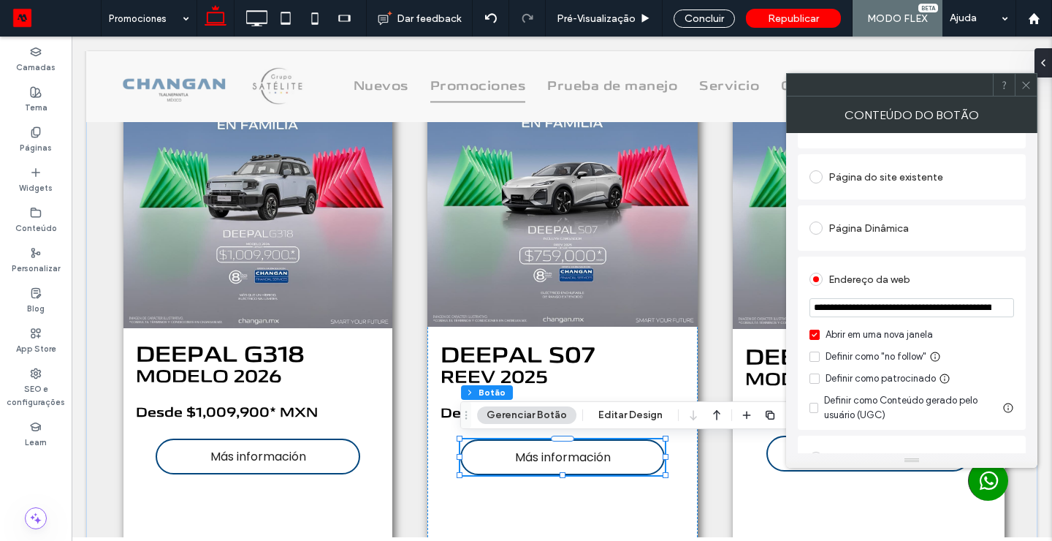
scroll to position [143, 0]
click at [818, 338] on span at bounding box center [815, 336] width 10 height 10
click at [863, 303] on input "**********" at bounding box center [912, 309] width 205 height 19
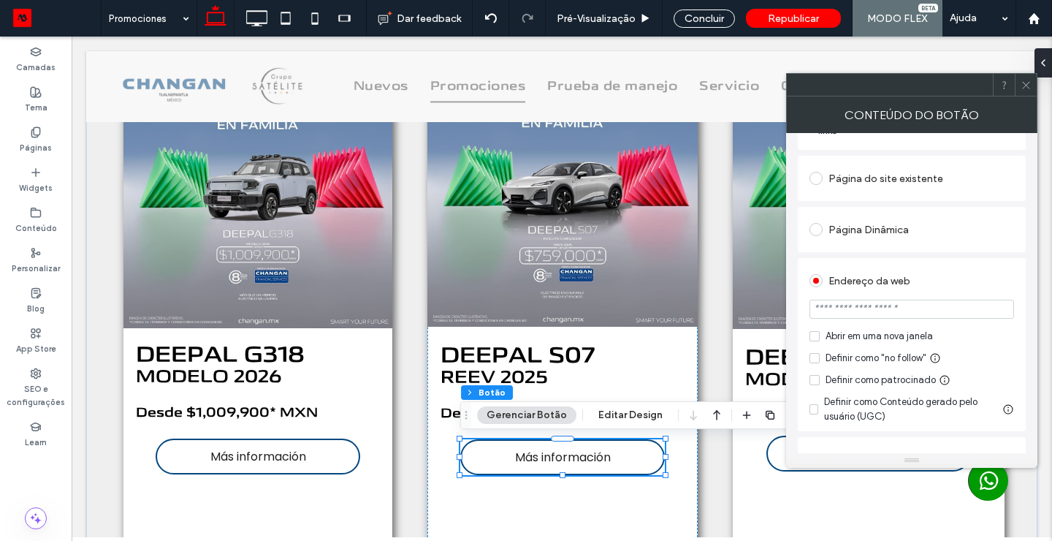
paste input "**********"
type input "**********"
click at [1029, 85] on icon at bounding box center [1026, 85] width 11 height 11
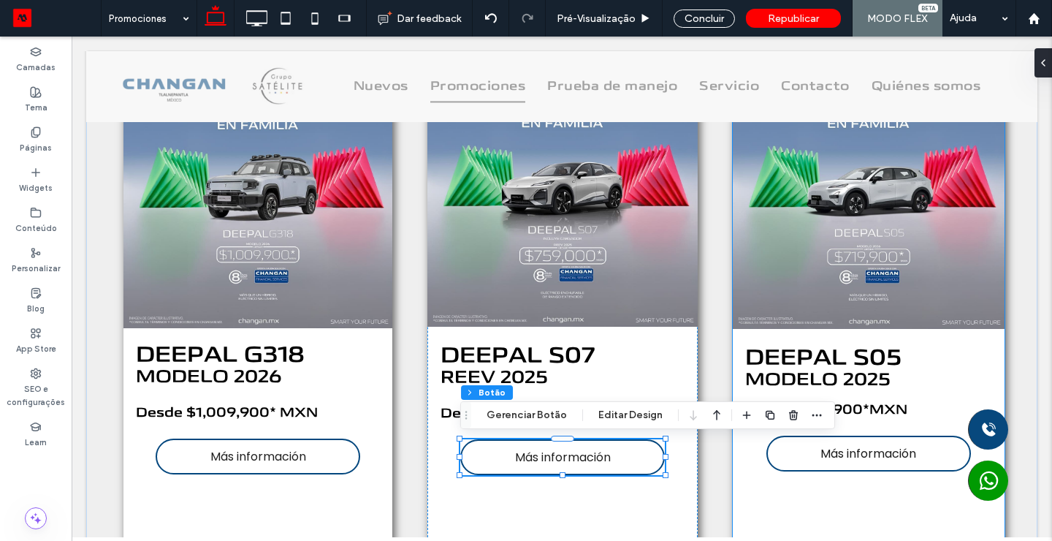
click at [856, 457] on span "Más información" at bounding box center [869, 453] width 96 height 18
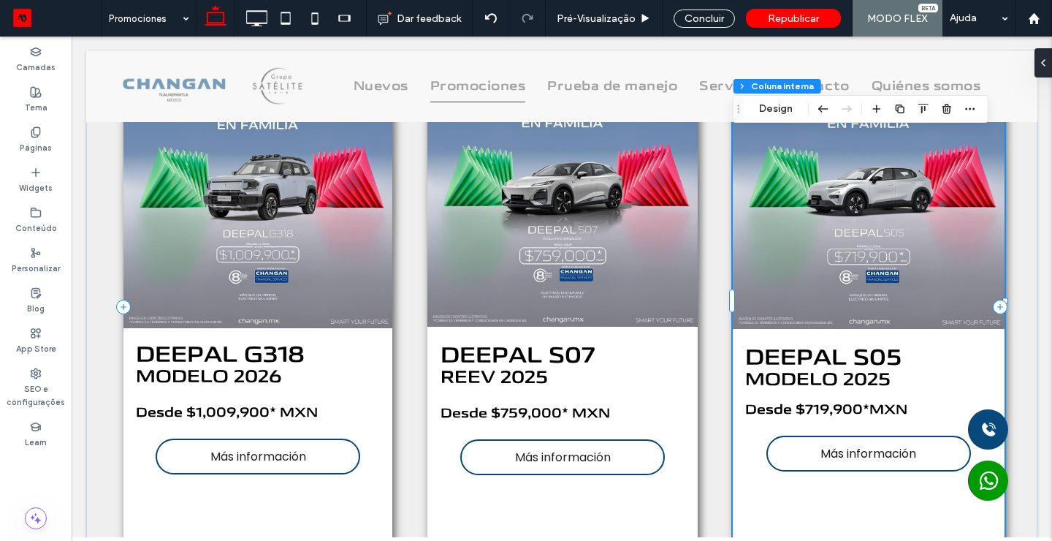
type input "**"
click at [856, 456] on span "Más información" at bounding box center [869, 453] width 96 height 18
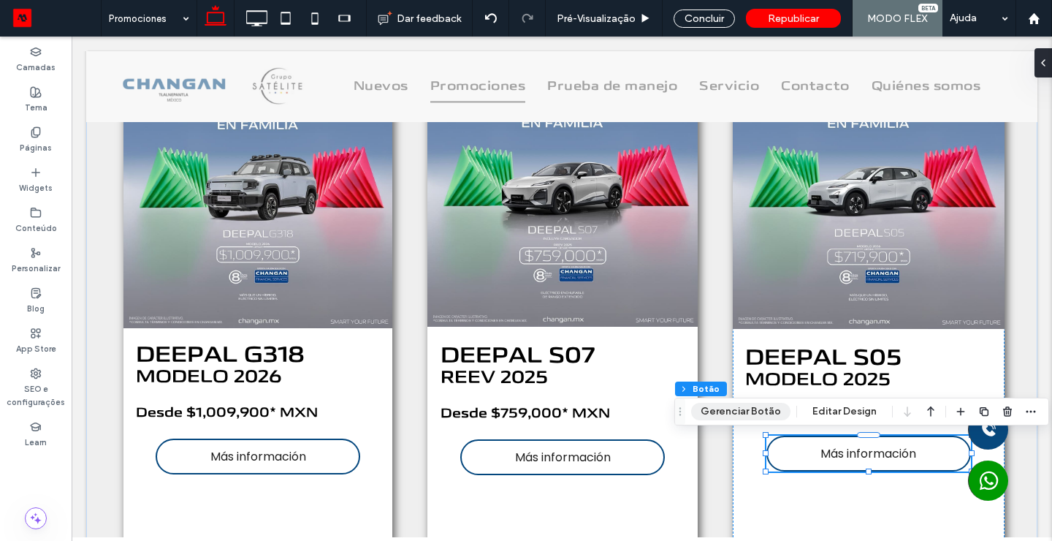
click at [751, 406] on button "Gerenciar Botão" at bounding box center [740, 412] width 99 height 18
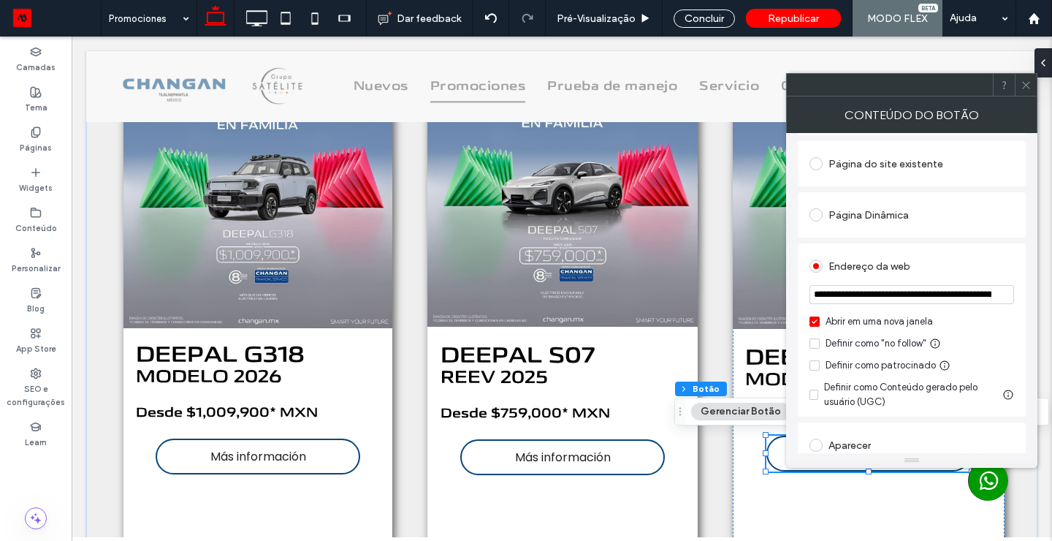
scroll to position [164, 0]
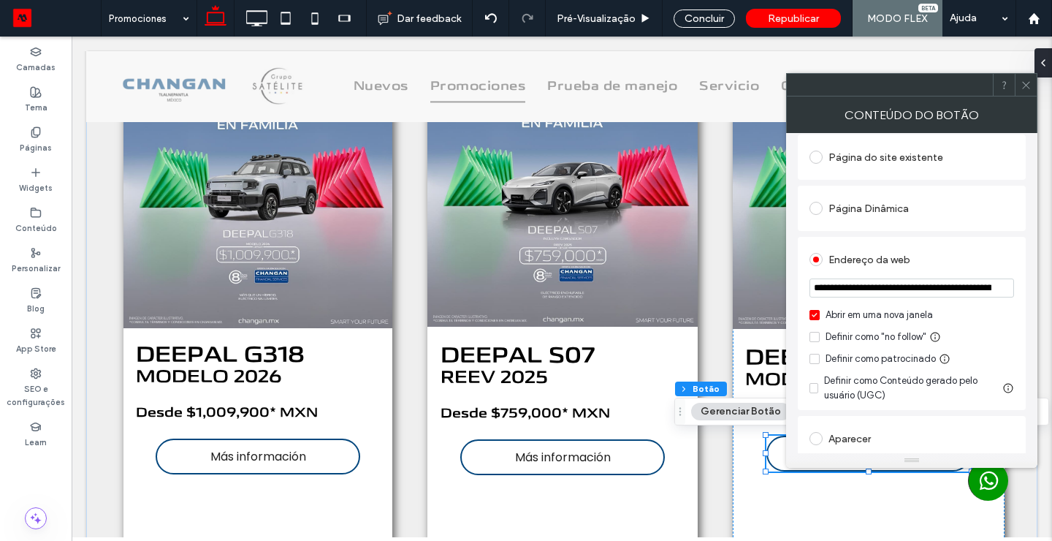
click at [978, 293] on input "**********" at bounding box center [912, 287] width 205 height 19
click at [978, 292] on input "**********" at bounding box center [912, 287] width 205 height 19
paste input "**********"
type input "**********"
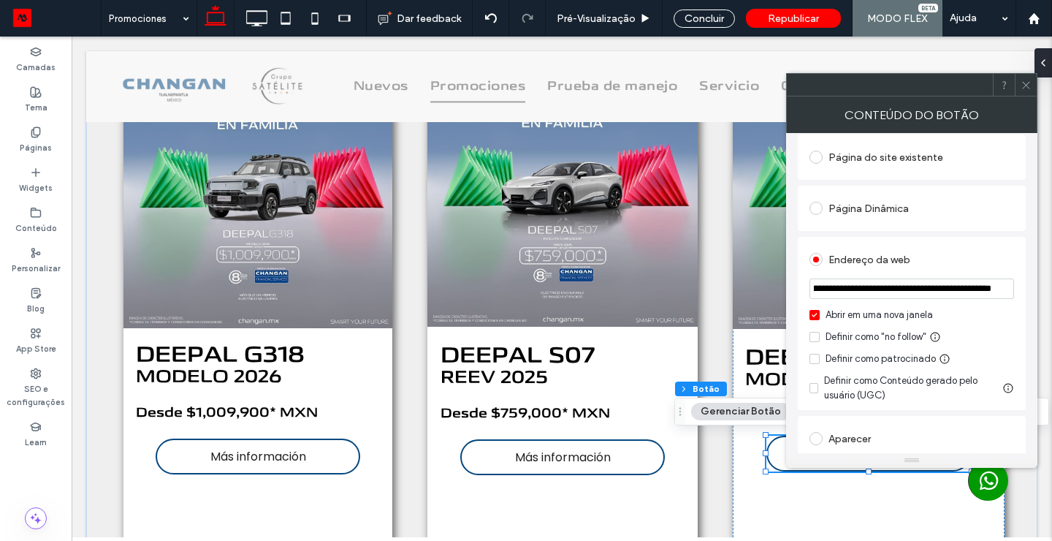
scroll to position [0, 209]
click at [810, 310] on label "Abrir em uma nova janela" at bounding box center [912, 315] width 205 height 15
click at [1026, 84] on use at bounding box center [1025, 84] width 7 height 7
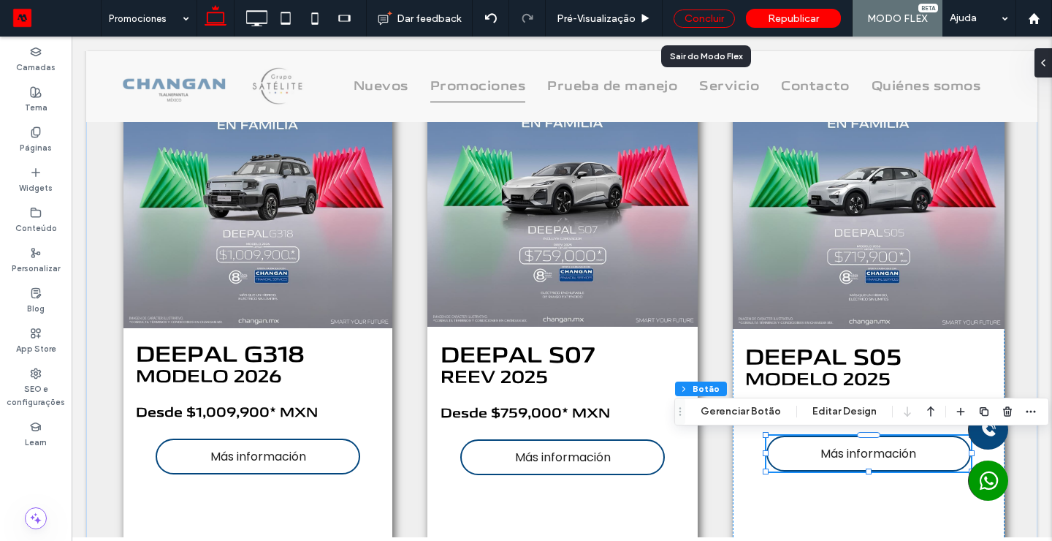
click at [704, 18] on div "Concluir" at bounding box center [704, 18] width 61 height 18
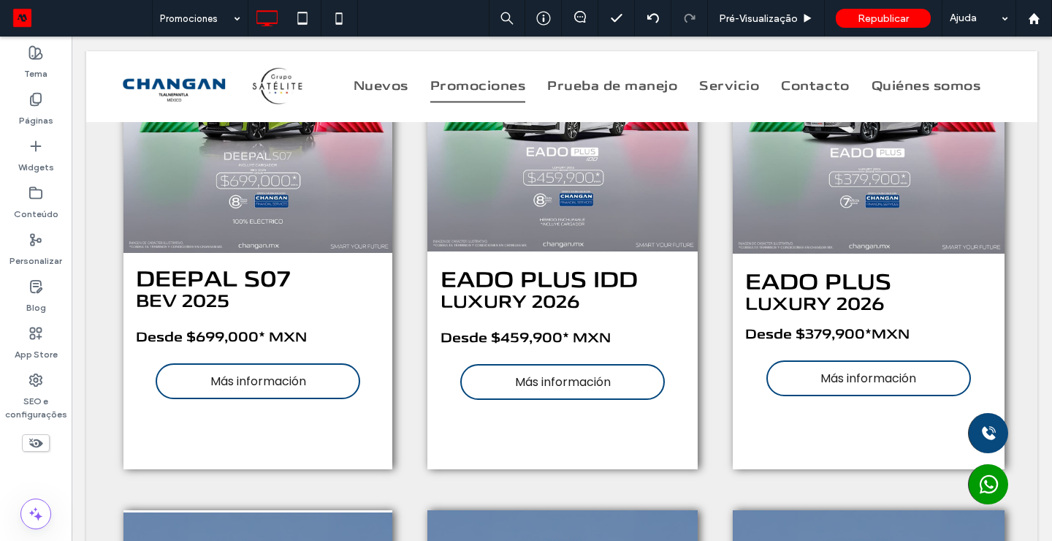
scroll to position [1831, 0]
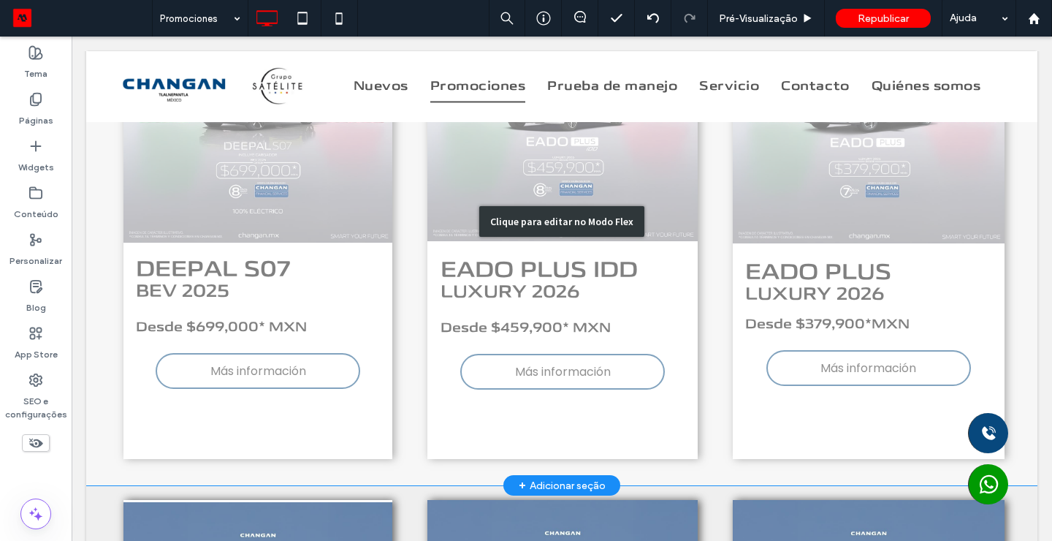
click at [258, 368] on div "Clique para editar no Modo Flex" at bounding box center [561, 221] width 951 height 528
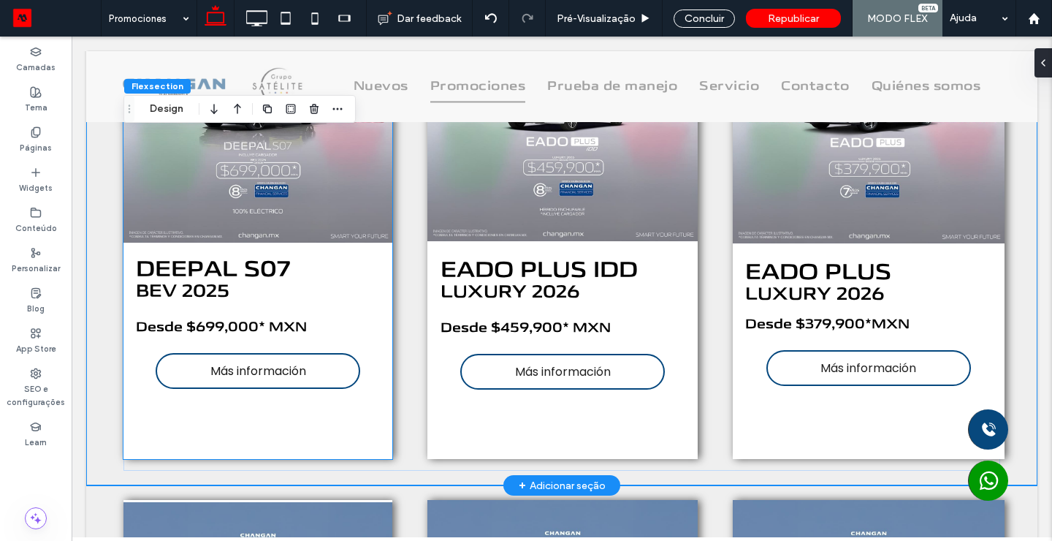
click at [258, 368] on span "Más información" at bounding box center [258, 371] width 96 height 18
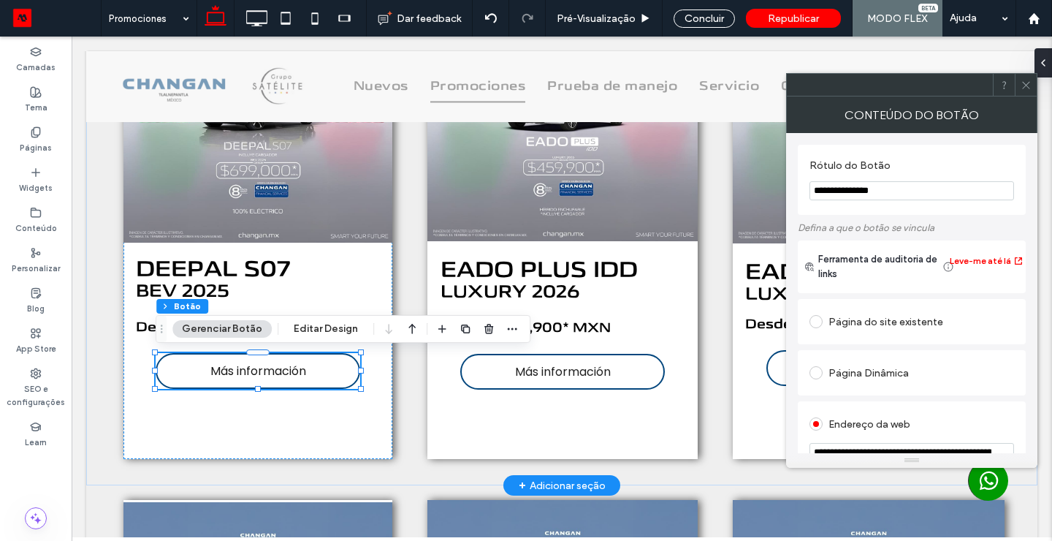
type input "**"
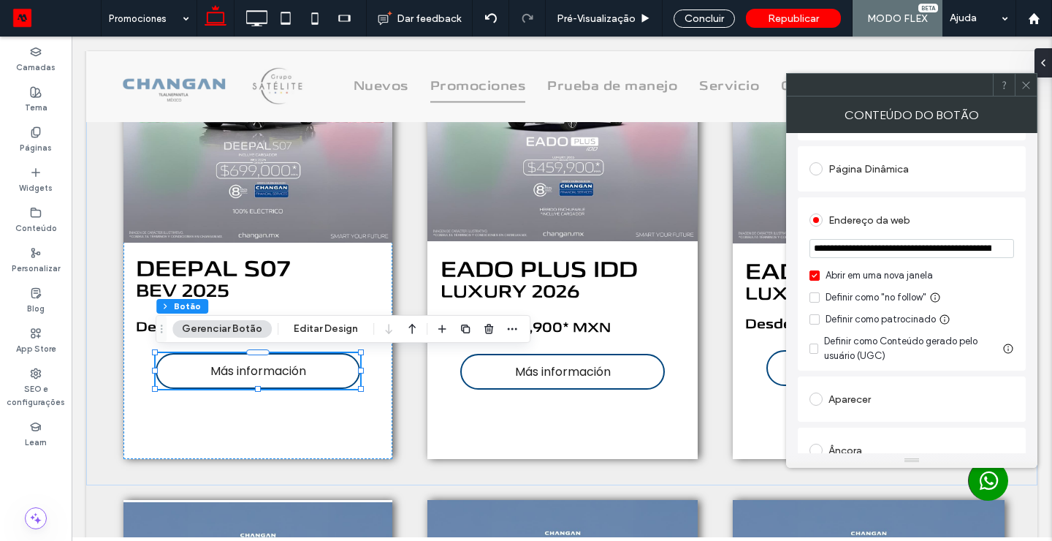
scroll to position [218, 0]
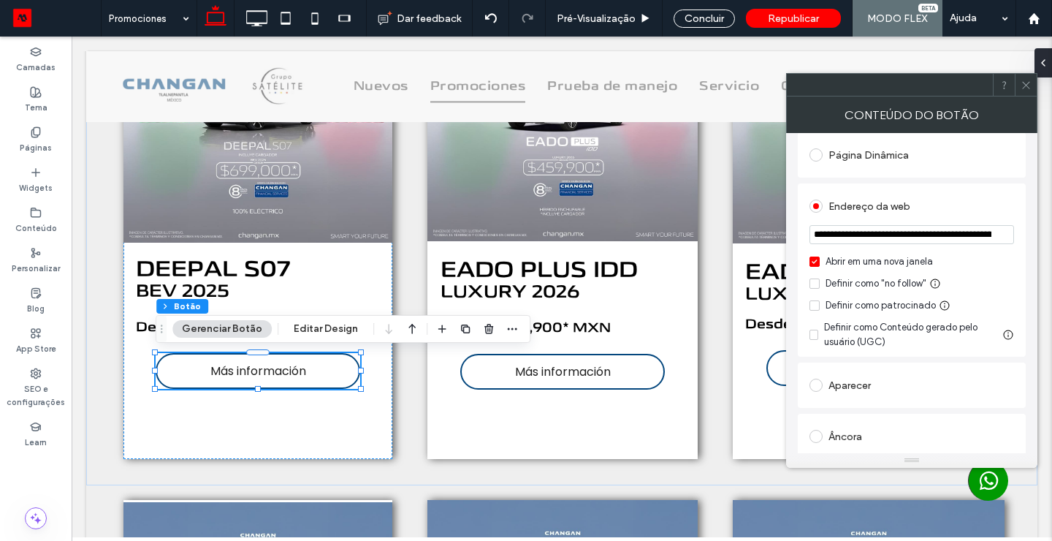
click at [916, 243] on input "**********" at bounding box center [912, 234] width 205 height 19
click at [916, 242] on input "**********" at bounding box center [912, 234] width 205 height 19
paste input "**********"
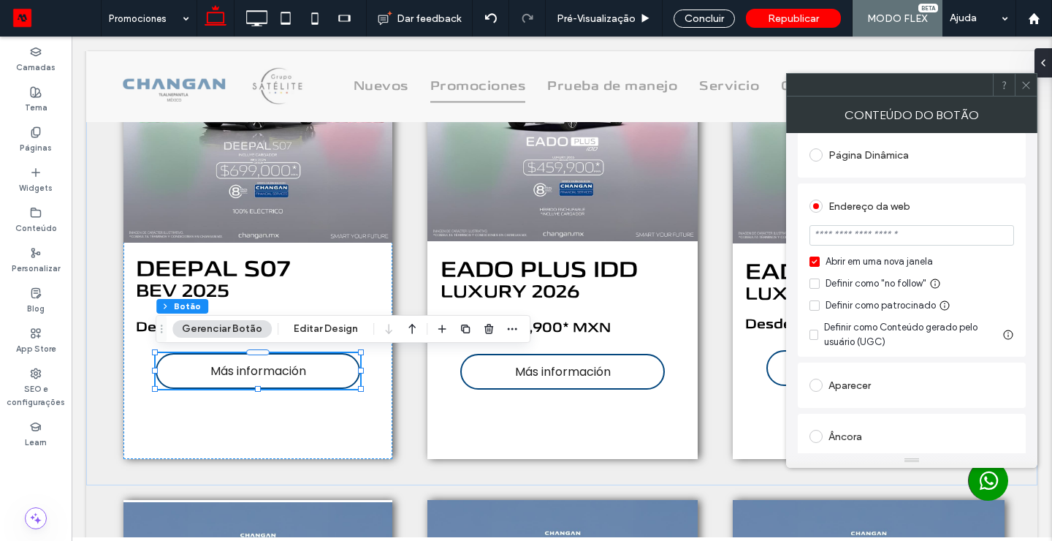
type input "**********"
click at [815, 260] on span at bounding box center [815, 261] width 10 height 10
click at [1025, 80] on icon at bounding box center [1026, 85] width 11 height 11
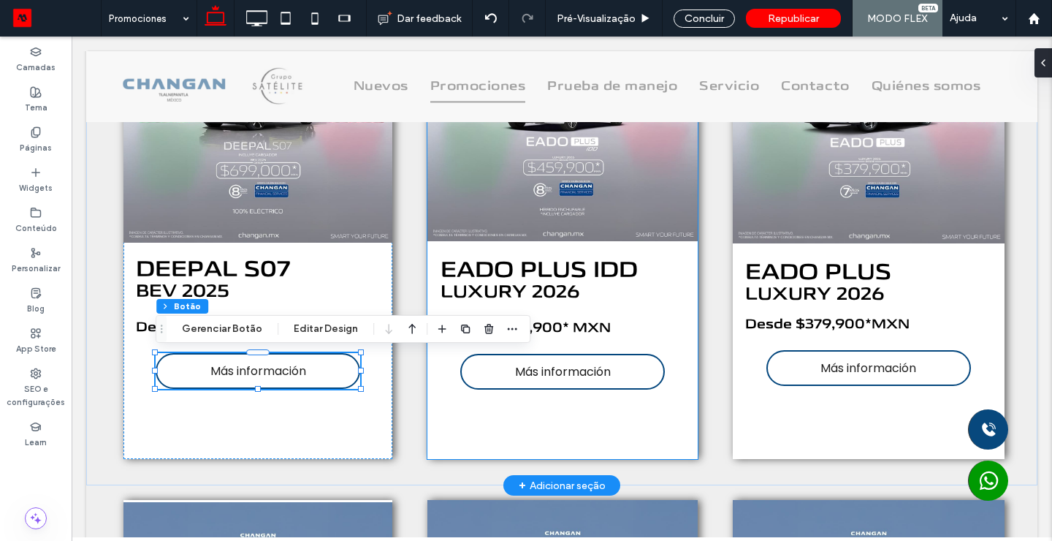
click at [509, 381] on link "Más información" at bounding box center [562, 372] width 205 height 36
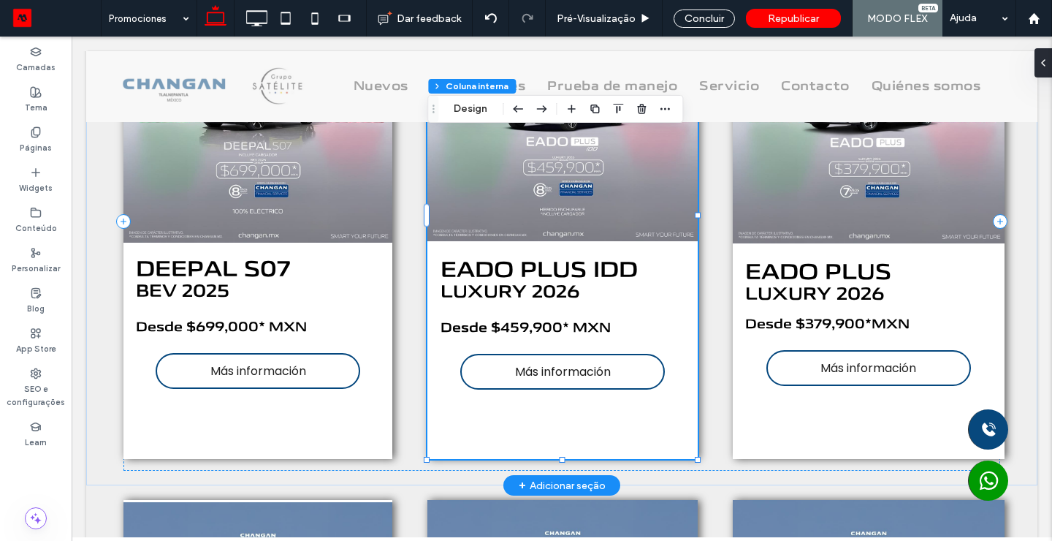
click at [509, 381] on link "Más información" at bounding box center [562, 372] width 205 height 36
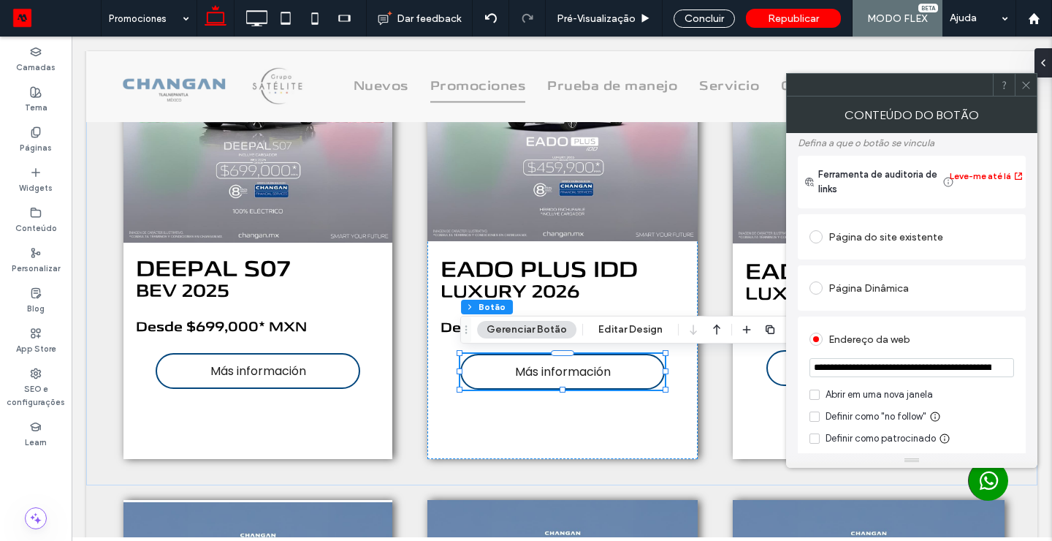
scroll to position [96, 0]
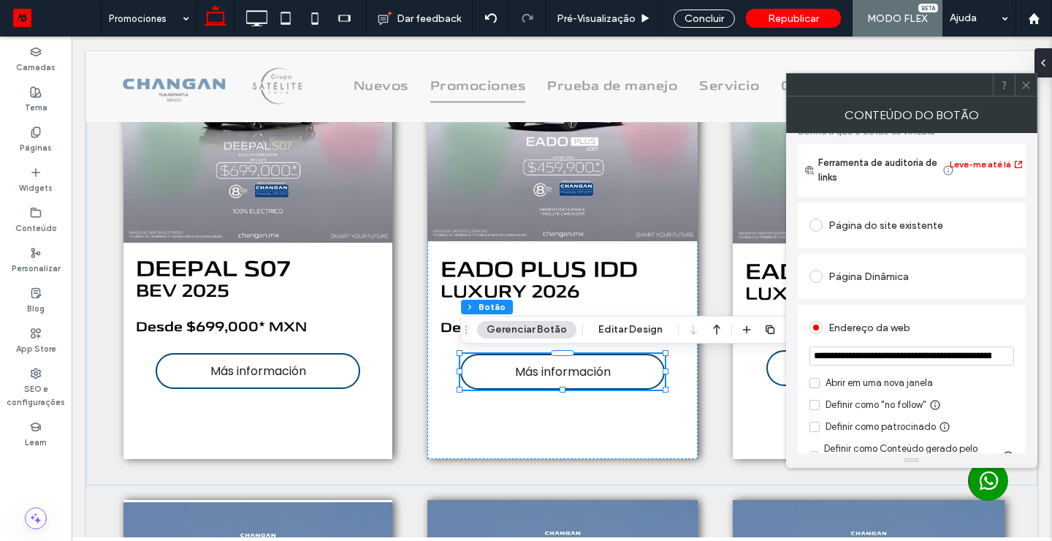
click at [1027, 83] on icon at bounding box center [1026, 85] width 11 height 11
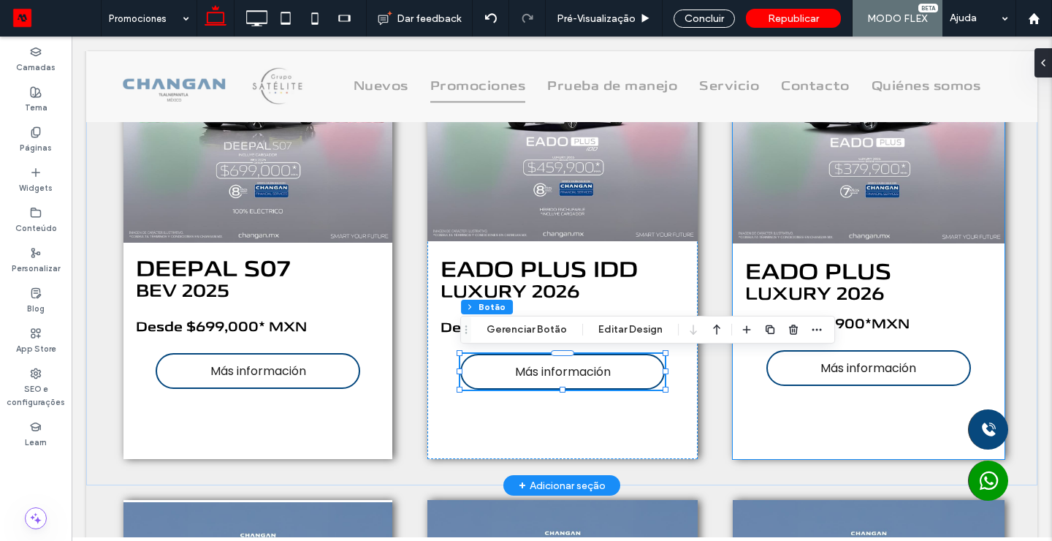
click at [848, 360] on span "Más información" at bounding box center [869, 368] width 96 height 18
click at [847, 360] on span "Más información" at bounding box center [869, 368] width 96 height 18
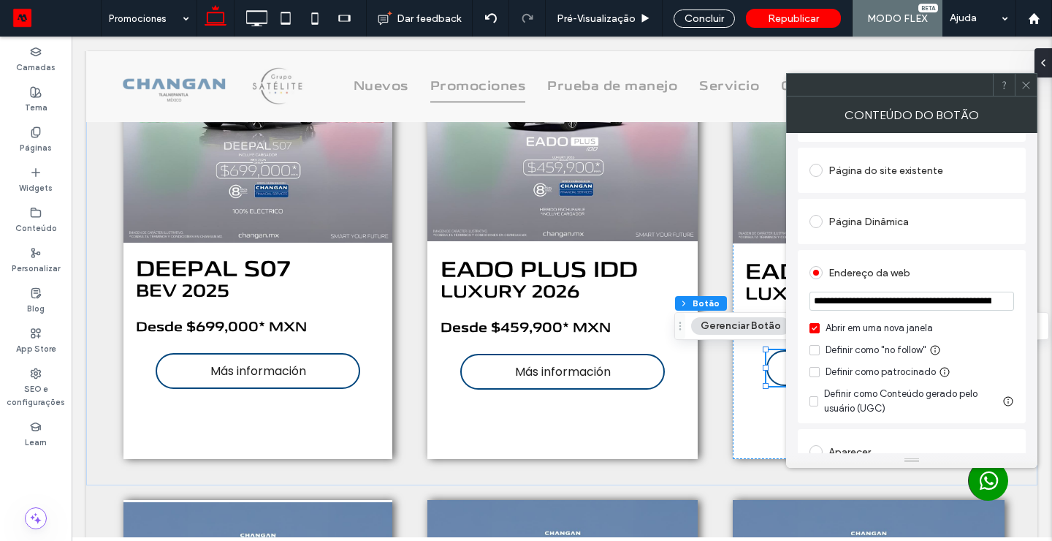
scroll to position [190, 0]
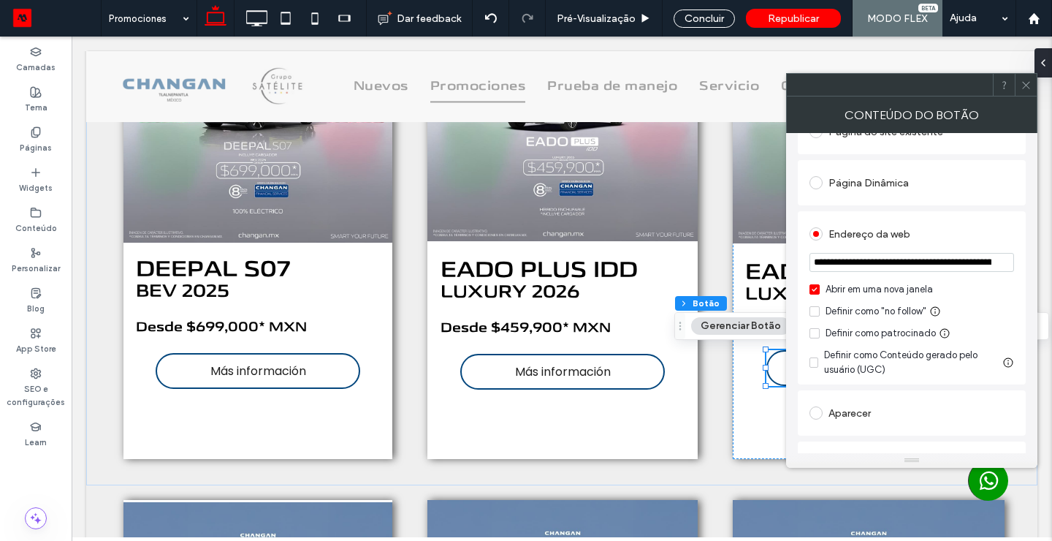
click at [812, 289] on span at bounding box center [815, 289] width 10 height 10
click at [1029, 94] on span at bounding box center [1026, 85] width 11 height 22
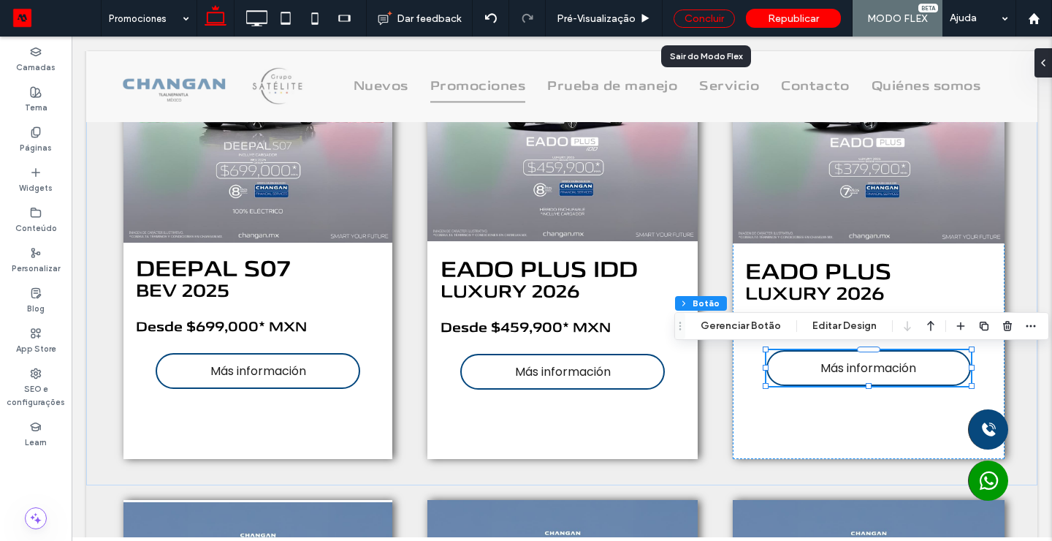
click at [708, 15] on div "Concluir" at bounding box center [704, 18] width 61 height 18
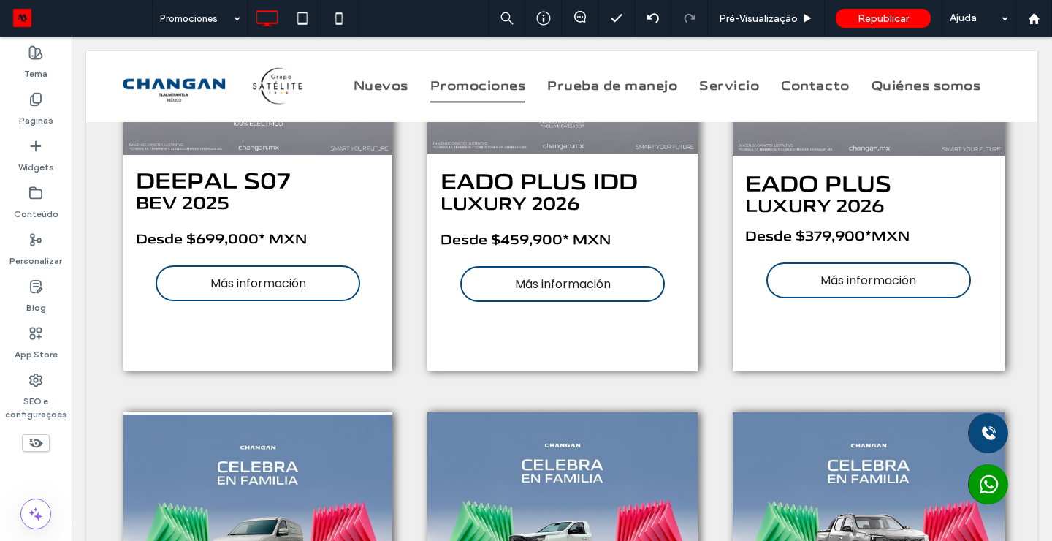
scroll to position [1916, 0]
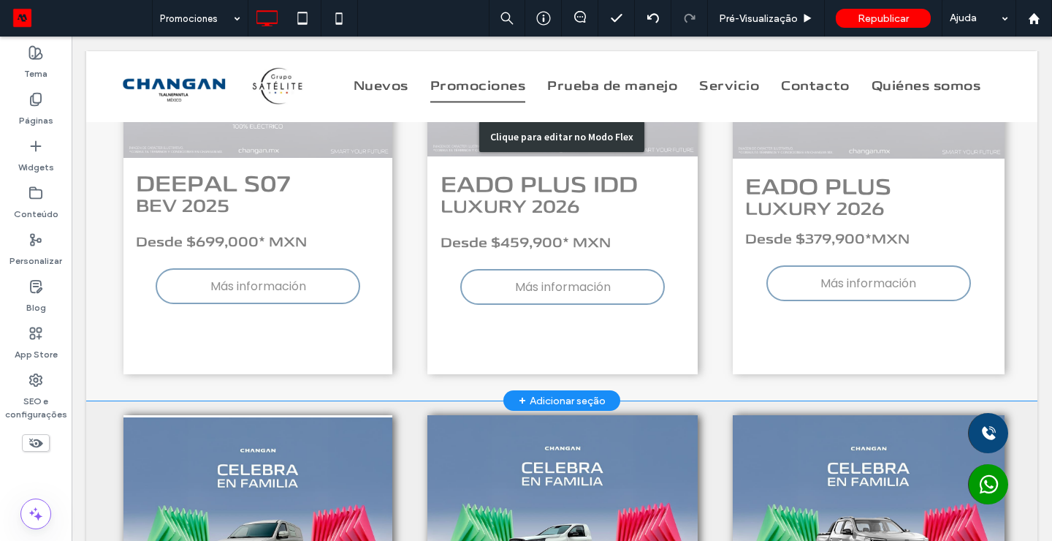
click at [856, 296] on div "Clique para editar no Modo Flex" at bounding box center [561, 136] width 951 height 528
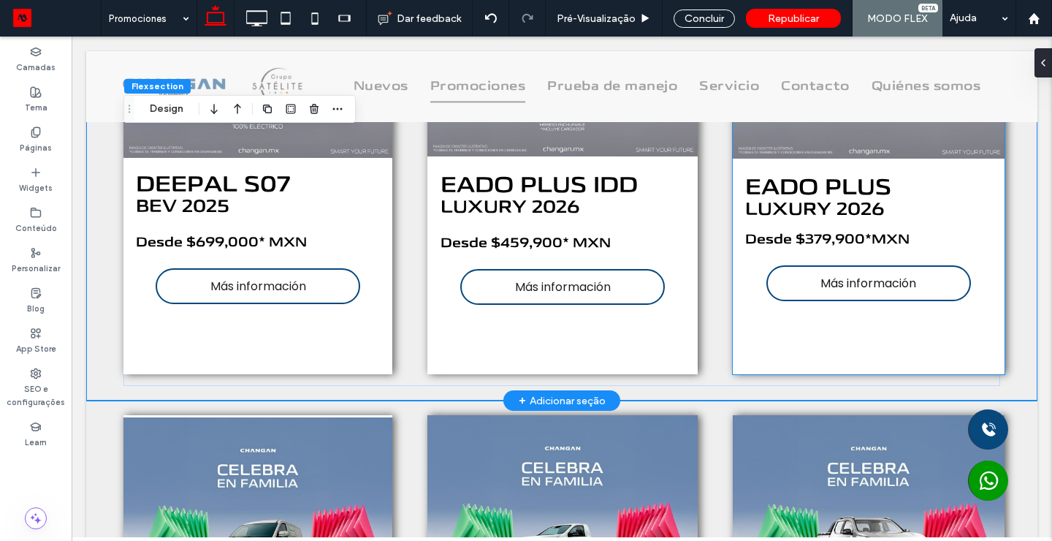
click at [854, 296] on link "Más información" at bounding box center [868, 283] width 205 height 36
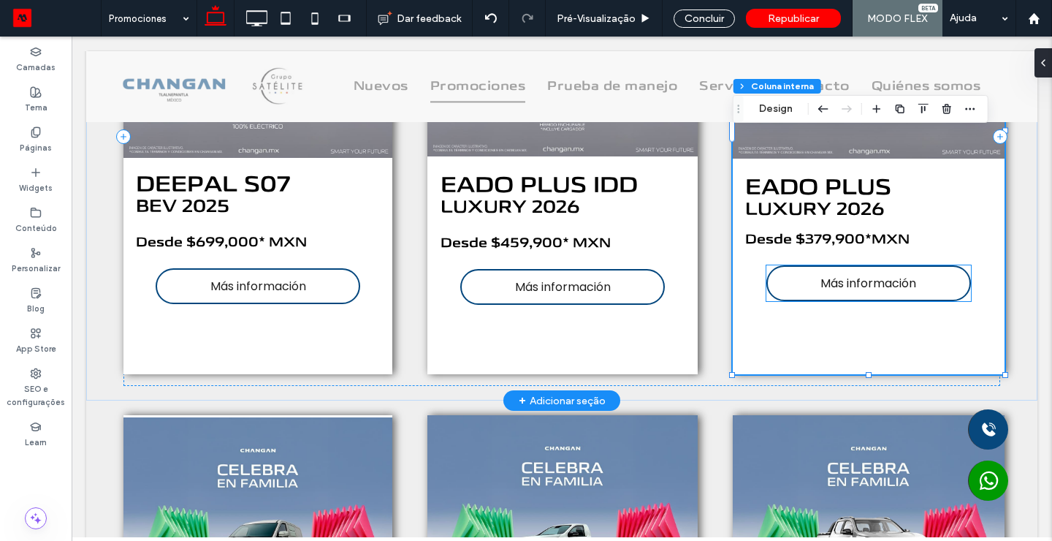
click at [837, 278] on span "Más información" at bounding box center [869, 283] width 96 height 18
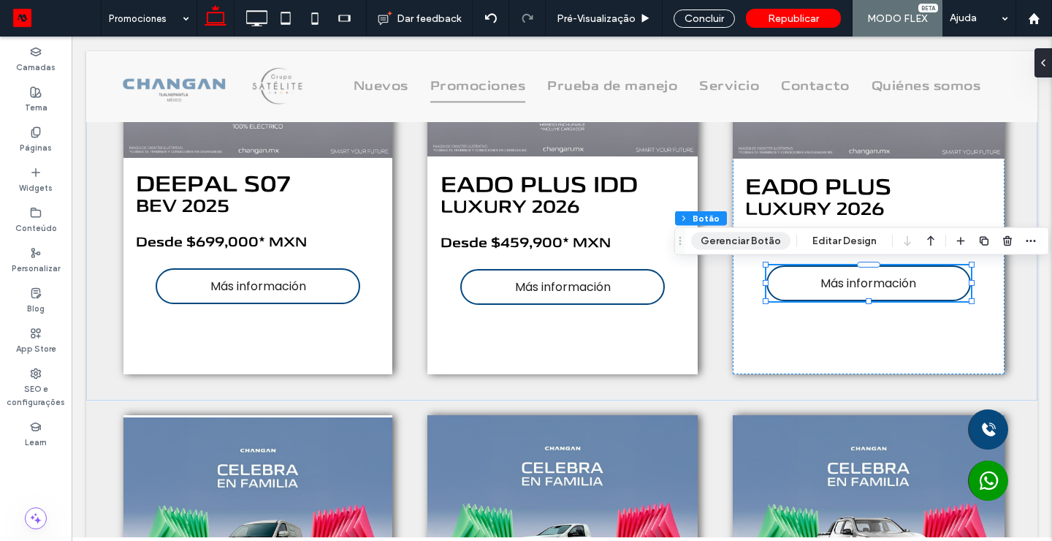
click at [748, 236] on button "Gerenciar Botão" at bounding box center [740, 241] width 99 height 18
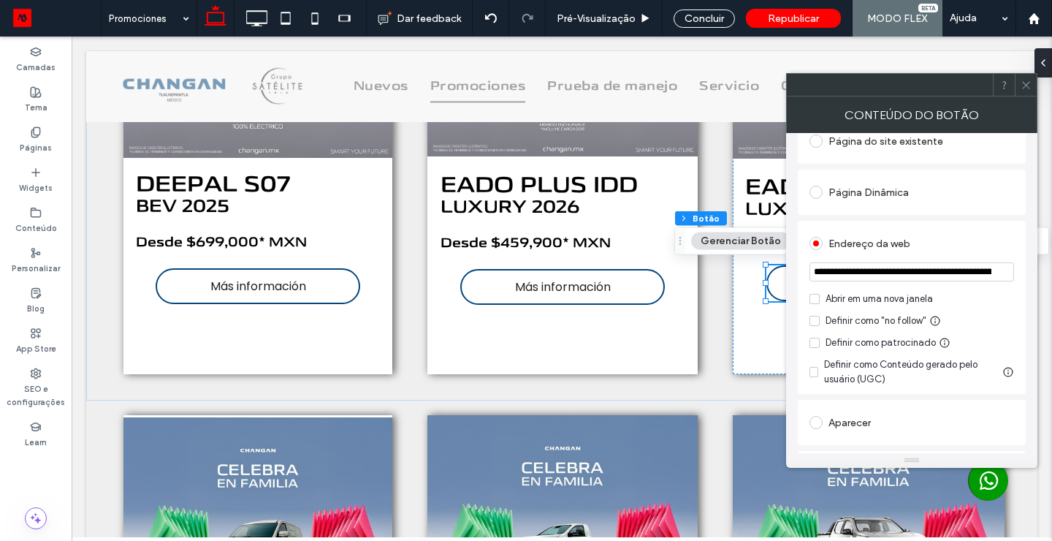
scroll to position [173, 0]
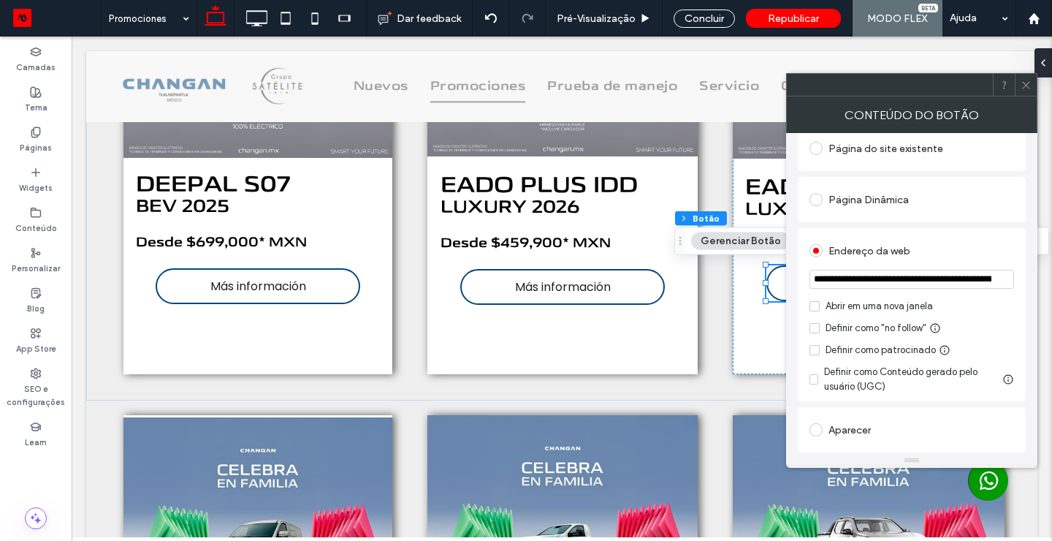
click at [1030, 82] on icon at bounding box center [1026, 85] width 11 height 11
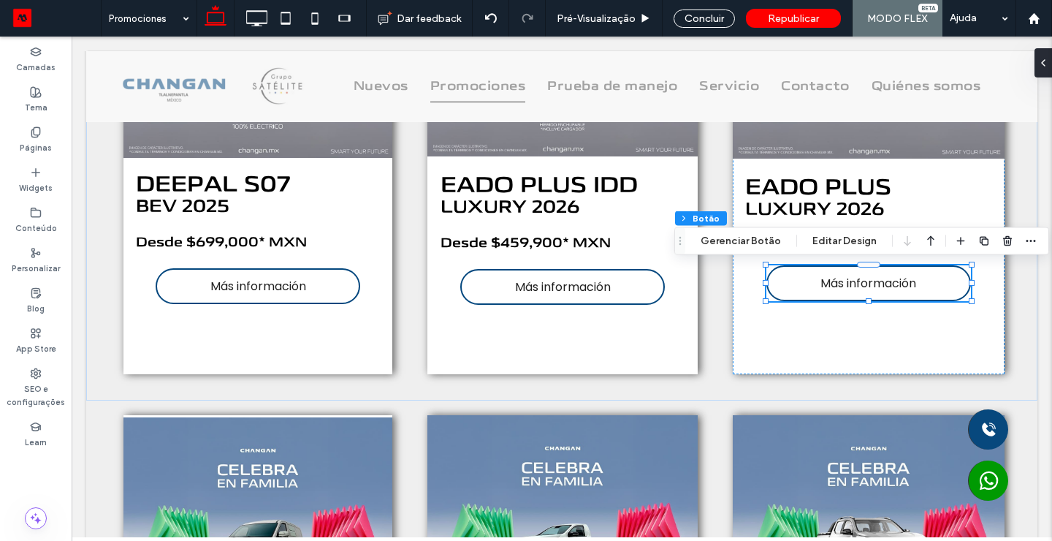
click at [719, 22] on div "Concluir" at bounding box center [704, 18] width 61 height 18
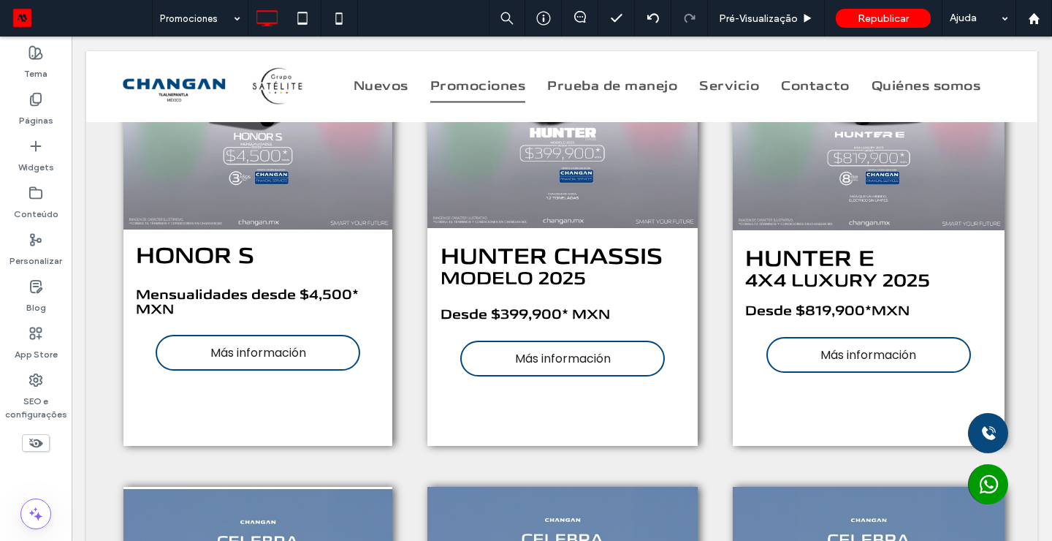
scroll to position [2347, 0]
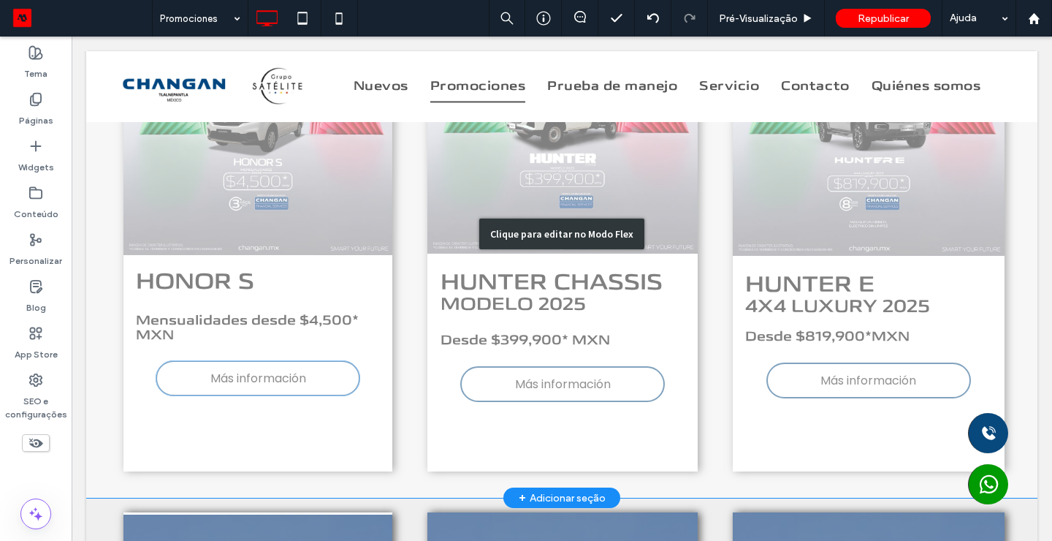
click at [224, 370] on div "Clique para editar no Modo Flex" at bounding box center [561, 233] width 951 height 528
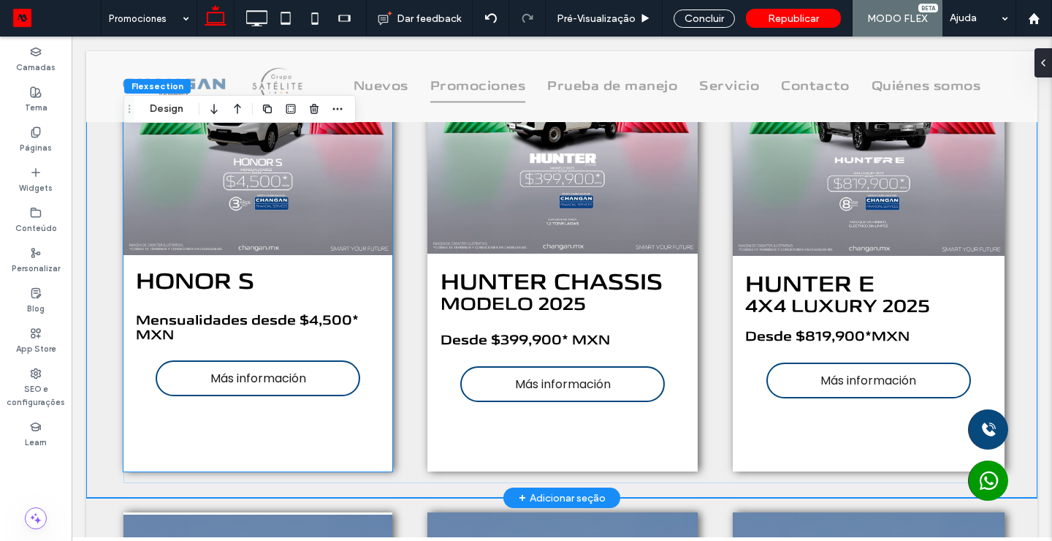
click at [224, 371] on span "Más información" at bounding box center [258, 378] width 96 height 18
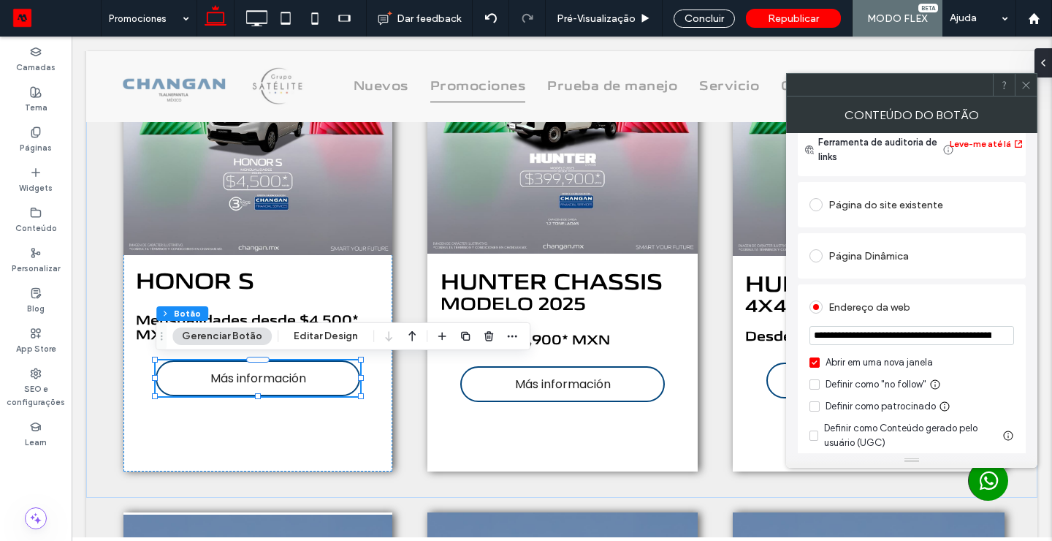
scroll to position [117, 0]
click at [815, 362] on icon at bounding box center [815, 362] width 6 height 4
click at [1027, 83] on icon at bounding box center [1026, 85] width 11 height 11
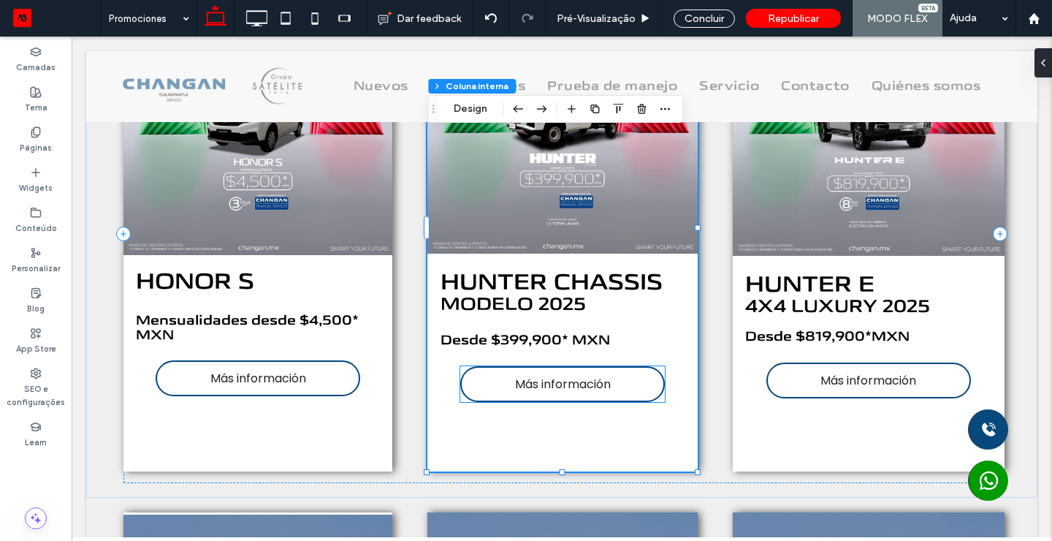
type input "**"
click at [549, 382] on span "Más información" at bounding box center [563, 384] width 96 height 18
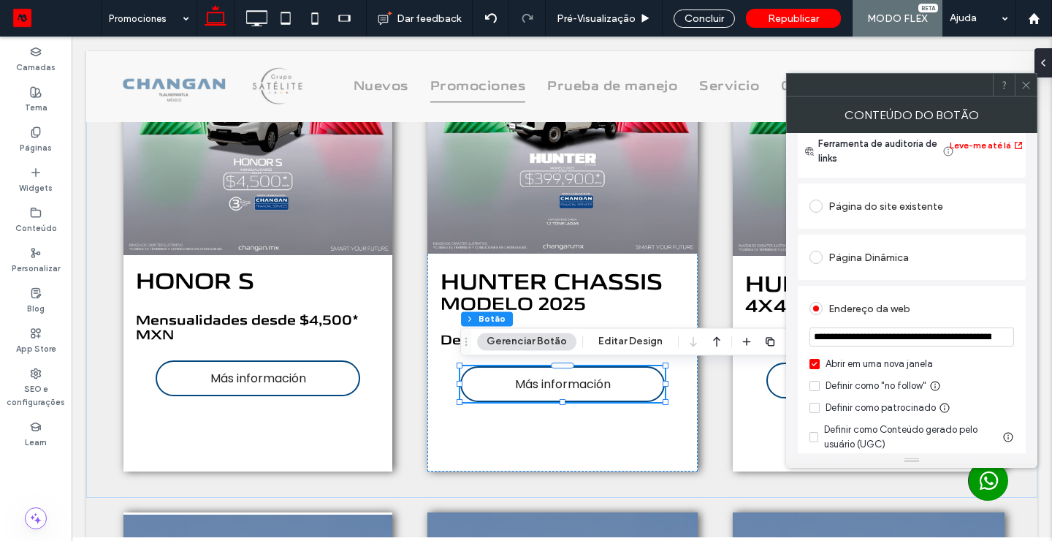
scroll to position [126, 0]
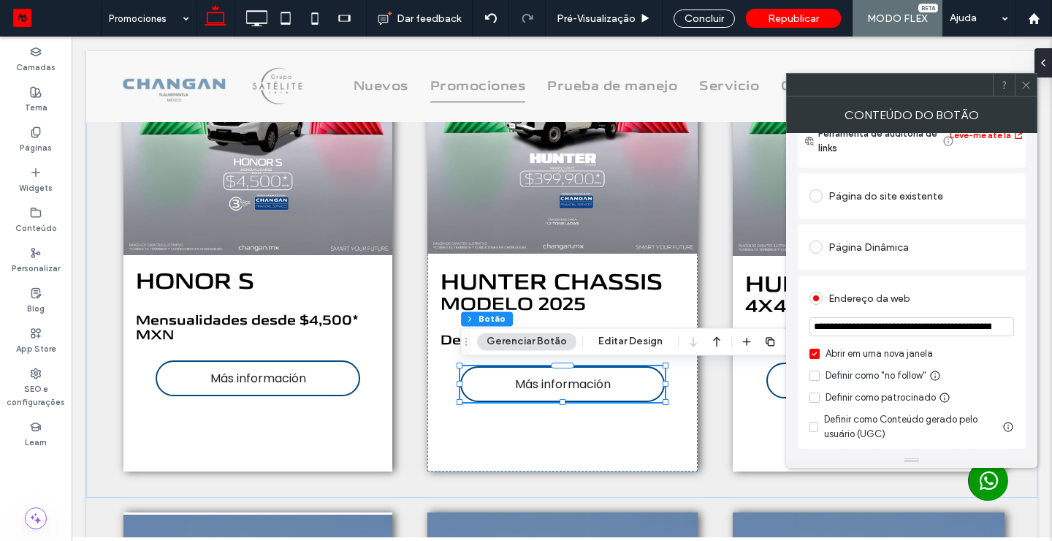
click at [816, 356] on icon at bounding box center [815, 353] width 6 height 4
click at [1025, 91] on span at bounding box center [1026, 85] width 11 height 22
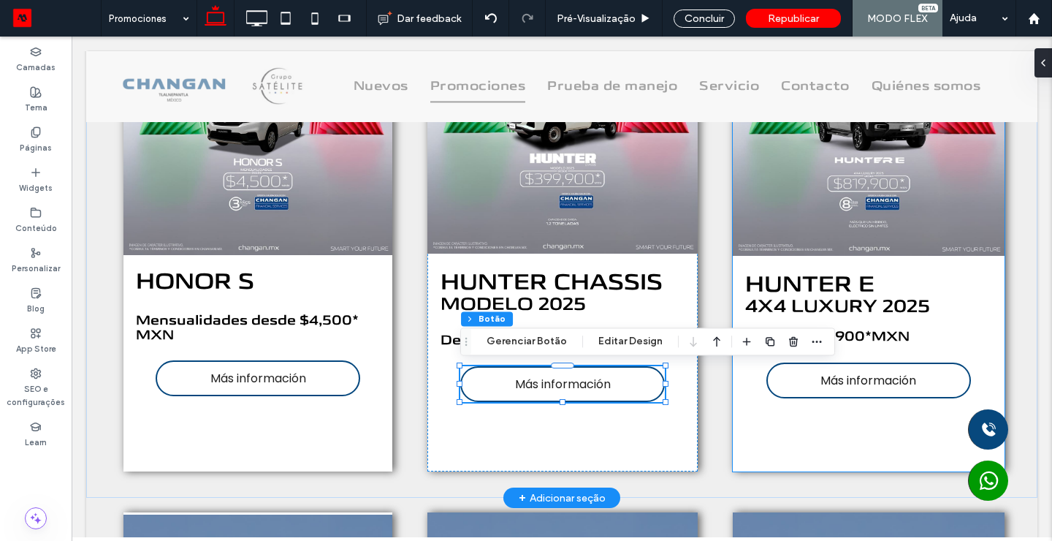
click at [824, 381] on span "Más información" at bounding box center [869, 380] width 96 height 18
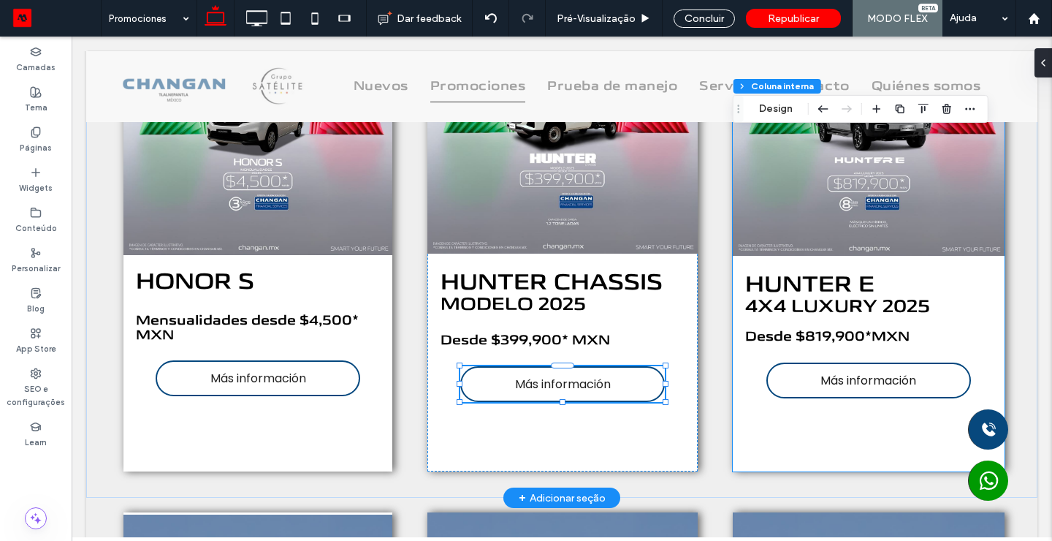
click at [824, 381] on span "Más información" at bounding box center [869, 380] width 96 height 18
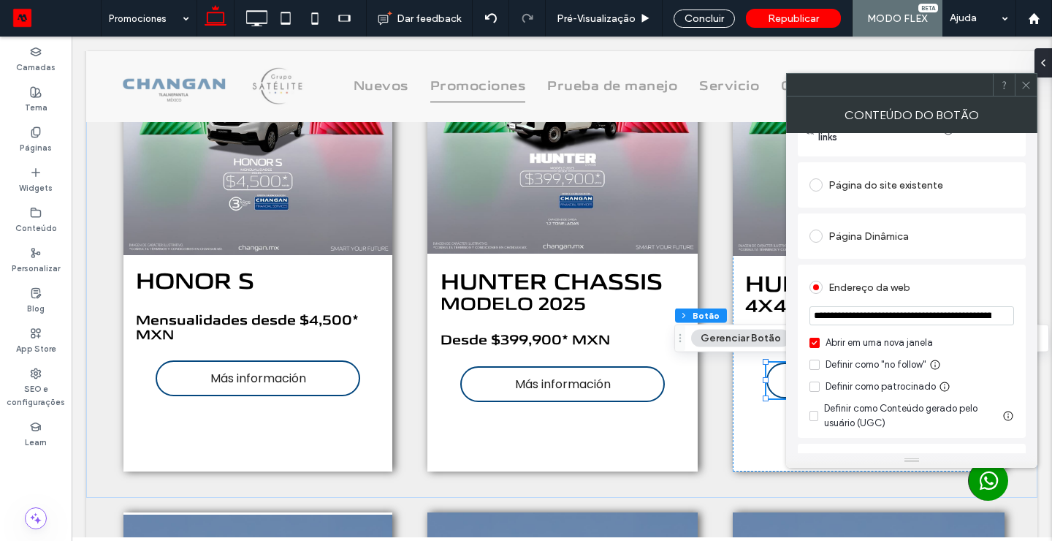
scroll to position [168, 0]
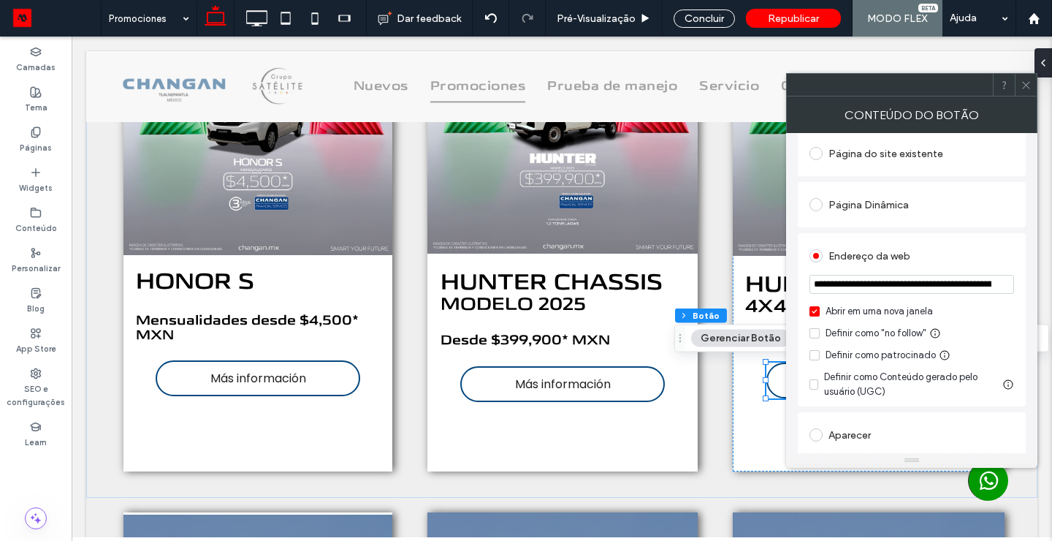
click at [810, 313] on span at bounding box center [815, 311] width 10 height 10
click at [1027, 89] on icon at bounding box center [1026, 85] width 11 height 11
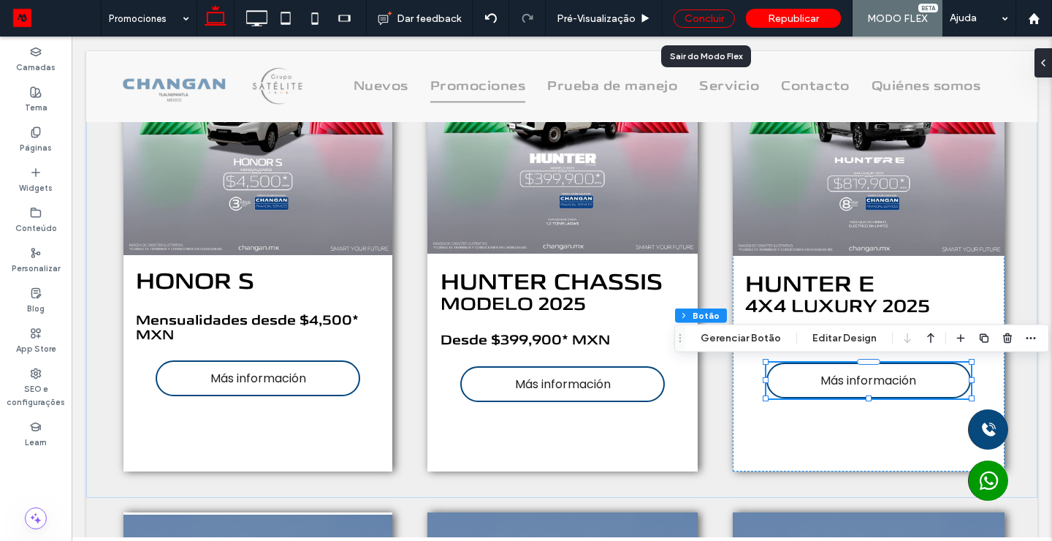
click at [709, 27] on div "Concluir" at bounding box center [704, 18] width 61 height 18
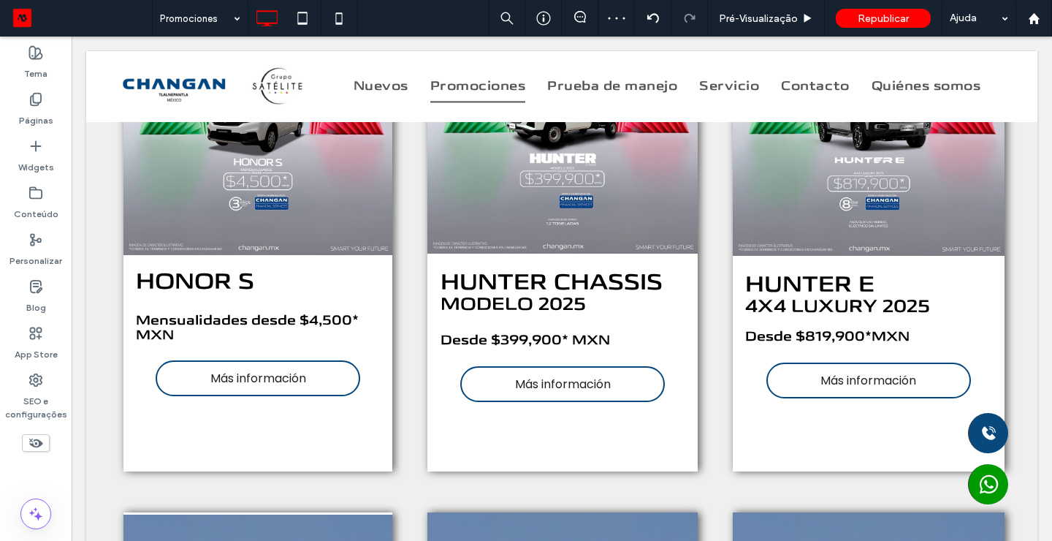
click at [1041, 369] on body "Click To Paste Click To Paste Click To Paste Click To Paste Click To Paste Clic…" at bounding box center [562, 212] width 981 height 5044
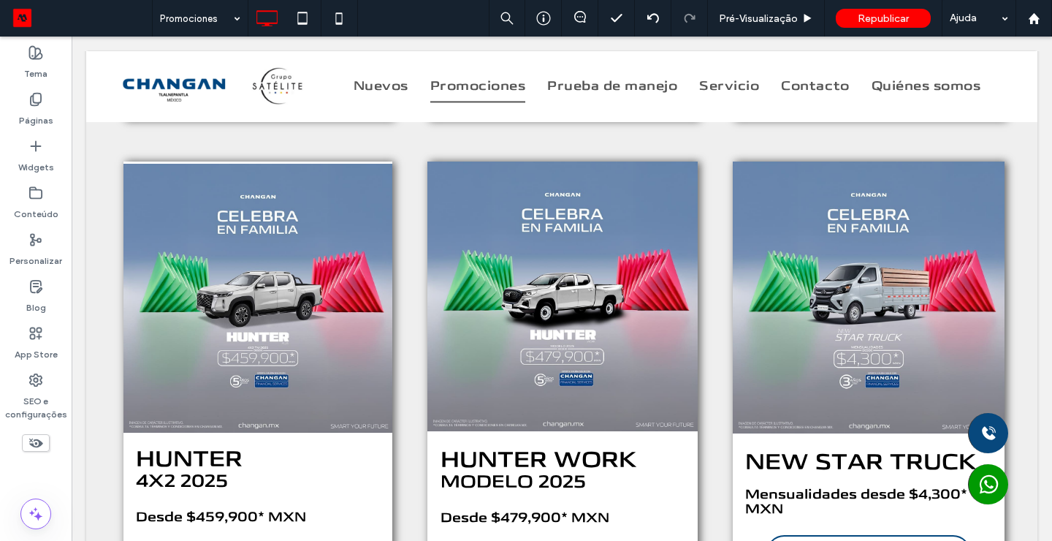
scroll to position [2855, 0]
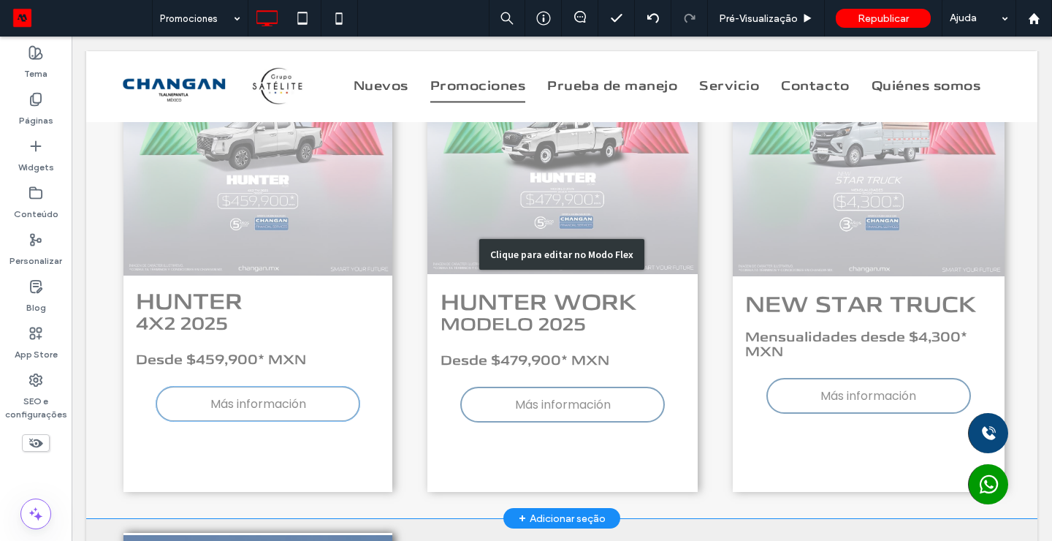
click at [192, 408] on div "Clique para editar no Modo Flex" at bounding box center [561, 254] width 951 height 528
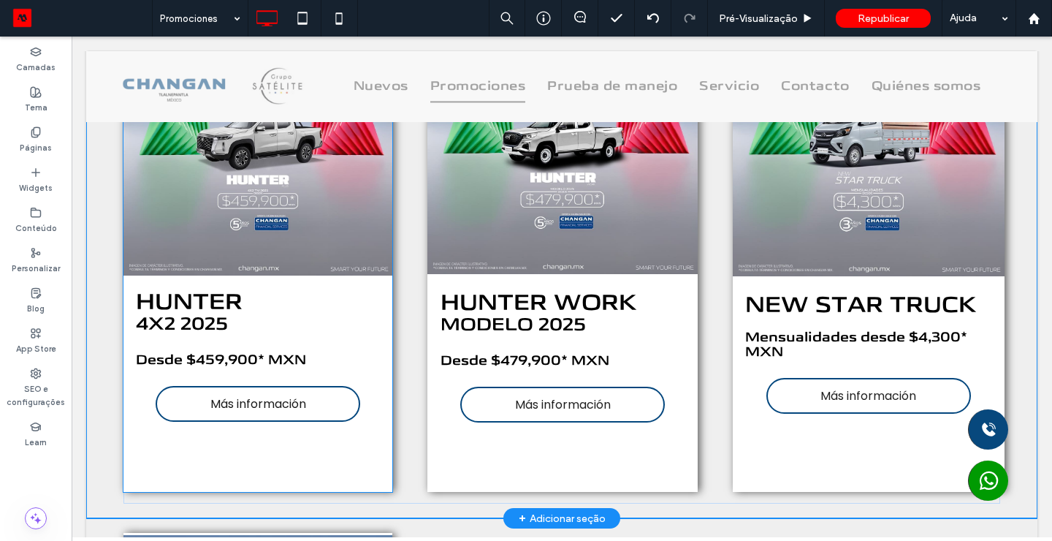
click at [192, 408] on link "Más información" at bounding box center [258, 404] width 205 height 36
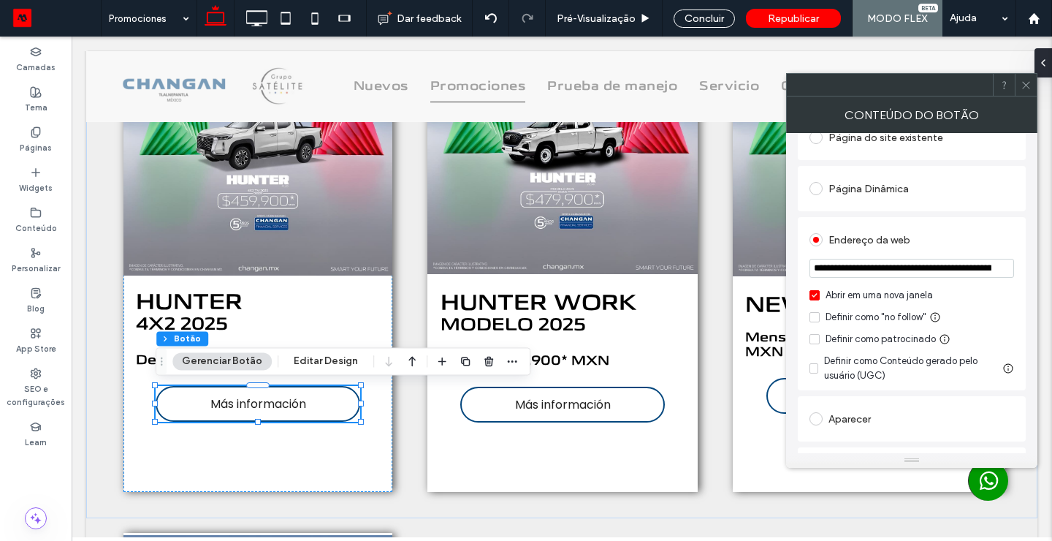
scroll to position [197, 0]
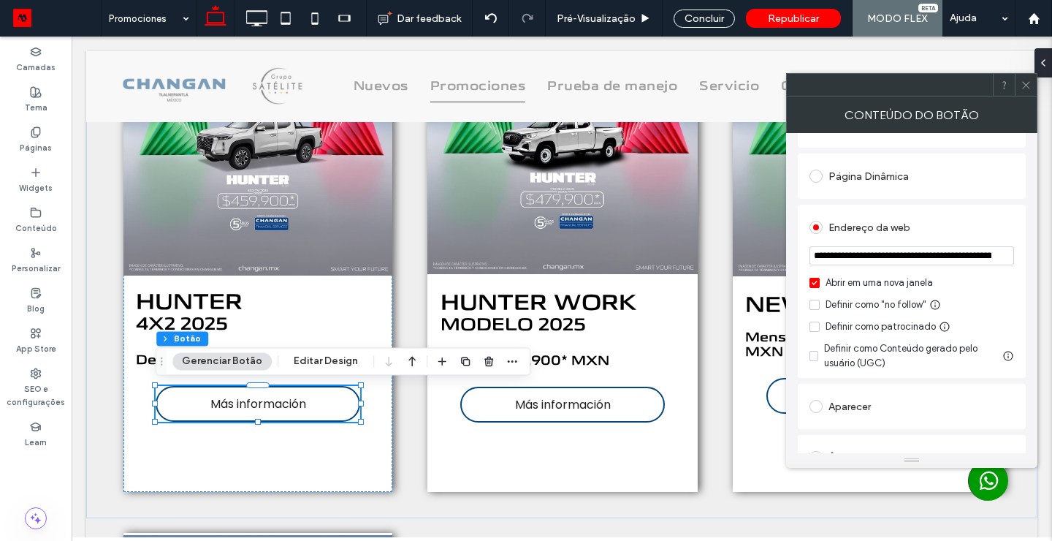
click at [815, 283] on icon at bounding box center [814, 283] width 5 height 4
click at [1029, 91] on span at bounding box center [1026, 85] width 11 height 22
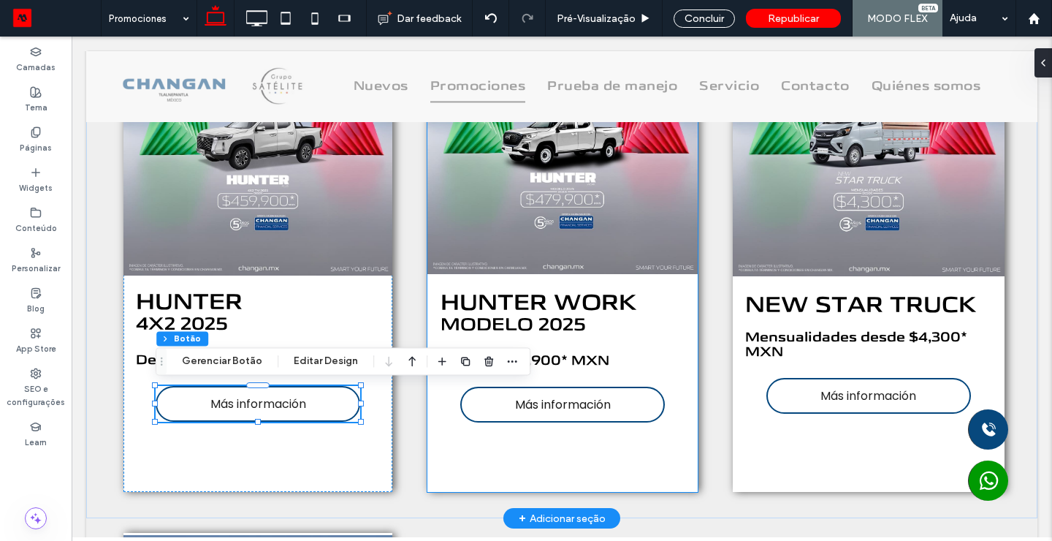
click at [571, 397] on span "Más información" at bounding box center [563, 404] width 96 height 18
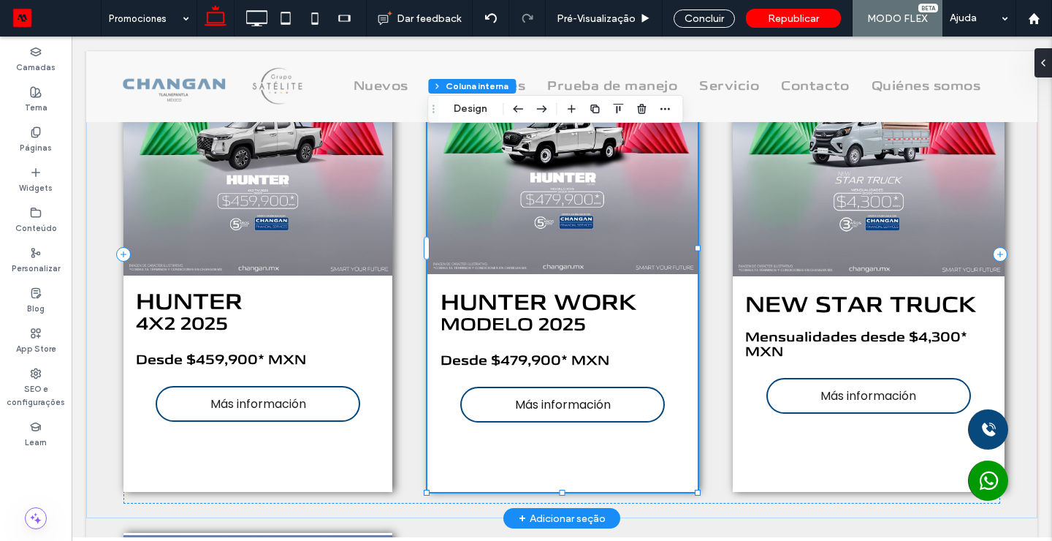
click at [571, 397] on span "Más información" at bounding box center [563, 404] width 96 height 18
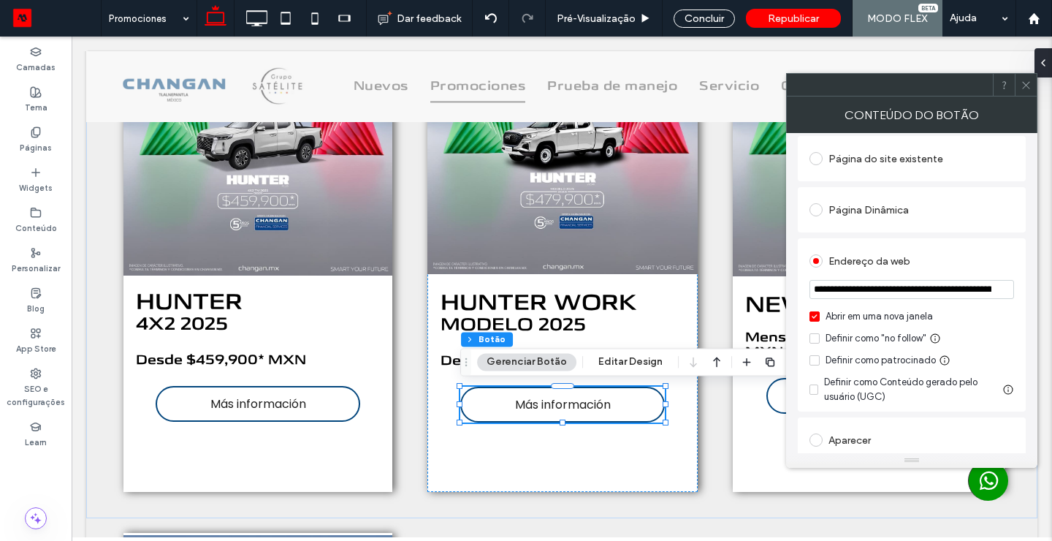
scroll to position [176, 0]
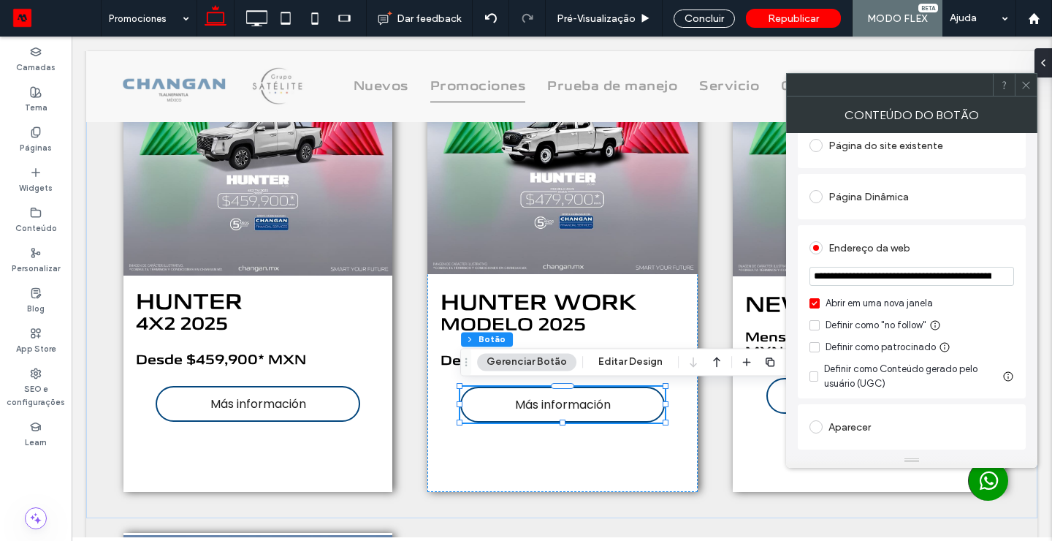
click at [816, 304] on icon at bounding box center [814, 303] width 5 height 4
click at [1026, 88] on icon at bounding box center [1026, 85] width 11 height 11
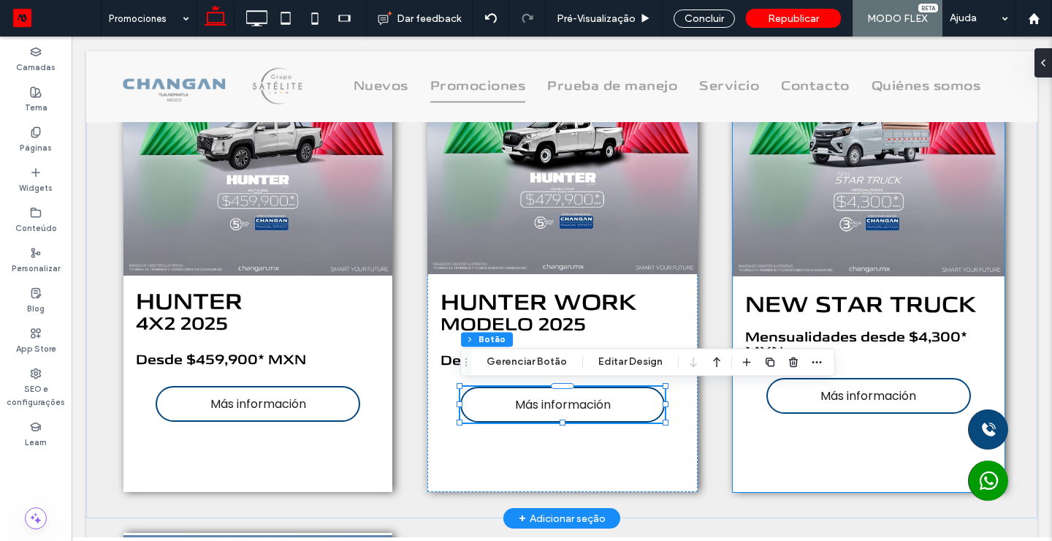
click at [869, 402] on span "Más información" at bounding box center [869, 396] width 96 height 18
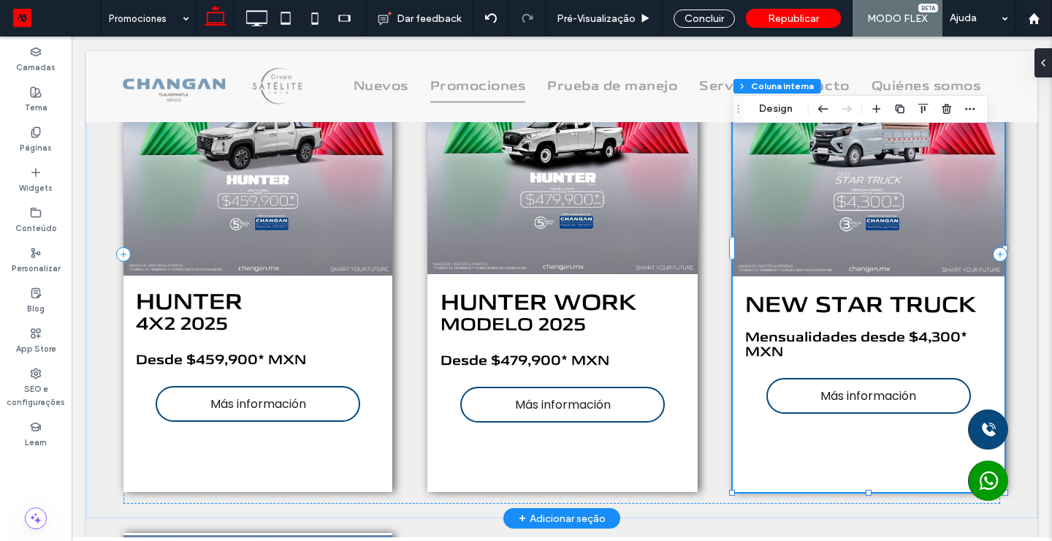
click at [821, 400] on span "Más información" at bounding box center [869, 396] width 96 height 18
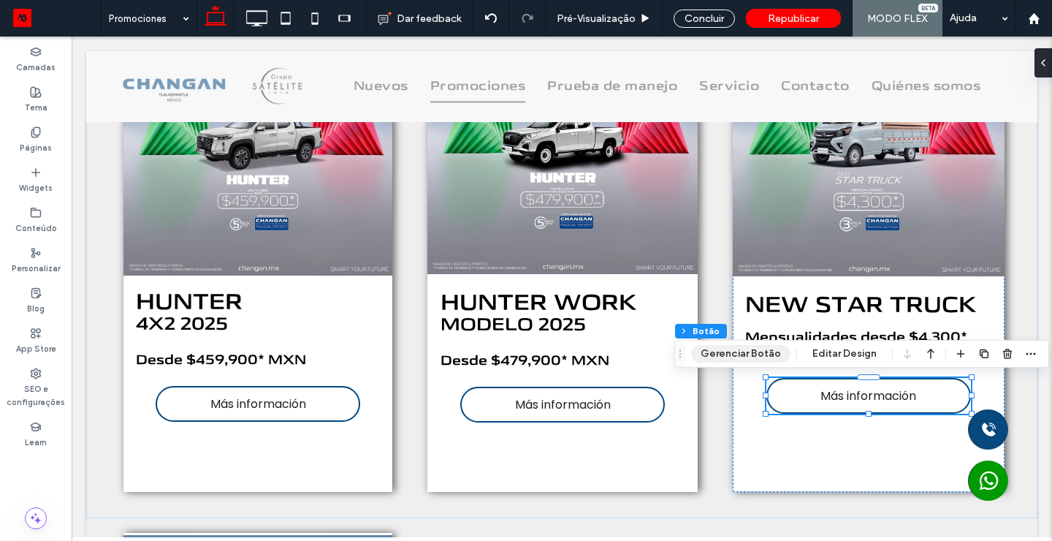
click at [745, 347] on button "Gerenciar Botão" at bounding box center [740, 354] width 99 height 18
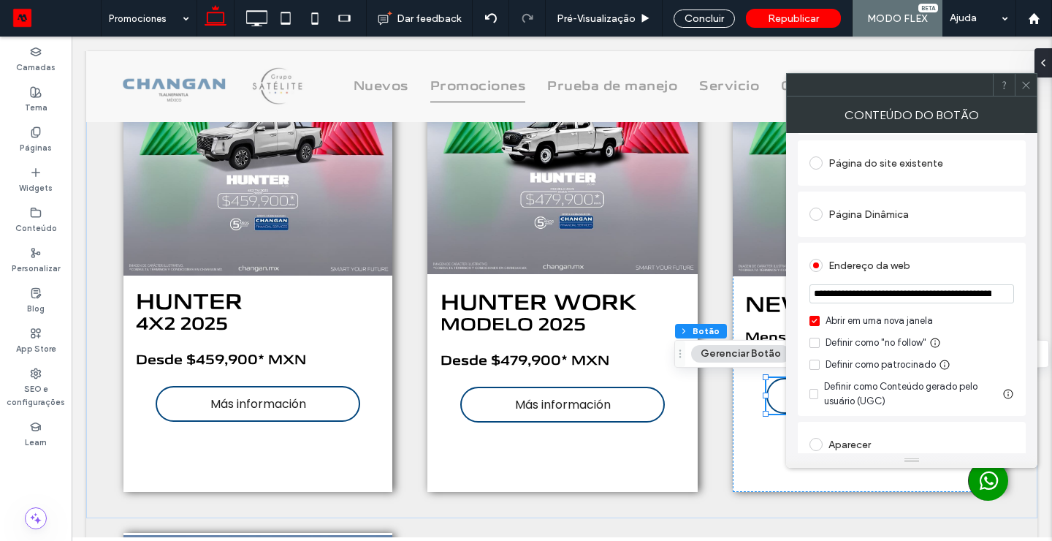
scroll to position [173, 0]
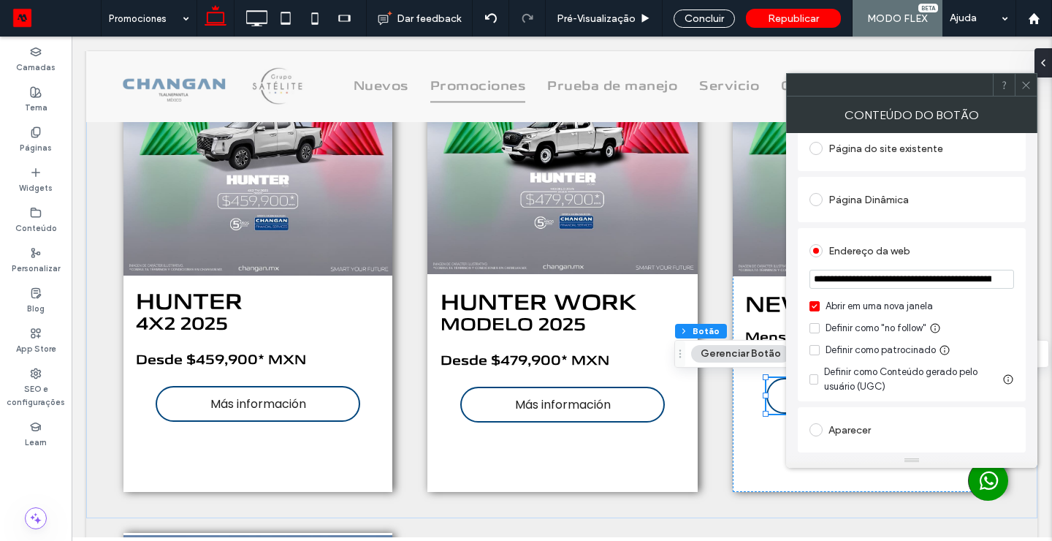
click at [816, 308] on icon at bounding box center [815, 306] width 6 height 4
click at [1030, 88] on use at bounding box center [1025, 84] width 7 height 7
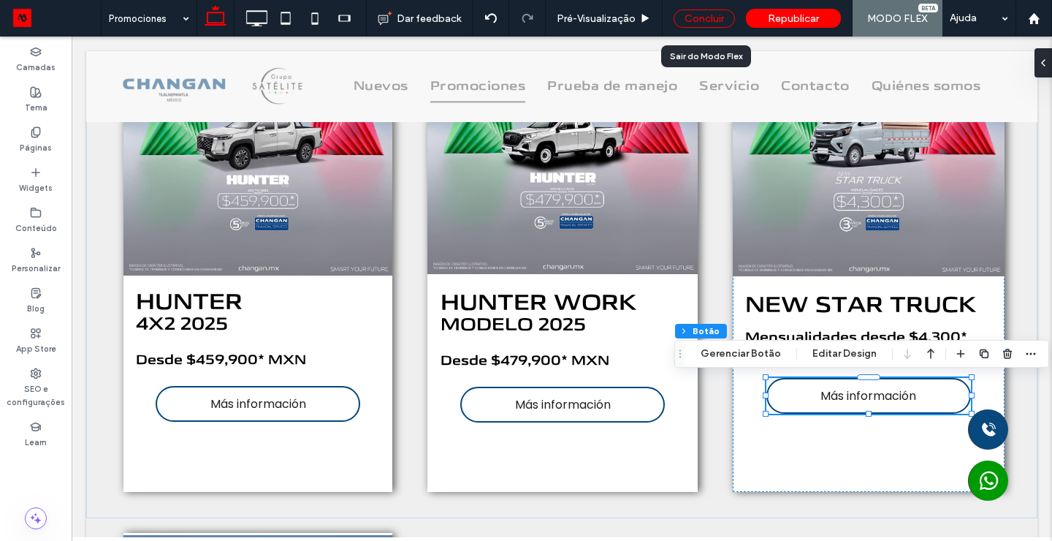
click at [699, 9] on div "Concluir" at bounding box center [704, 18] width 61 height 18
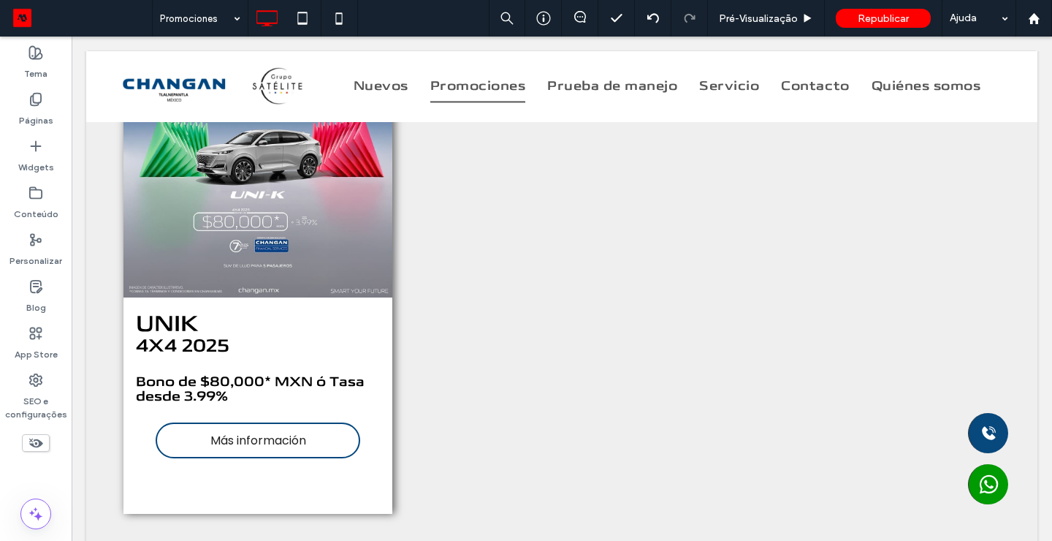
scroll to position [3518, 0]
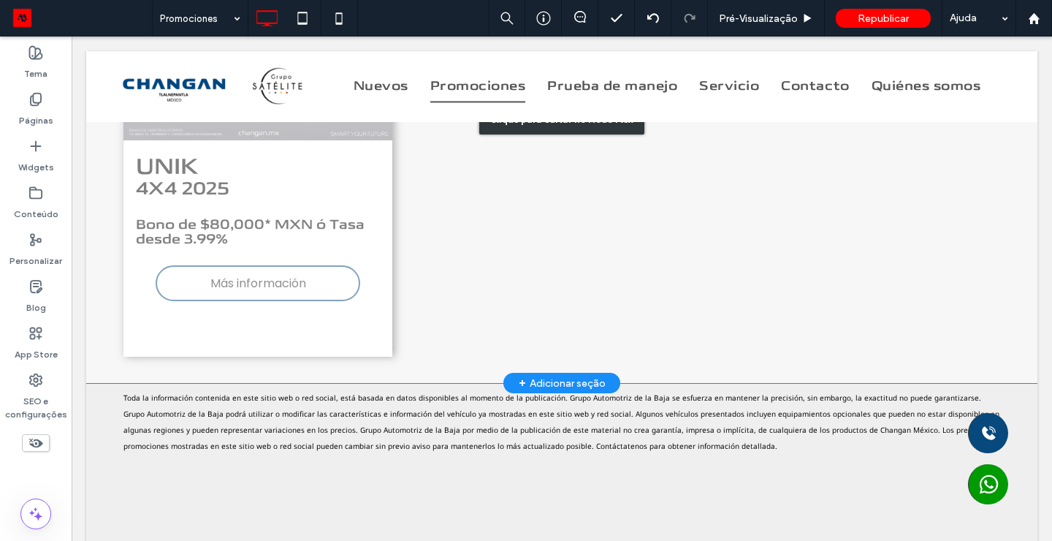
click at [267, 282] on div "Clique para editar no Modo Flex" at bounding box center [561, 119] width 951 height 528
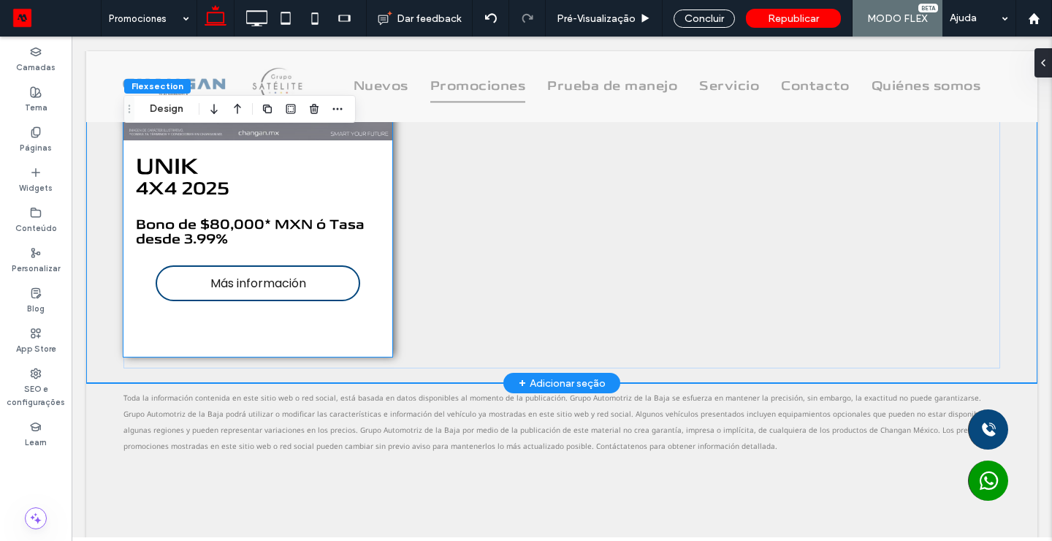
click at [250, 281] on span "Más información" at bounding box center [258, 283] width 96 height 18
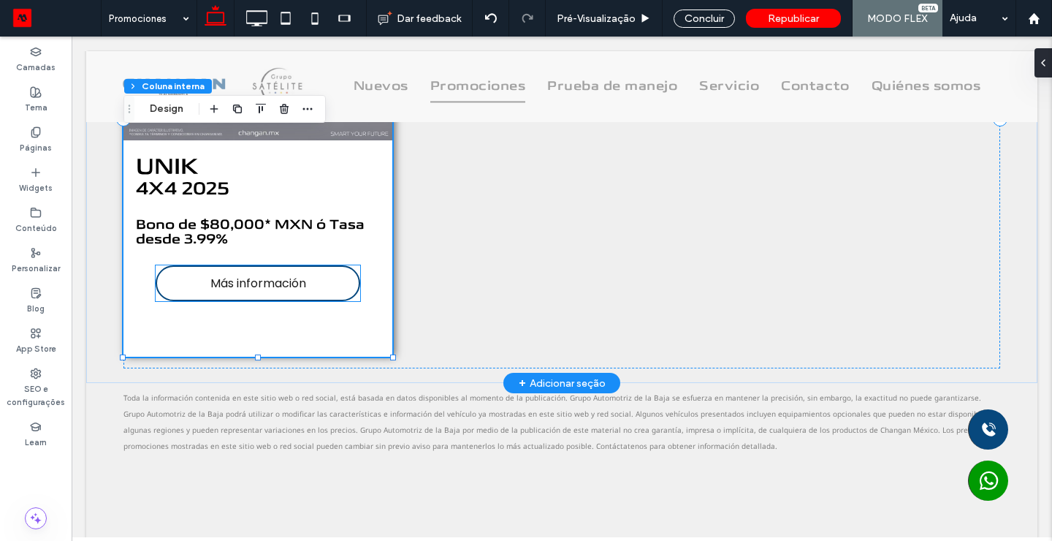
click at [225, 283] on span "Más información" at bounding box center [258, 283] width 96 height 18
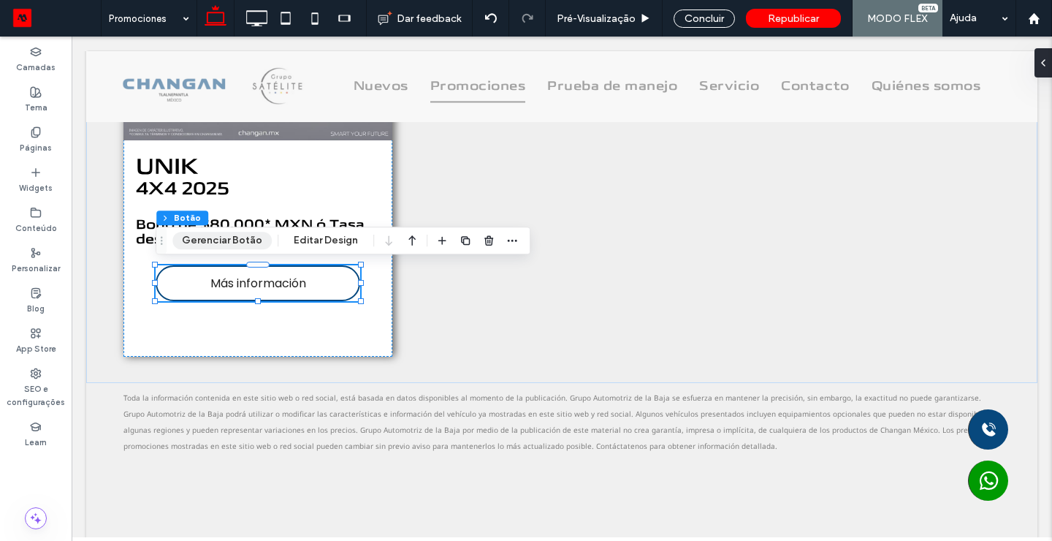
click at [231, 247] on button "Gerenciar Botão" at bounding box center [221, 241] width 99 height 18
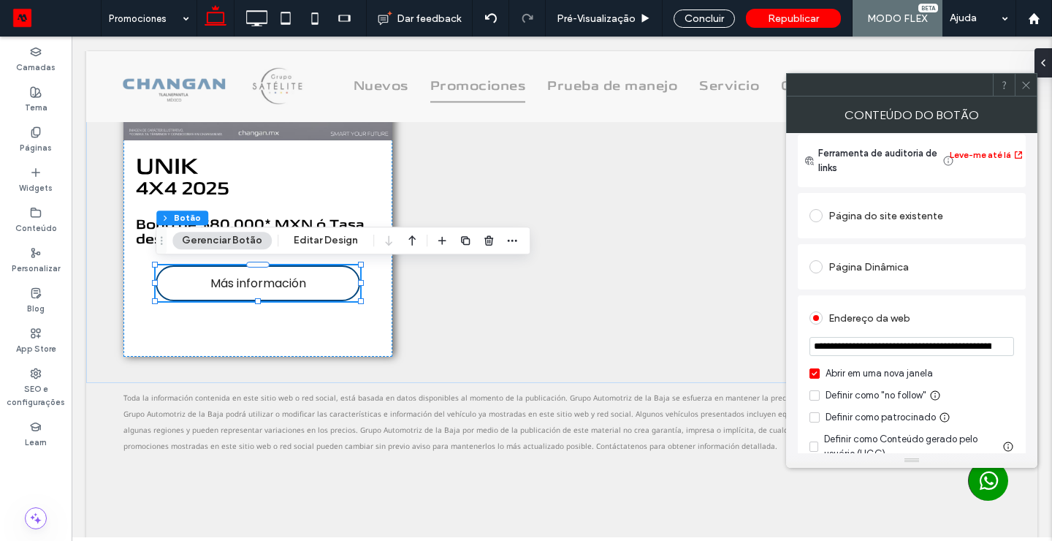
scroll to position [123, 0]
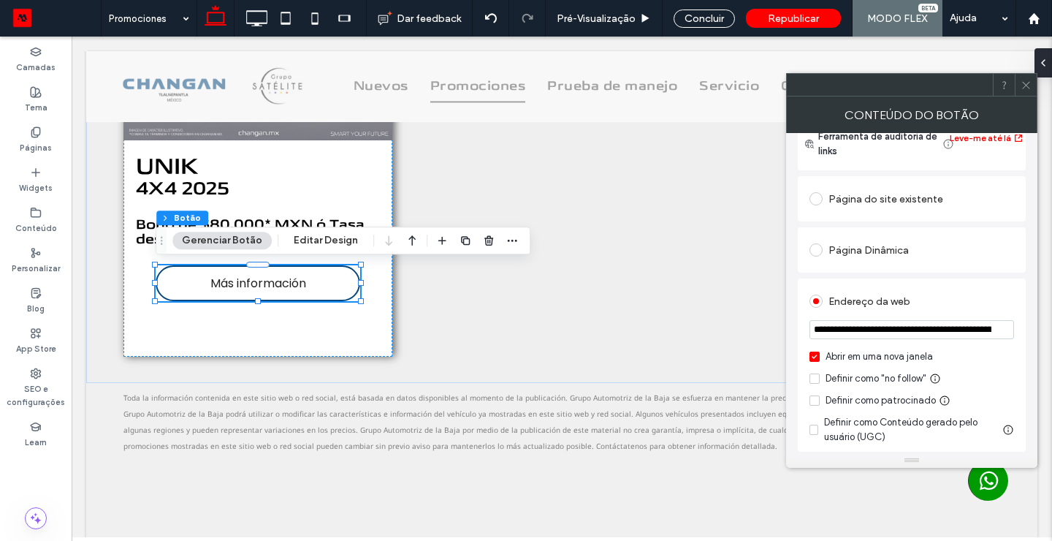
click at [820, 356] on label "Abrir em uma nova janela" at bounding box center [912, 356] width 205 height 15
click at [1029, 90] on span at bounding box center [1026, 85] width 11 height 22
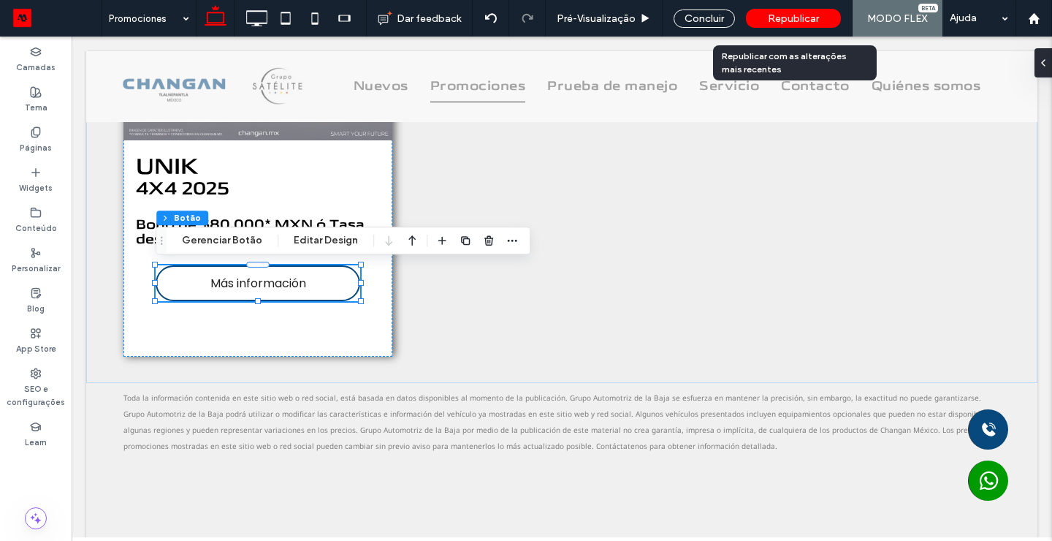
click at [785, 18] on span "Republicar" at bounding box center [793, 18] width 51 height 12
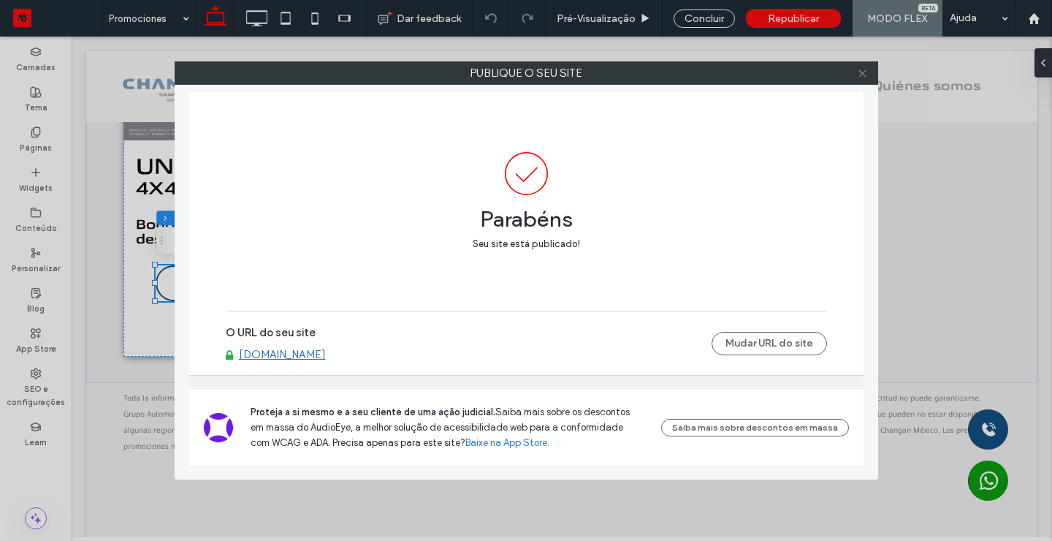
click at [864, 71] on icon at bounding box center [862, 73] width 11 height 11
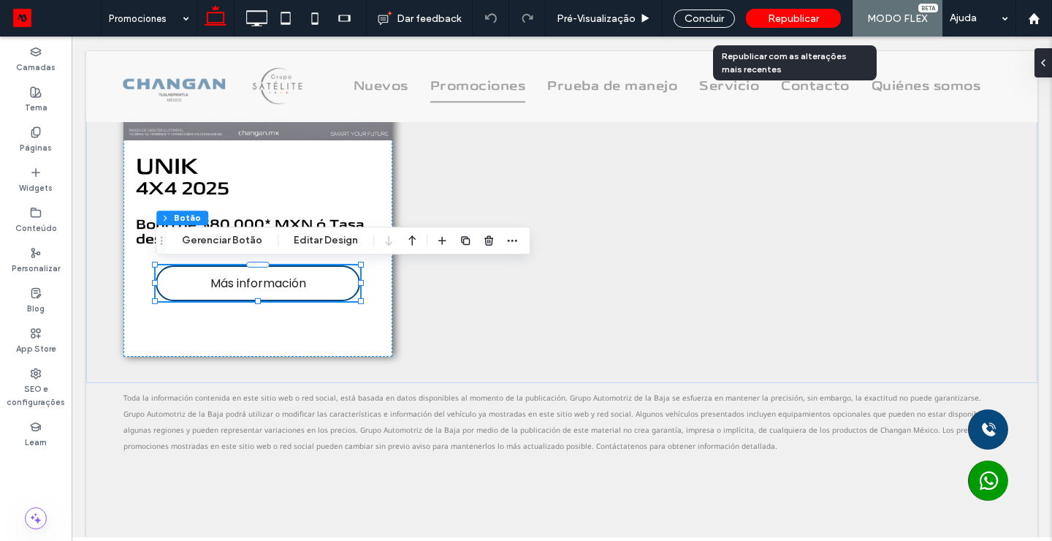
click at [793, 17] on span "Republicar" at bounding box center [793, 18] width 51 height 12
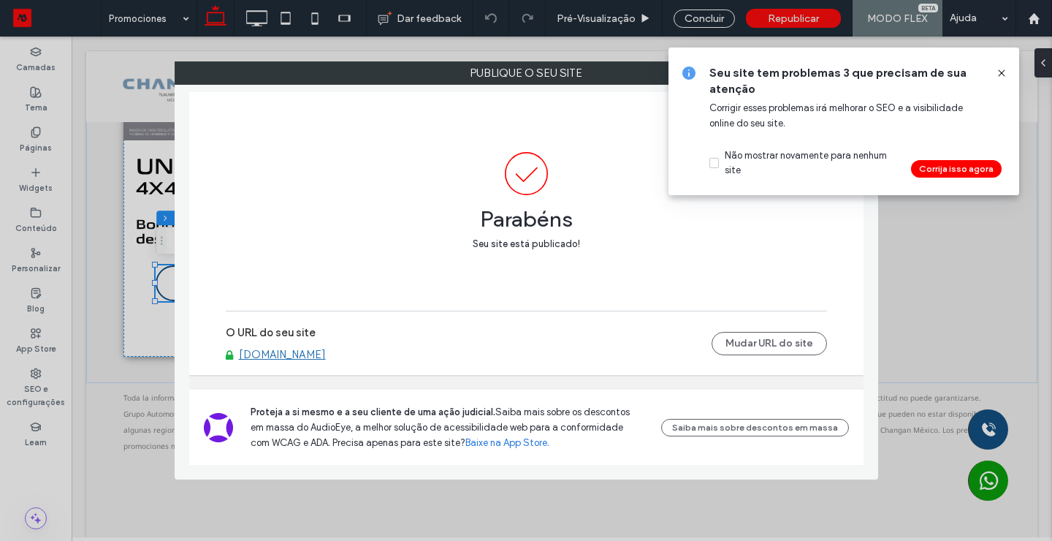
click at [1003, 77] on icon at bounding box center [1002, 73] width 12 height 12
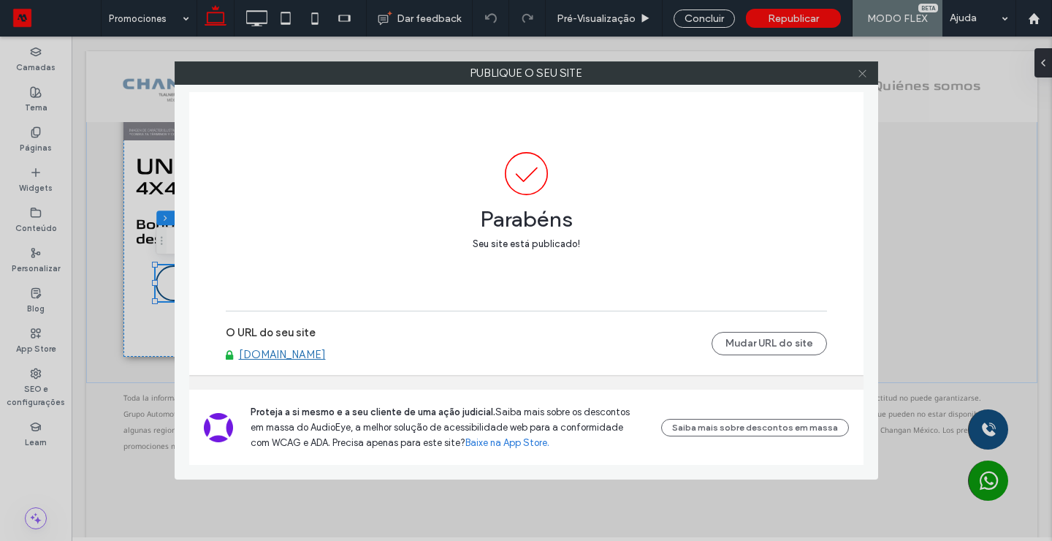
click at [858, 70] on icon at bounding box center [862, 73] width 11 height 11
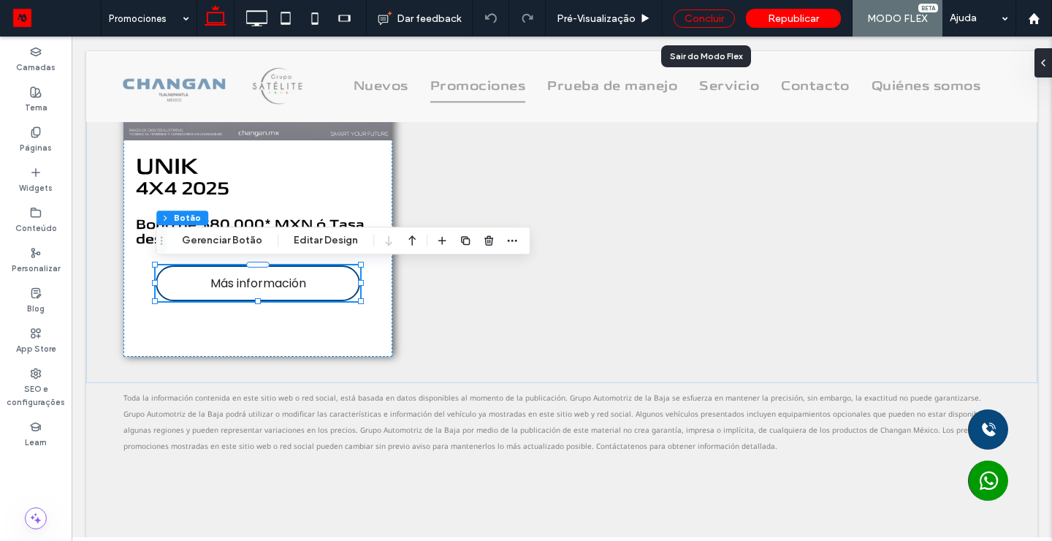
click at [699, 20] on div "Concluir" at bounding box center [704, 18] width 61 height 18
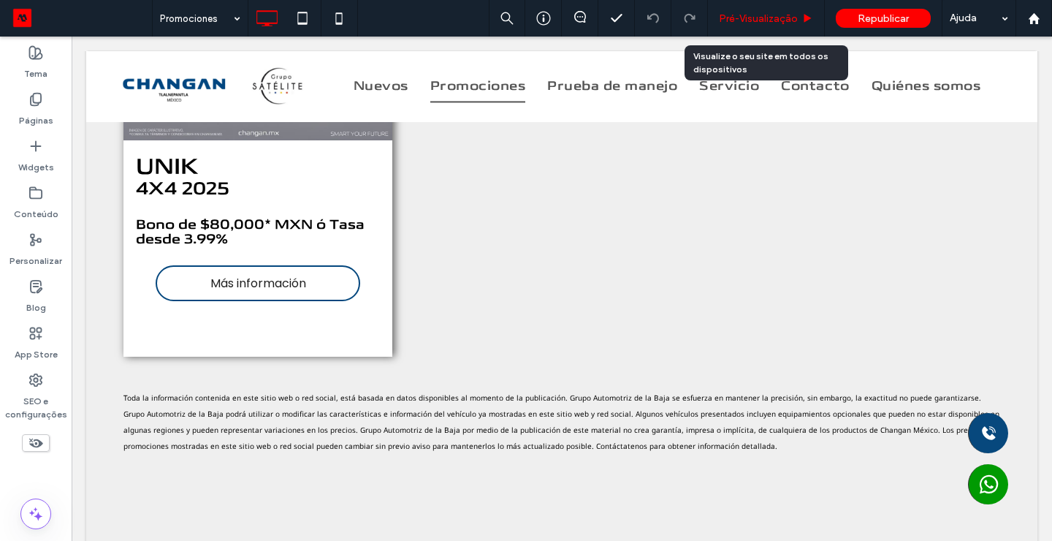
click at [760, 20] on span "Pré-Visualizaçāo" at bounding box center [758, 18] width 79 height 12
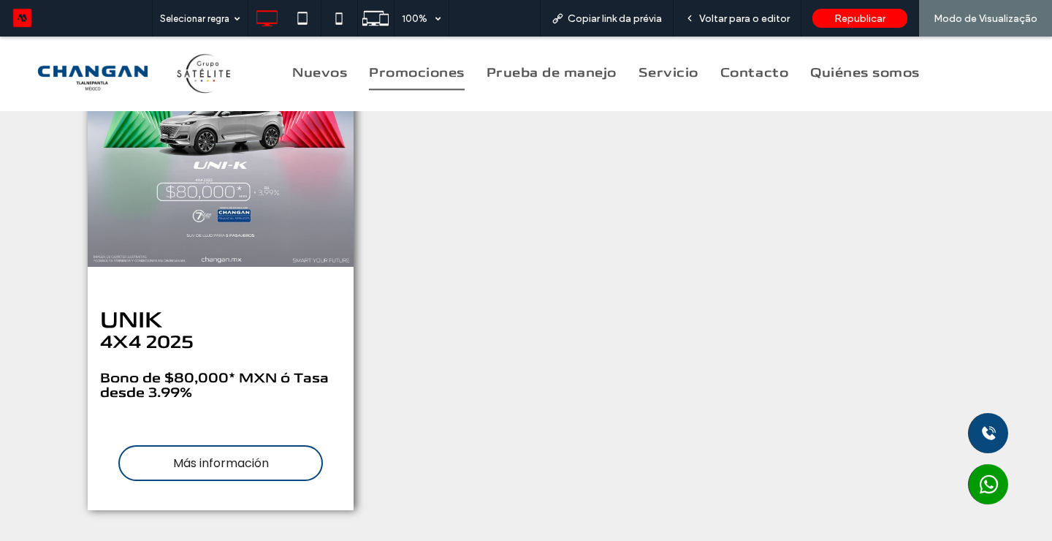
click at [997, 278] on div "UNIK 4X4 2025 Bono de $80,000* MXN ó Tasa desde 3.99% Más información" at bounding box center [526, 260] width 1052 height 552
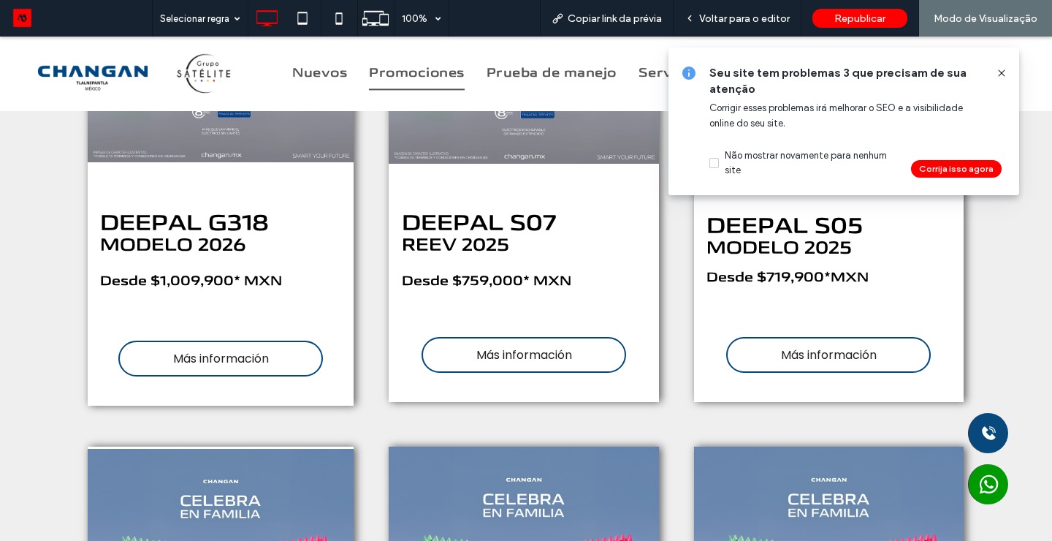
scroll to position [1414, 0]
click at [243, 358] on span "Más información" at bounding box center [221, 358] width 96 height 18
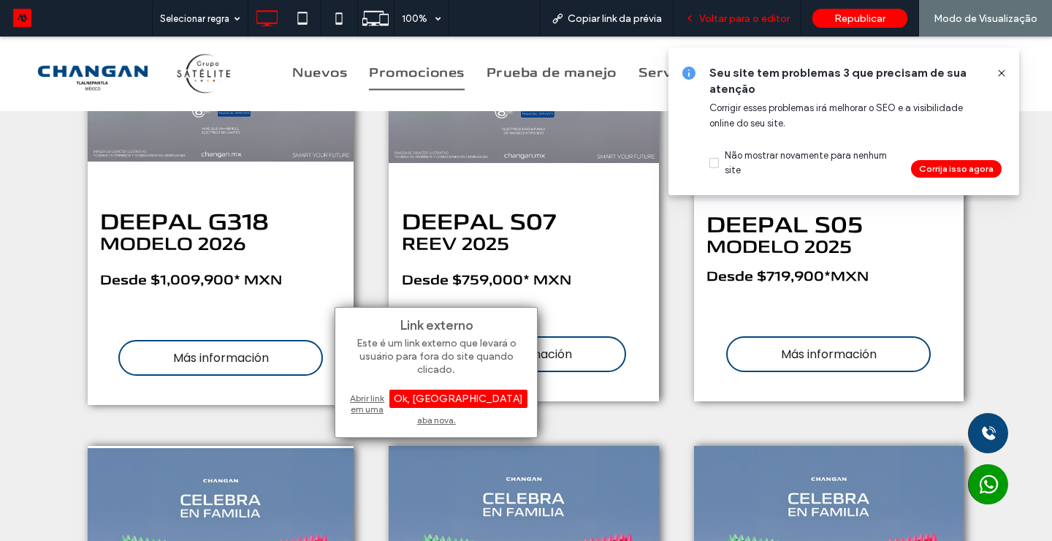
click at [753, 12] on span "Voltar para o editor" at bounding box center [744, 18] width 91 height 12
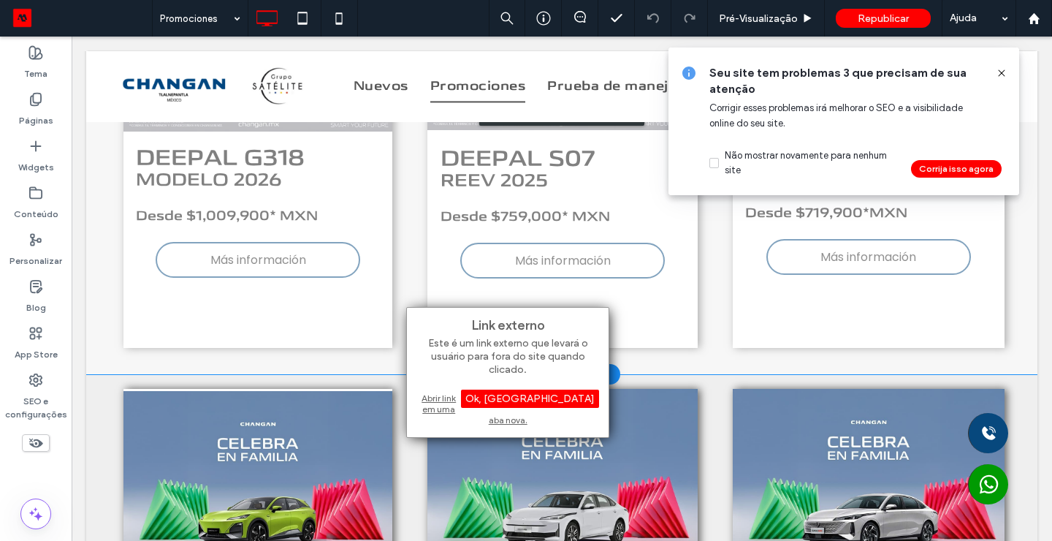
click at [286, 248] on div "Clique para editar no Modo Flex" at bounding box center [561, 110] width 951 height 528
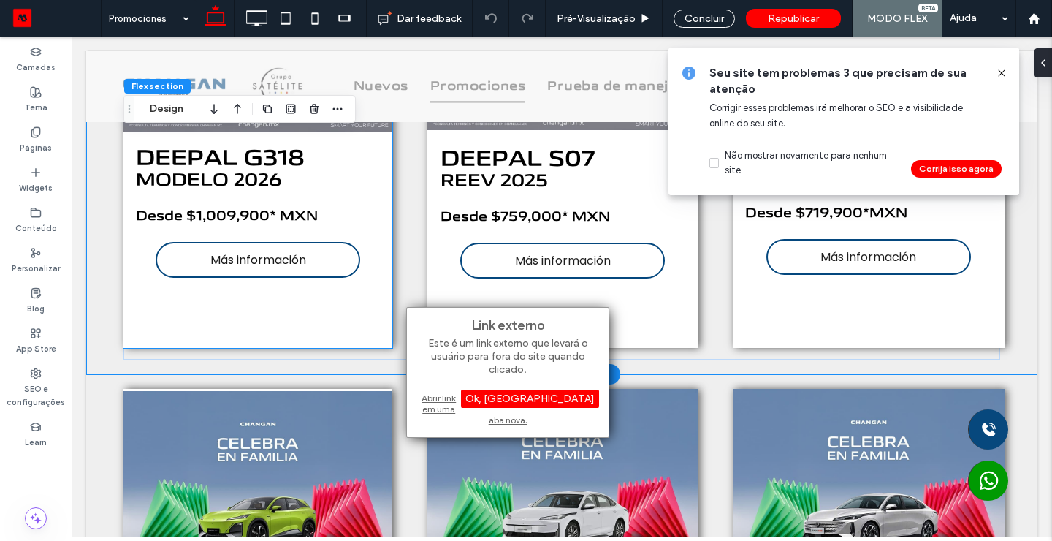
click at [275, 254] on span "Más información" at bounding box center [258, 260] width 96 height 18
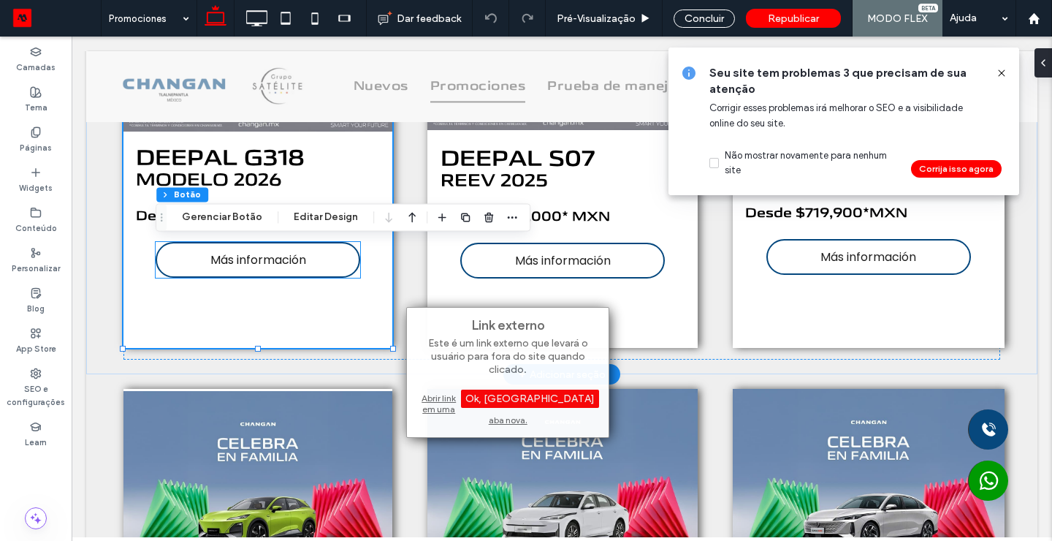
click at [229, 264] on div "Más información" at bounding box center [258, 260] width 205 height 36
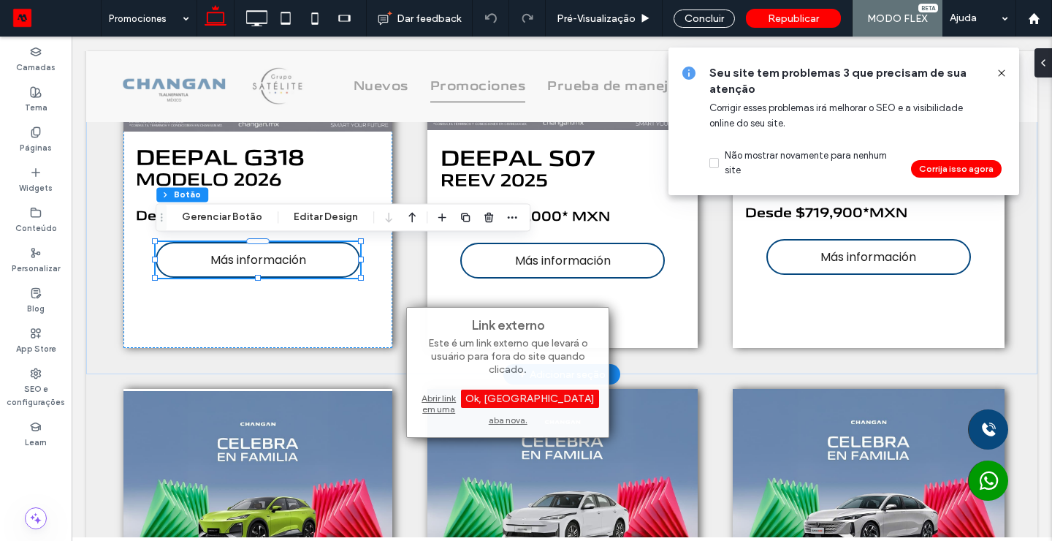
type input "**"
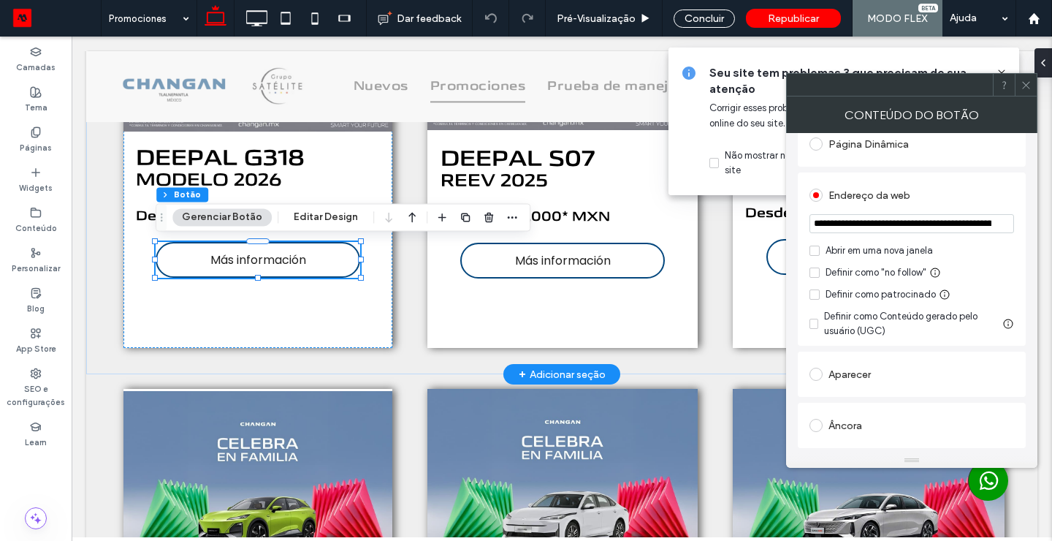
scroll to position [229, 0]
click at [979, 221] on input "**********" at bounding box center [912, 222] width 205 height 19
paste input "**********"
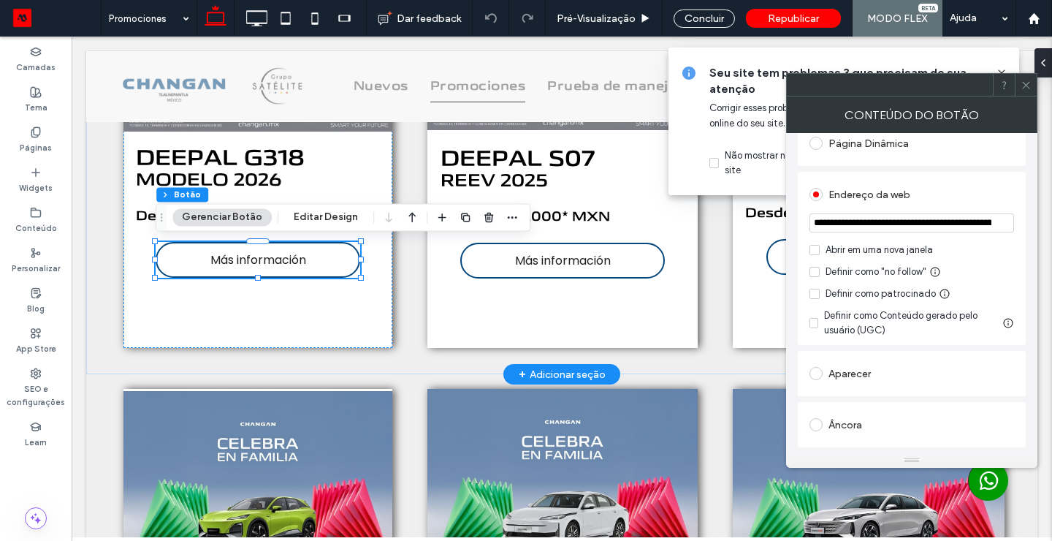
scroll to position [0, 209]
type input "**********"
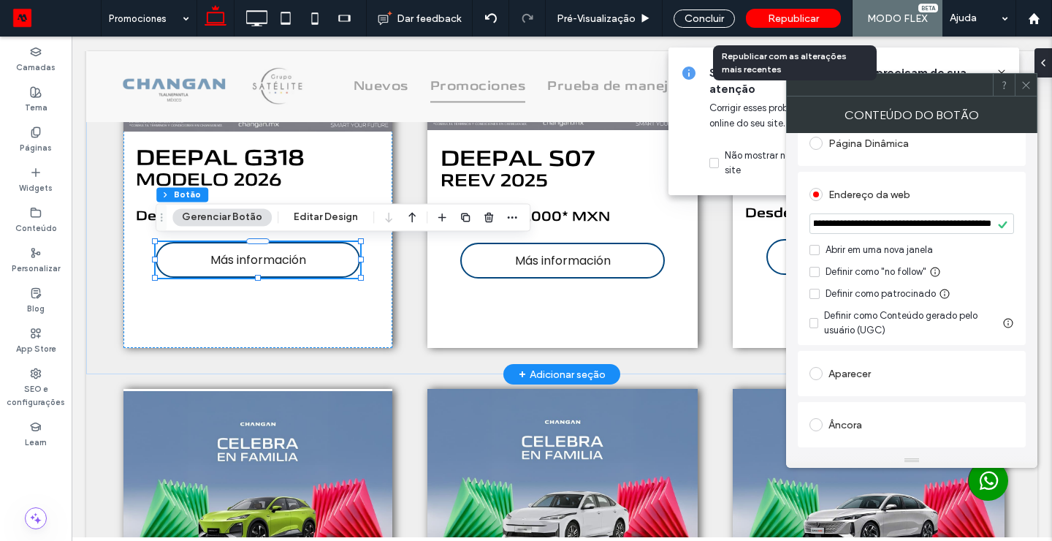
click at [809, 8] on div "Republicar" at bounding box center [793, 18] width 95 height 37
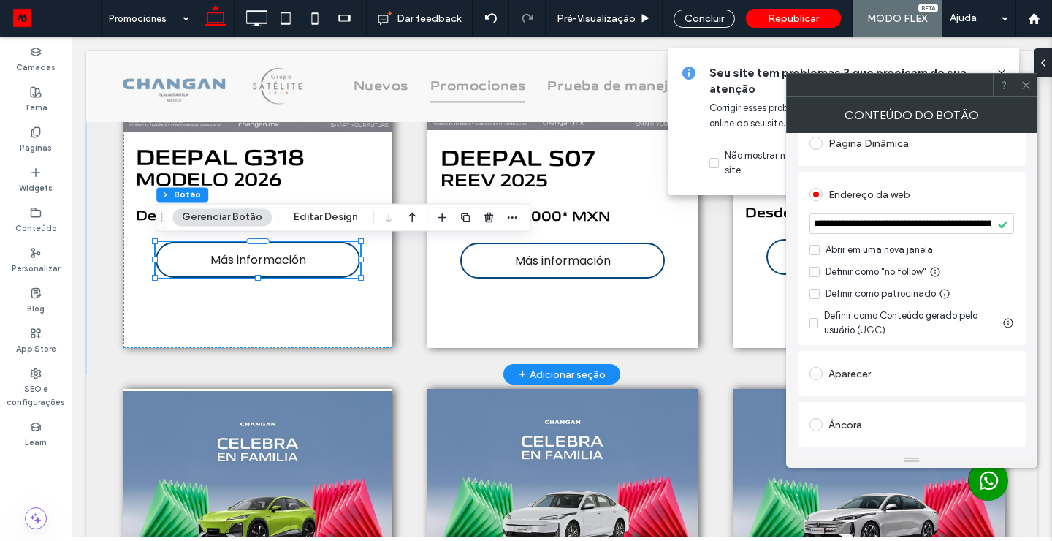
click at [1032, 87] on div at bounding box center [1026, 85] width 22 height 22
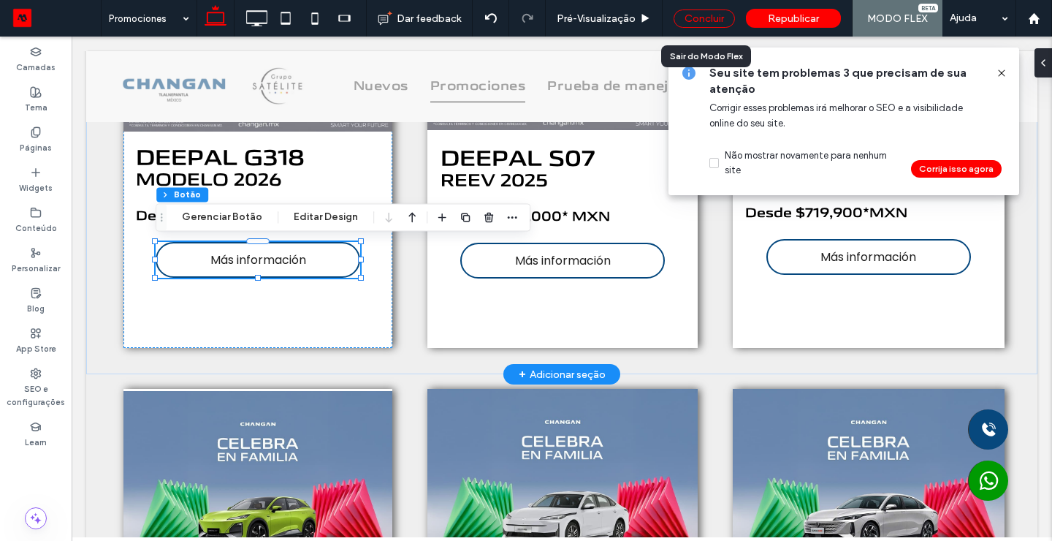
click at [709, 20] on div "Concluir" at bounding box center [704, 18] width 61 height 18
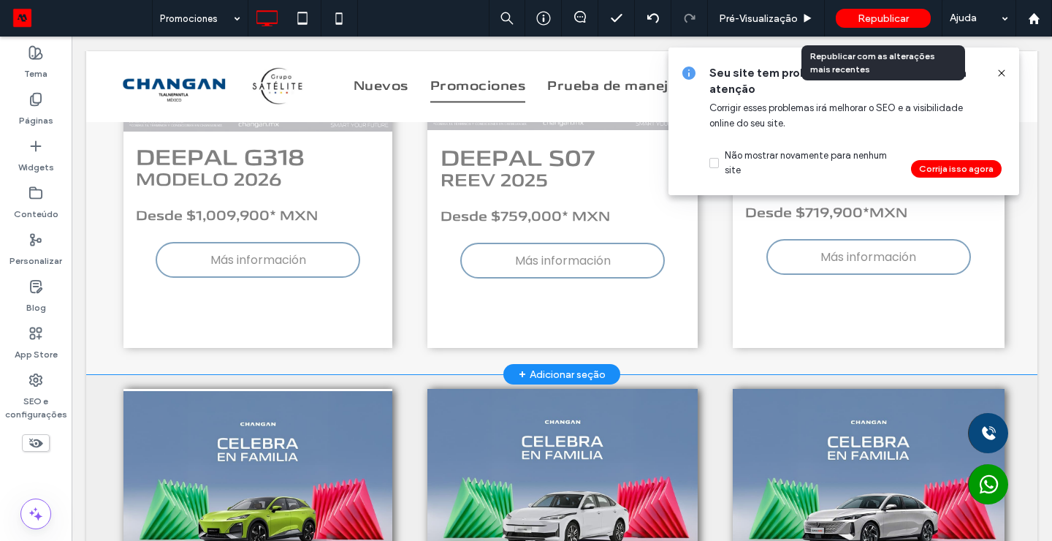
click at [859, 22] on span "Republicar" at bounding box center [883, 18] width 51 height 12
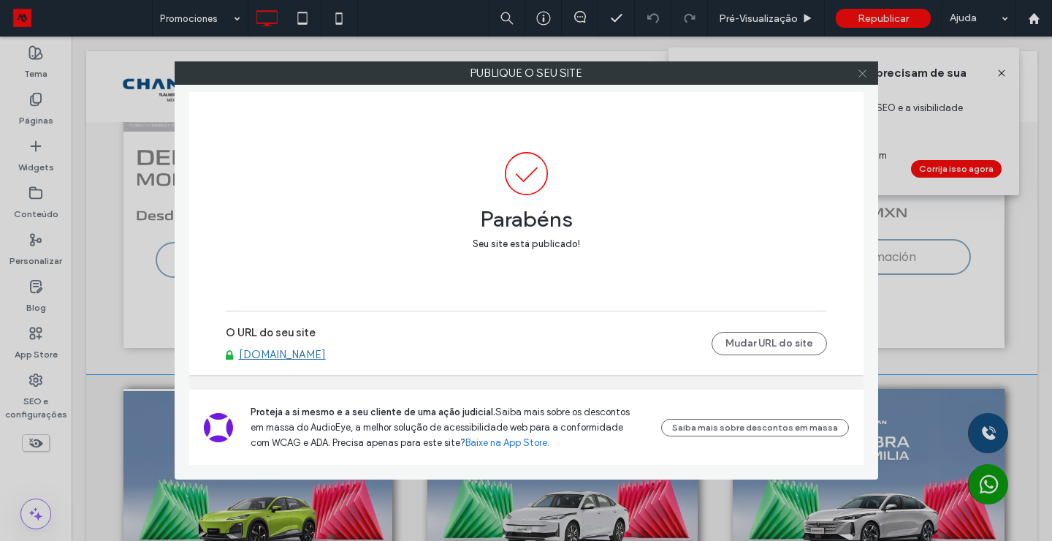
click at [859, 80] on span at bounding box center [862, 73] width 11 height 22
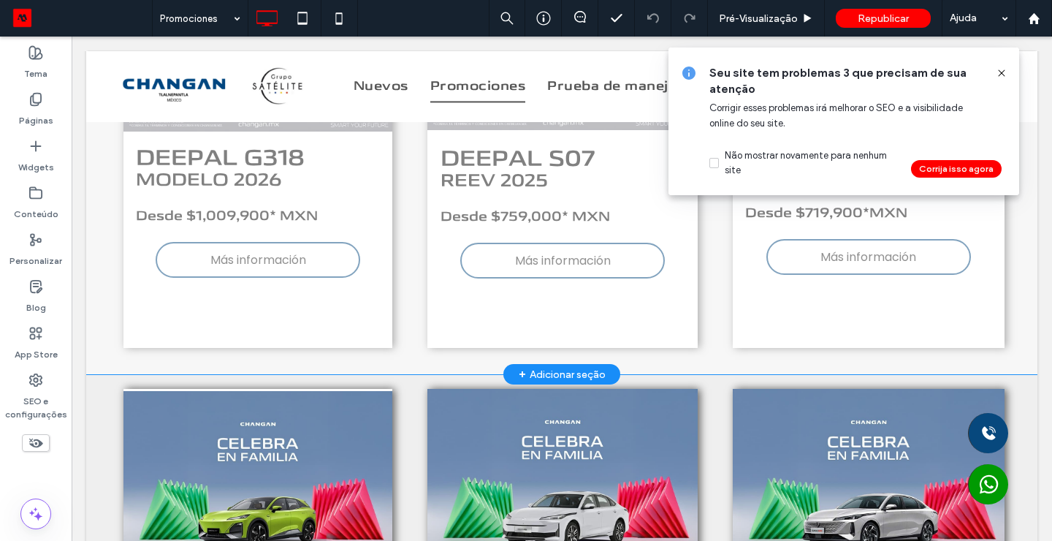
click at [997, 74] on icon at bounding box center [1002, 73] width 12 height 12
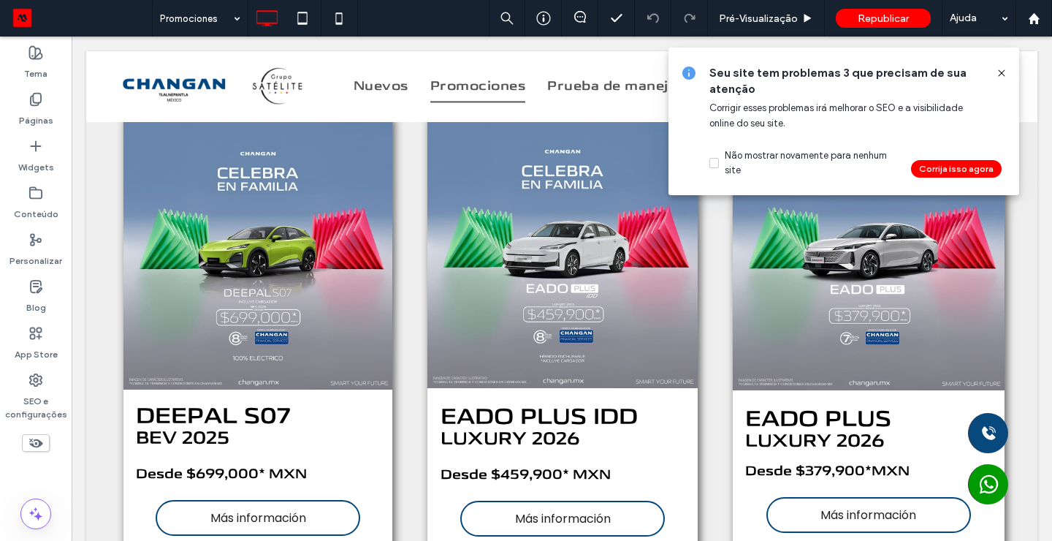
scroll to position [1766, 0]
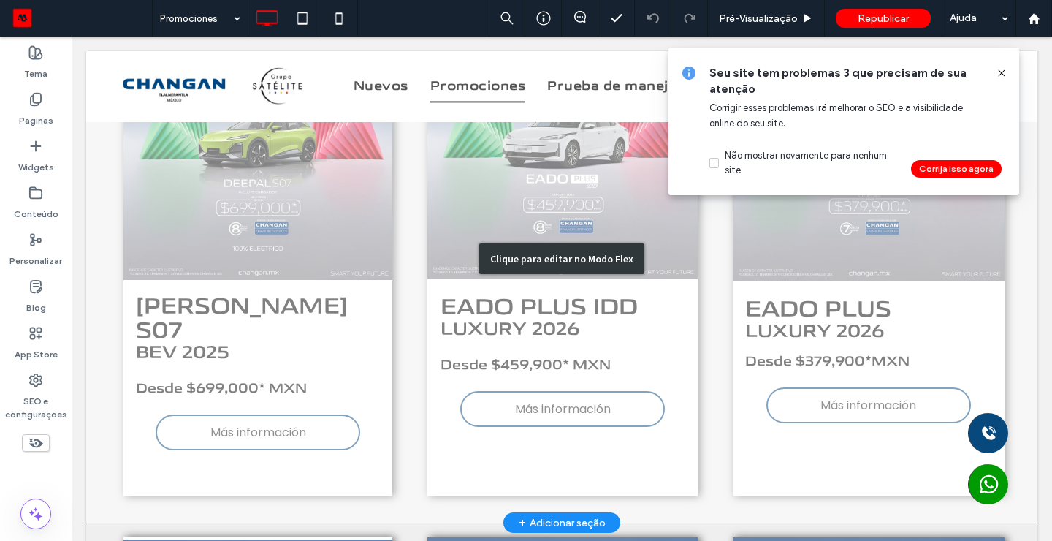
click at [277, 398] on div "Clique para editar no Modo Flex" at bounding box center [561, 258] width 951 height 528
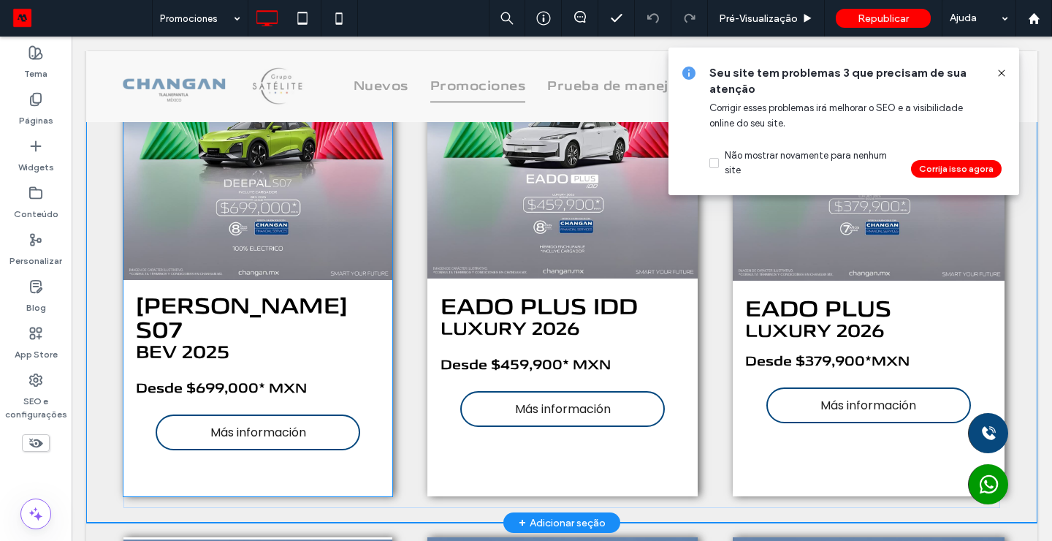
click at [276, 423] on span "Más información" at bounding box center [258, 432] width 96 height 18
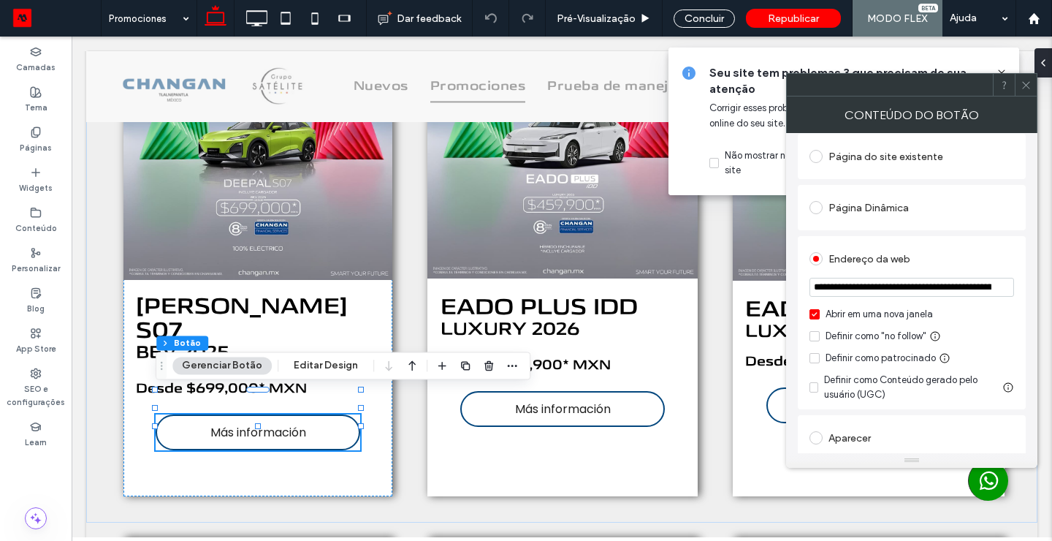
scroll to position [180, 0]
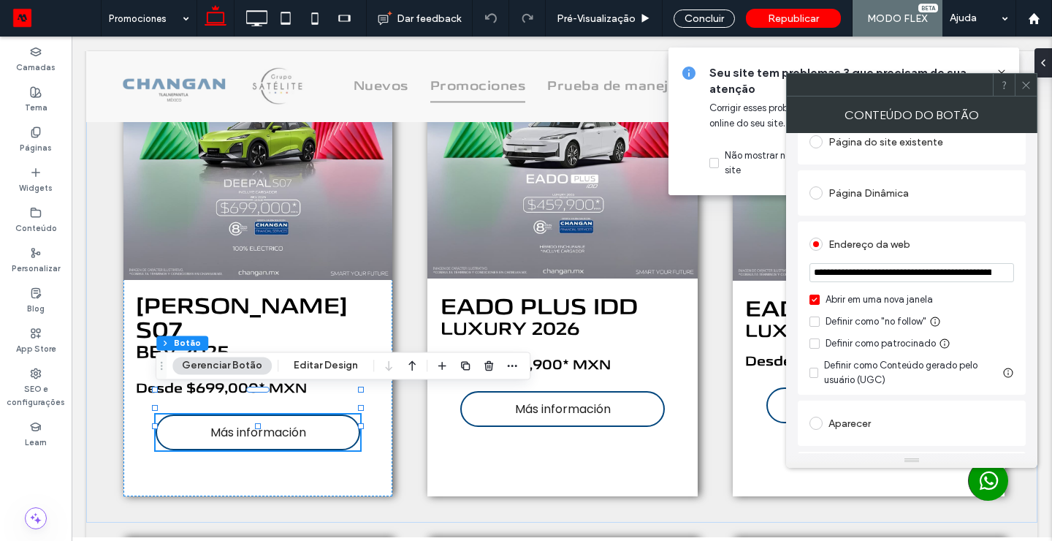
click at [808, 297] on div "**********" at bounding box center [912, 307] width 228 height 173
click at [815, 300] on icon at bounding box center [814, 299] width 5 height 4
click at [1029, 90] on icon at bounding box center [1026, 85] width 11 height 11
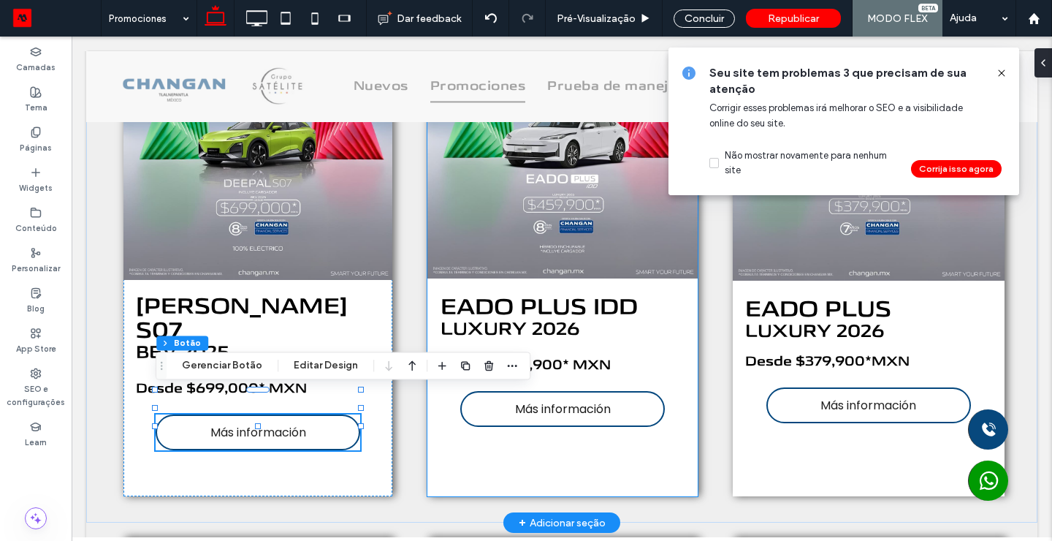
click at [540, 414] on span "Más información" at bounding box center [563, 409] width 96 height 18
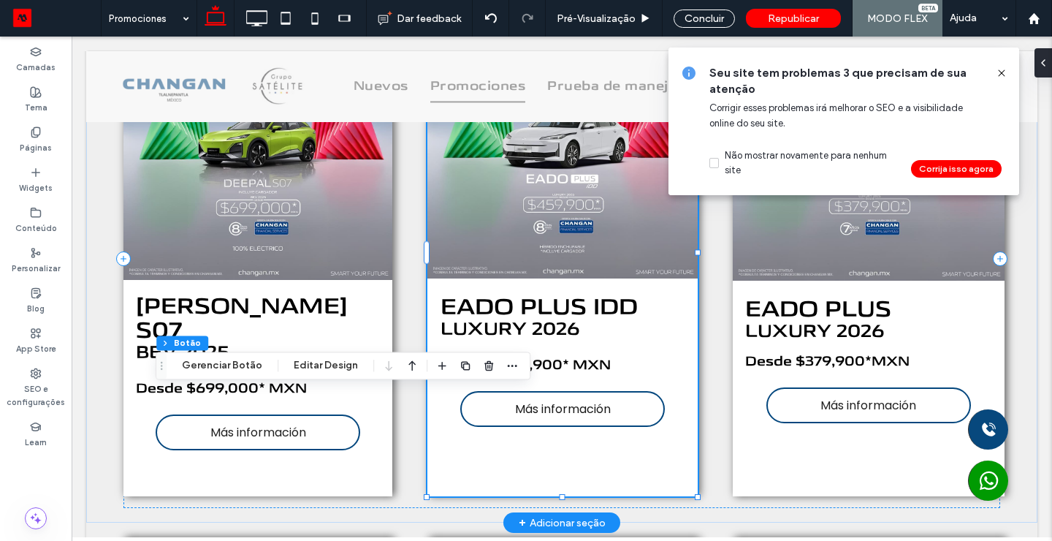
click at [540, 414] on span "Más información" at bounding box center [563, 409] width 96 height 18
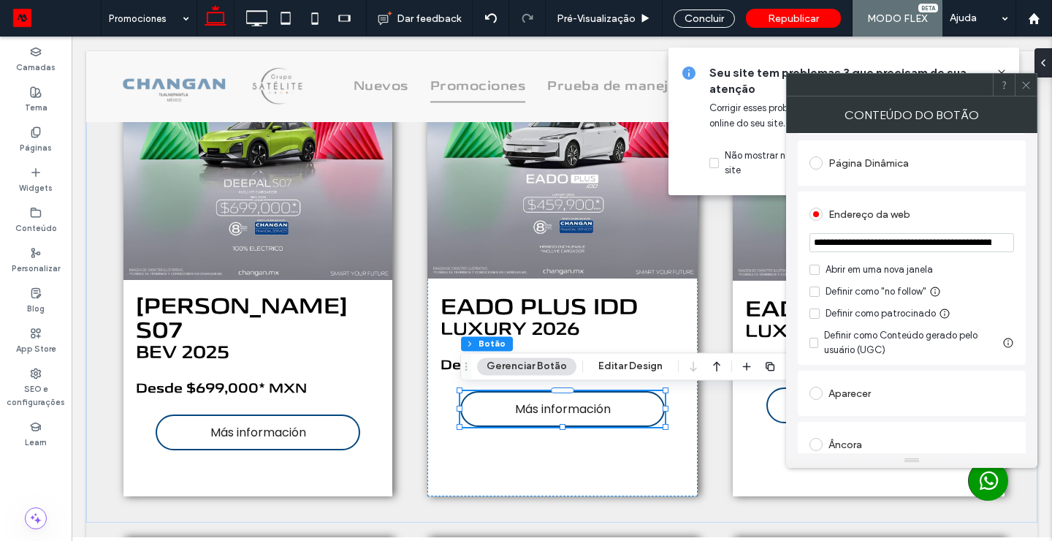
scroll to position [218, 0]
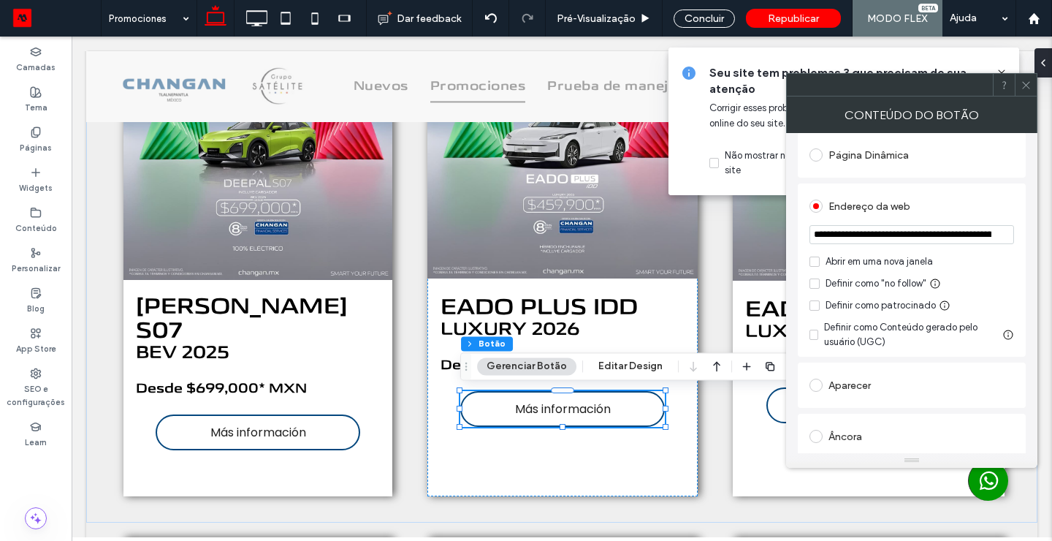
click at [1029, 91] on span at bounding box center [1026, 85] width 11 height 22
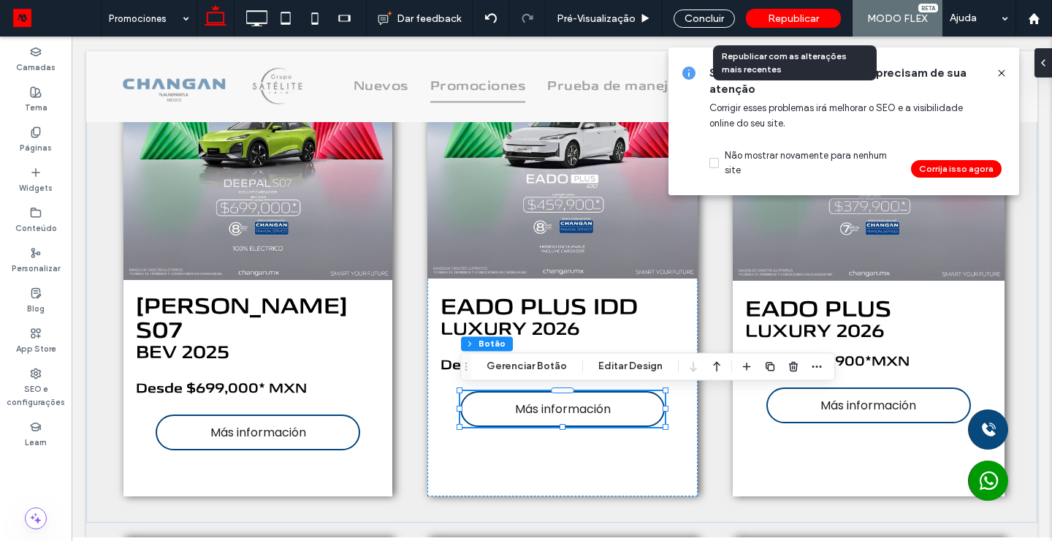
click at [800, 17] on span "Republicar" at bounding box center [793, 18] width 51 height 12
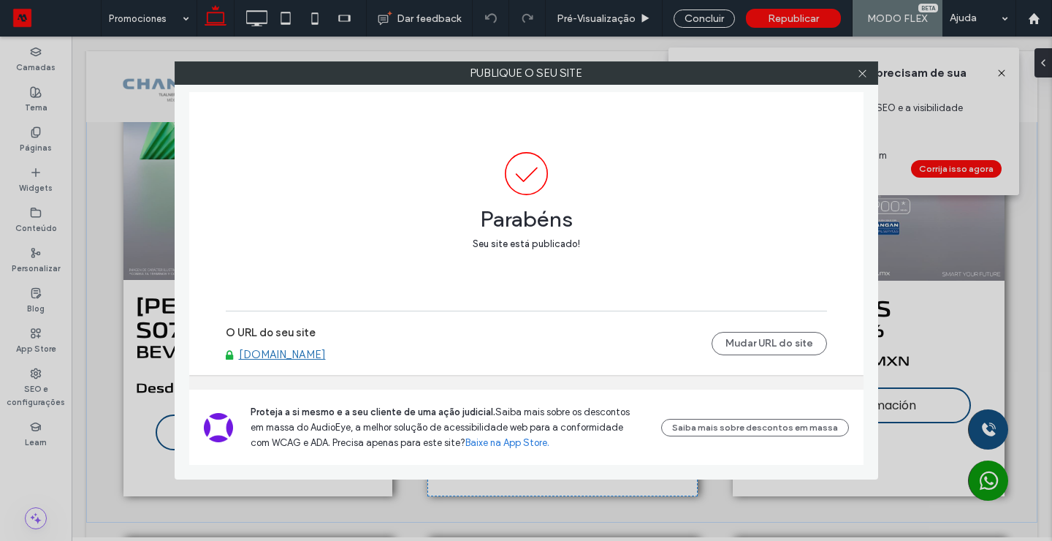
click at [870, 67] on div at bounding box center [863, 73] width 22 height 22
click at [861, 72] on icon at bounding box center [862, 73] width 11 height 11
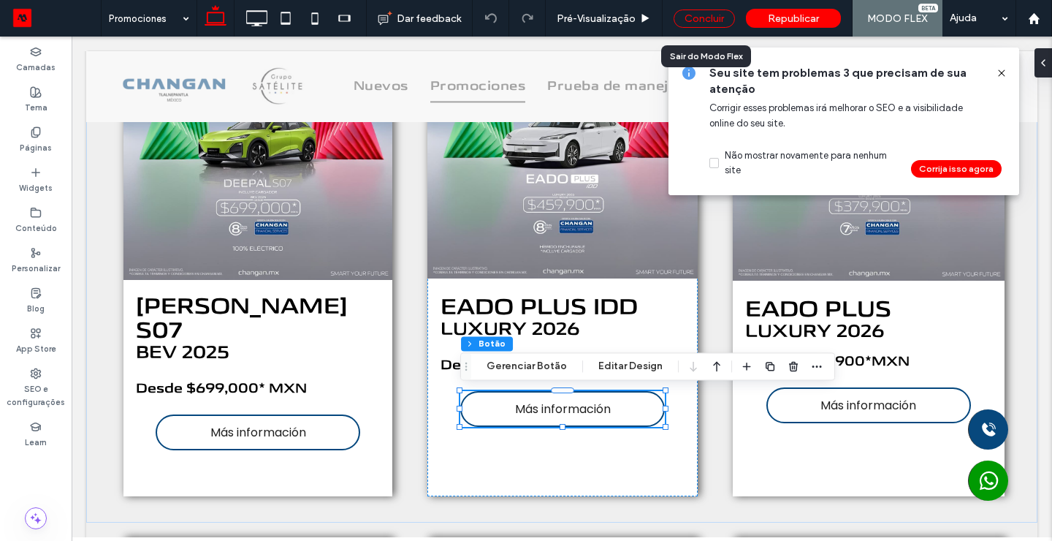
click at [711, 12] on div "Concluir" at bounding box center [704, 18] width 61 height 18
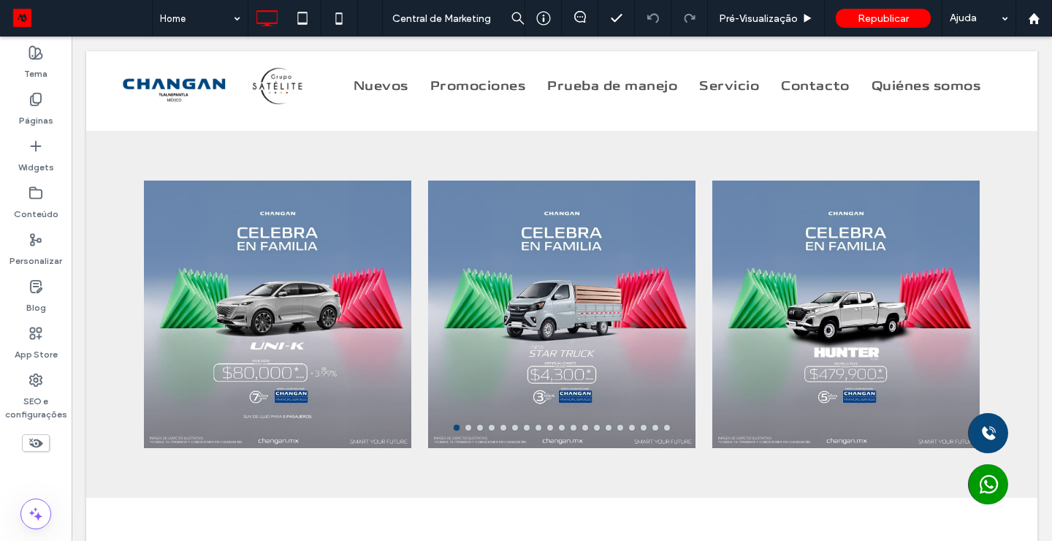
scroll to position [1420, 0]
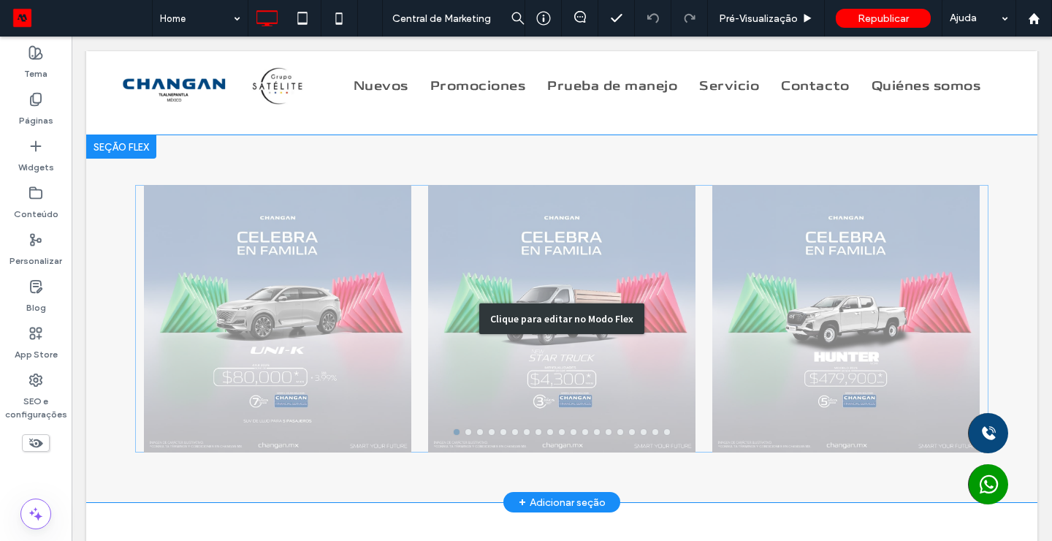
click at [350, 287] on div "Clique para editar no Modo Flex" at bounding box center [561, 318] width 951 height 367
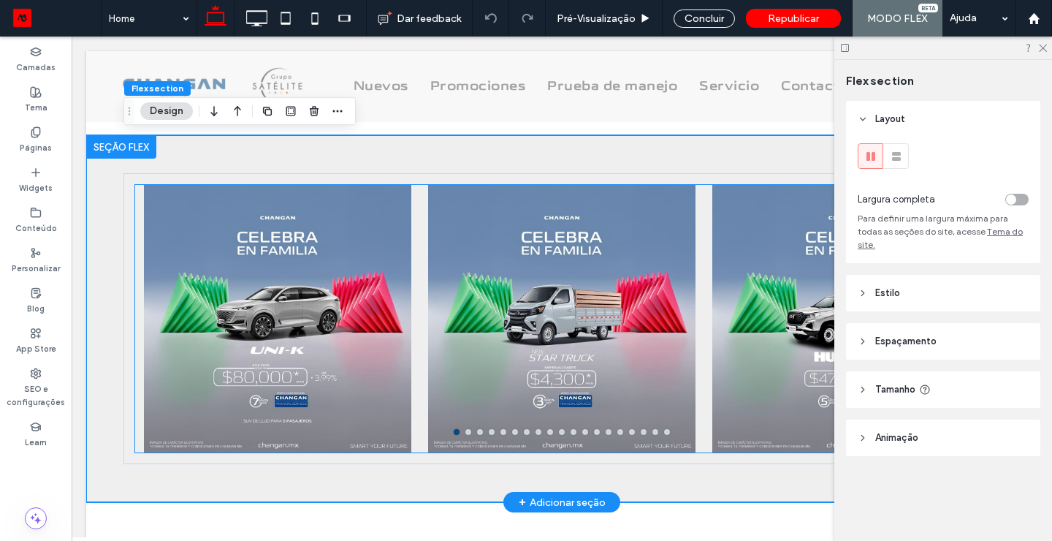
click at [330, 302] on div at bounding box center [277, 318] width 267 height 267
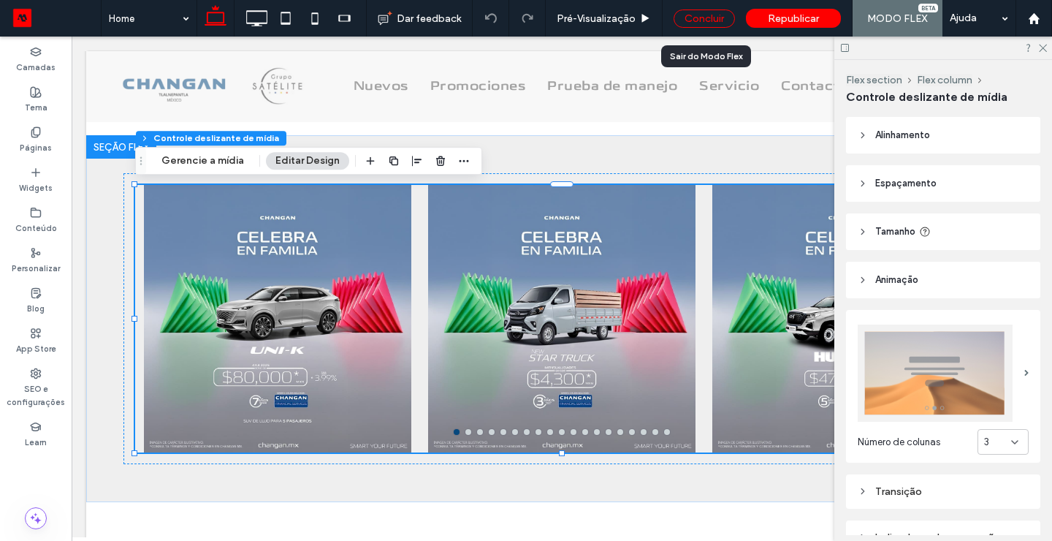
click at [695, 20] on div "Concluir" at bounding box center [704, 18] width 61 height 18
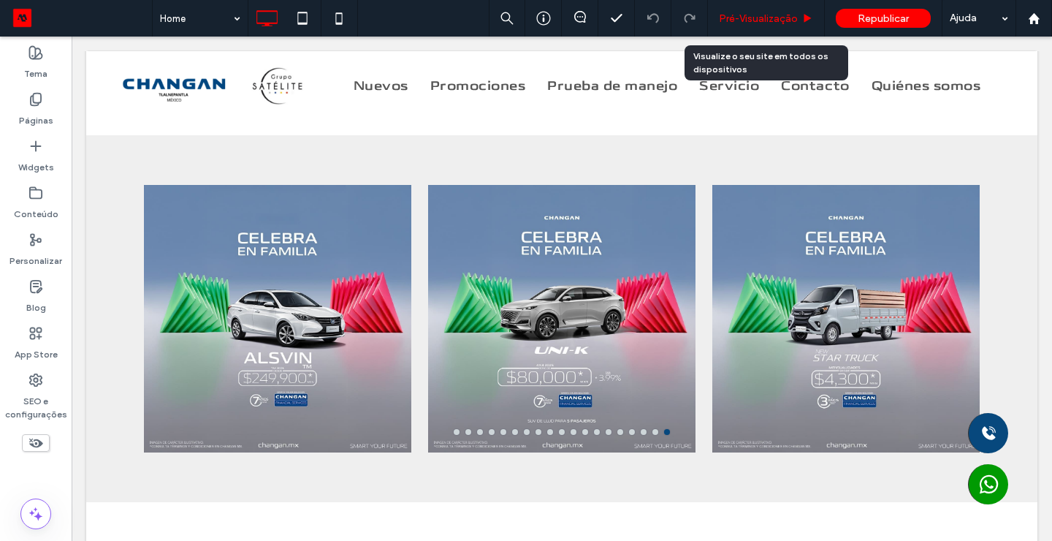
click at [776, 17] on span "Pré-Visualizaçāo" at bounding box center [758, 18] width 79 height 12
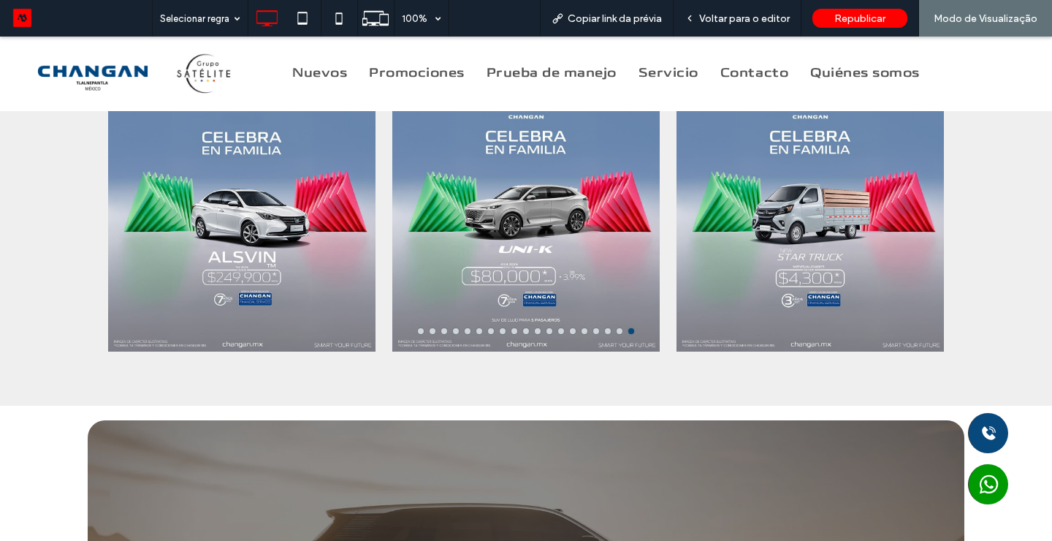
scroll to position [1421, 0]
click at [429, 77] on span "Promociones" at bounding box center [417, 73] width 96 height 33
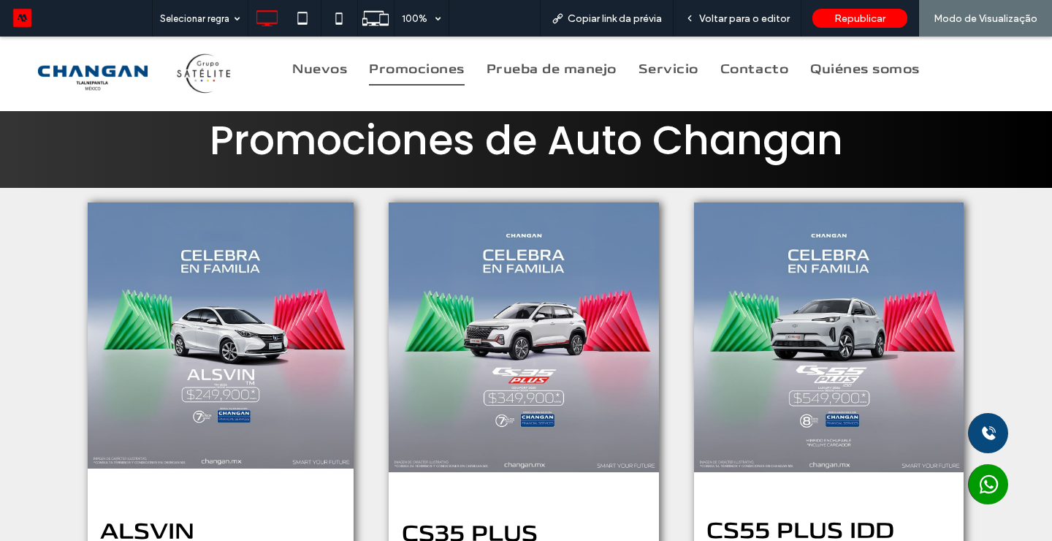
click at [992, 305] on div "ALSVIN TM 2025 Desde $249,900* MXN Más información CS35 PLUS COMFORT 2025 Desde…" at bounding box center [526, 464] width 1052 height 552
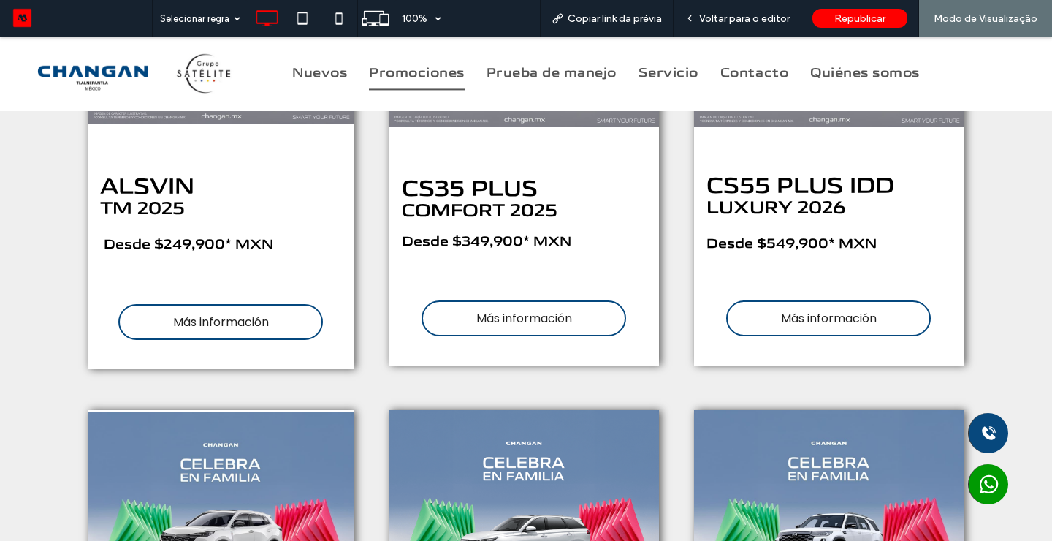
scroll to position [351, 0]
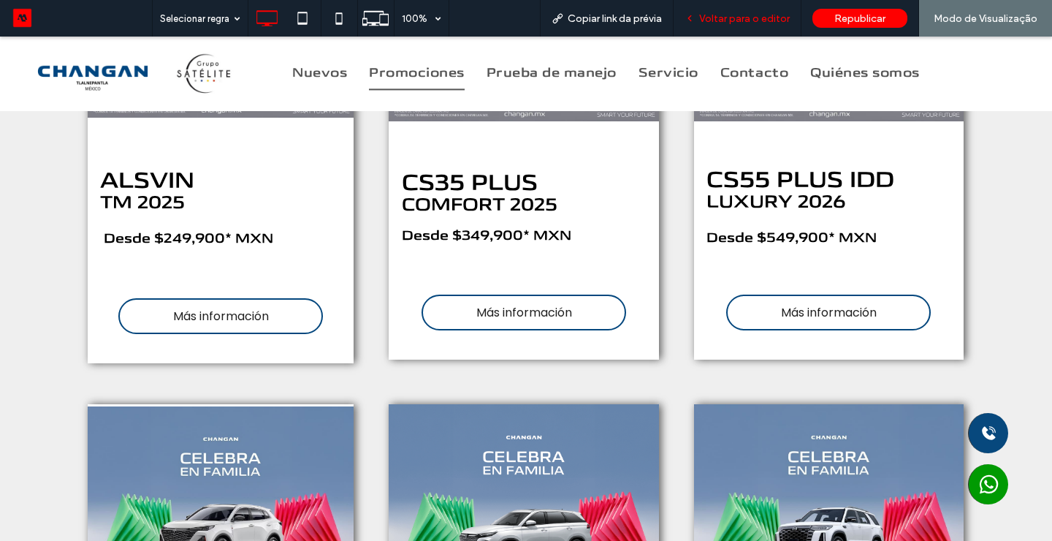
click at [740, 15] on span "Voltar para o editor" at bounding box center [744, 18] width 91 height 12
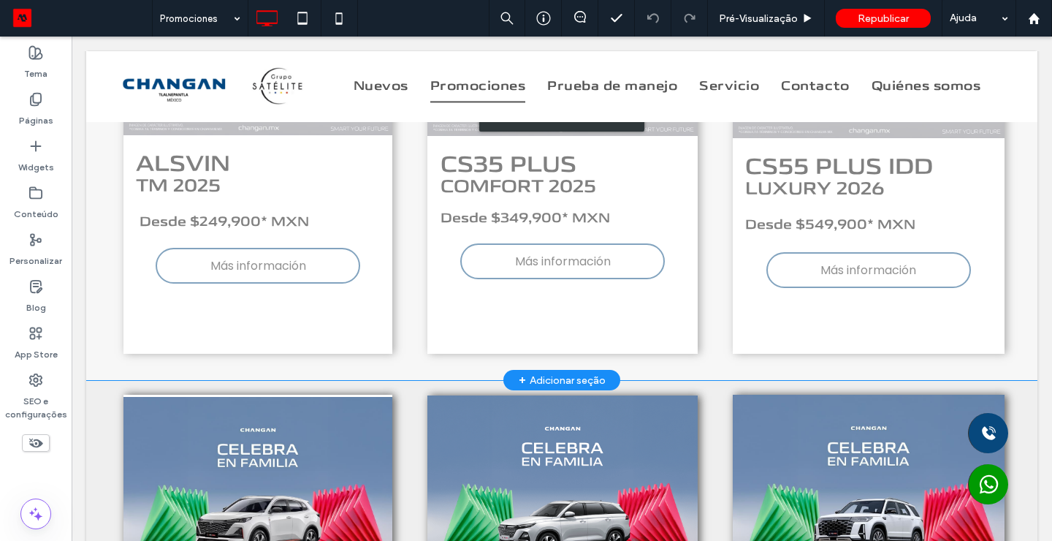
click at [579, 262] on div "Clique para editar no Modo Flex" at bounding box center [561, 116] width 951 height 528
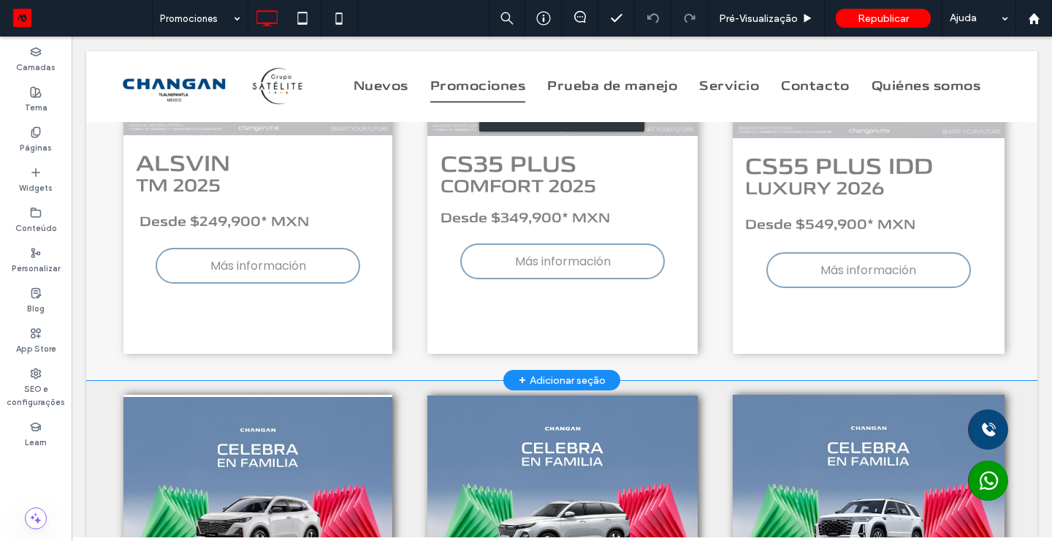
click at [579, 262] on span "Más información" at bounding box center [563, 261] width 96 height 18
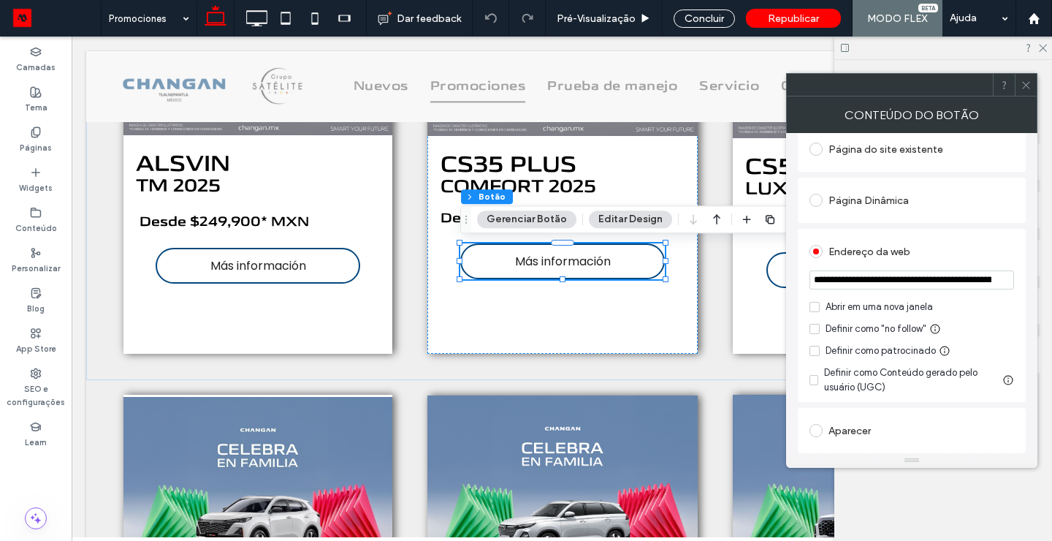
scroll to position [170, 0]
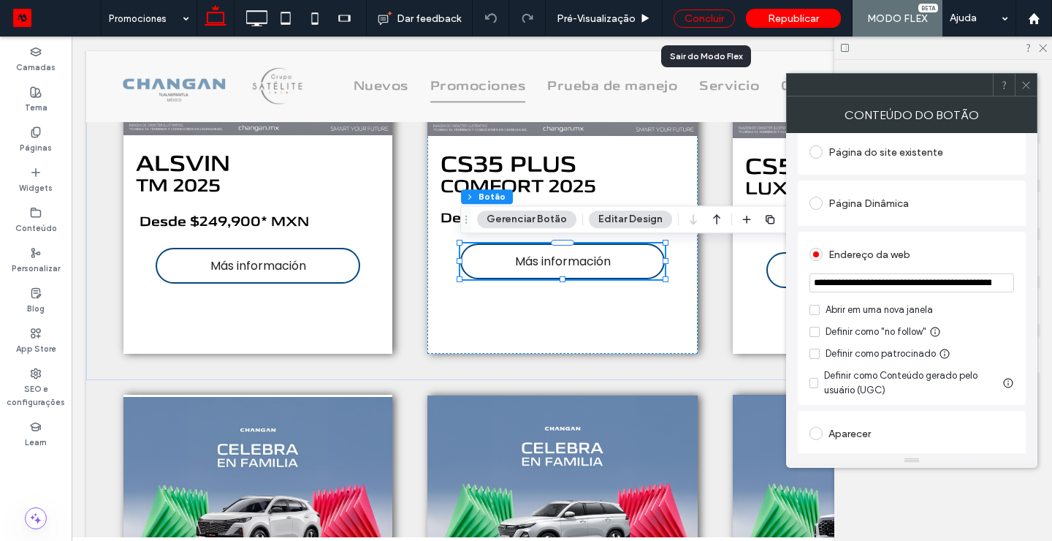
click at [693, 19] on div "Concluir" at bounding box center [704, 18] width 61 height 18
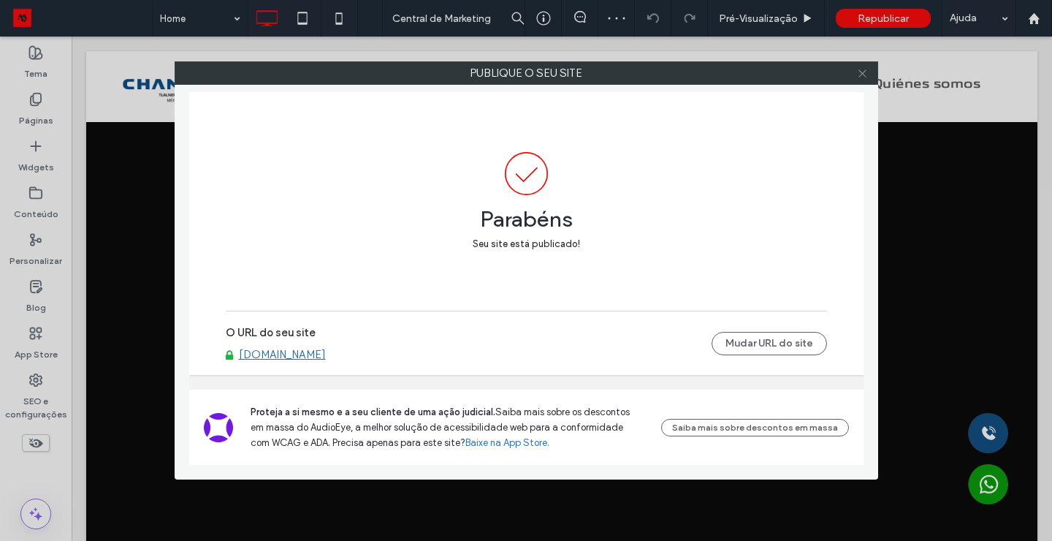
click at [864, 78] on span at bounding box center [862, 73] width 11 height 22
